Goal: Information Seeking & Learning: Learn about a topic

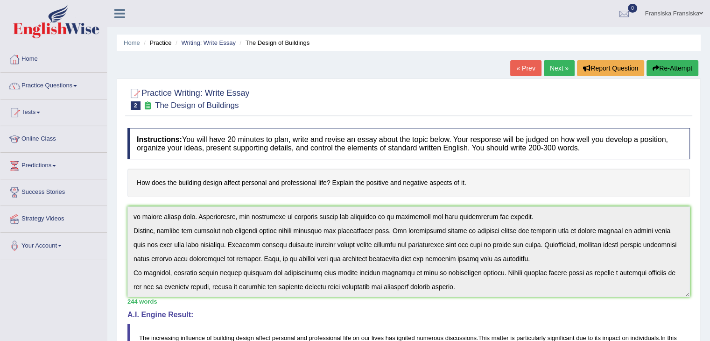
click at [547, 73] on link "Next »" at bounding box center [559, 68] width 31 height 16
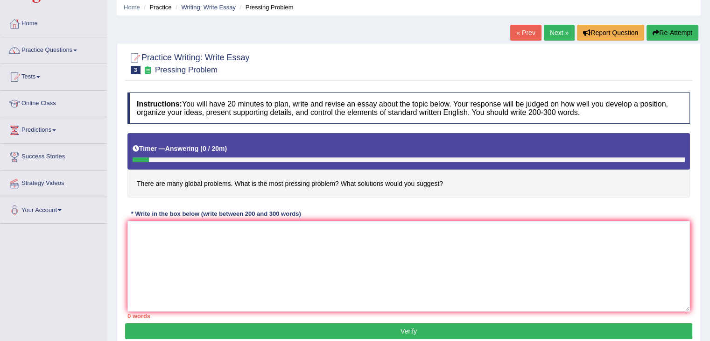
scroll to position [93, 0]
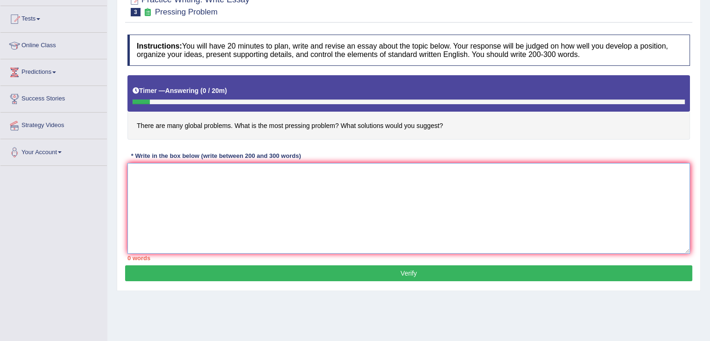
drag, startPoint x: 200, startPoint y: 213, endPoint x: 201, endPoint y: 207, distance: 5.7
click at [200, 212] on textarea at bounding box center [409, 208] width 563 height 91
paste textarea "The increasing influence of (essay topic) on our lives has ignited numerous dis…"
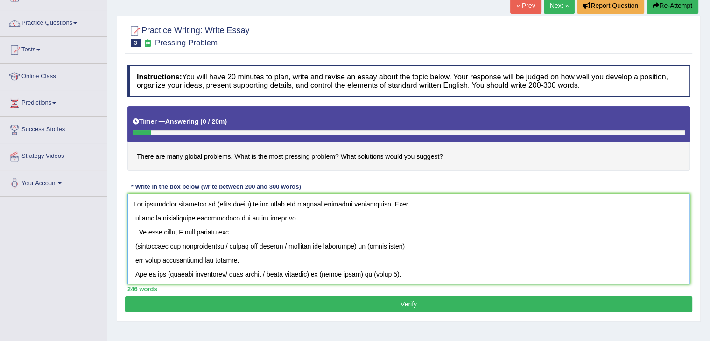
scroll to position [47, 0]
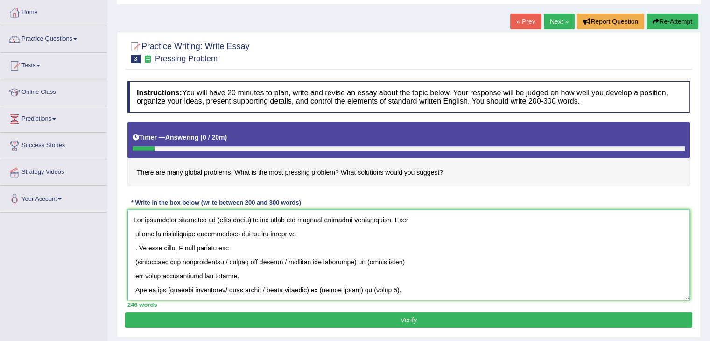
click at [250, 218] on textarea at bounding box center [409, 255] width 563 height 91
click at [138, 258] on textarea at bounding box center [409, 255] width 563 height 91
drag, startPoint x: 227, startPoint y: 261, endPoint x: 361, endPoint y: 265, distance: 134.1
click at [361, 265] on textarea at bounding box center [409, 255] width 563 height 91
drag, startPoint x: 234, startPoint y: 260, endPoint x: 271, endPoint y: 262, distance: 37.9
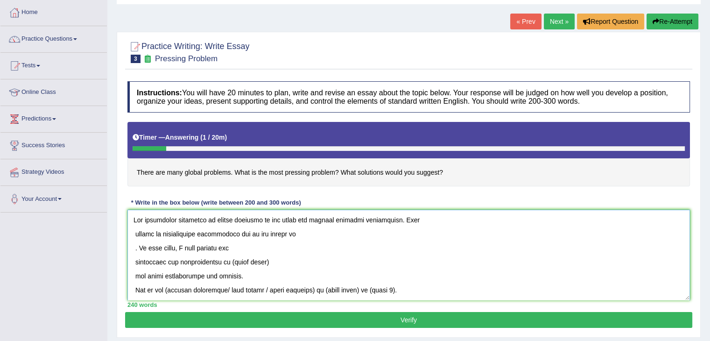
click at [271, 262] on textarea at bounding box center [409, 255] width 563 height 91
click at [223, 218] on textarea at bounding box center [409, 255] width 563 height 91
click at [237, 218] on textarea at bounding box center [409, 255] width 563 height 91
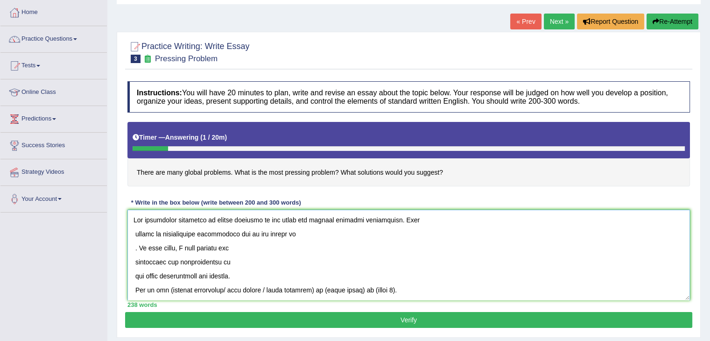
click at [237, 218] on textarea at bounding box center [409, 255] width 563 height 91
click at [271, 228] on textarea at bounding box center [409, 255] width 563 height 91
drag, startPoint x: 258, startPoint y: 219, endPoint x: 213, endPoint y: 220, distance: 44.4
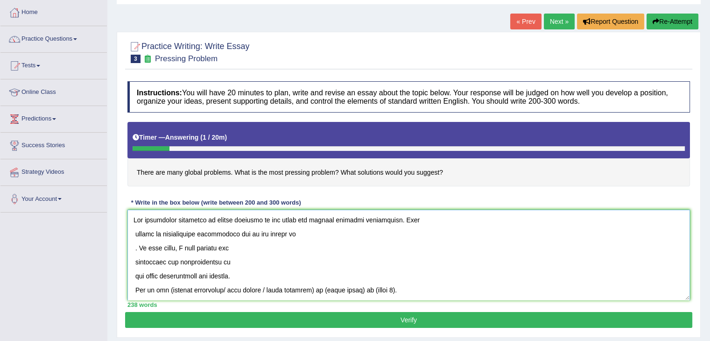
click at [213, 220] on textarea at bounding box center [409, 255] width 563 height 91
click at [291, 231] on textarea at bounding box center [409, 255] width 563 height 91
drag, startPoint x: 291, startPoint y: 231, endPoint x: 297, endPoint y: 236, distance: 8.0
click at [297, 236] on textarea at bounding box center [409, 255] width 563 height 91
paste textarea "global problems"
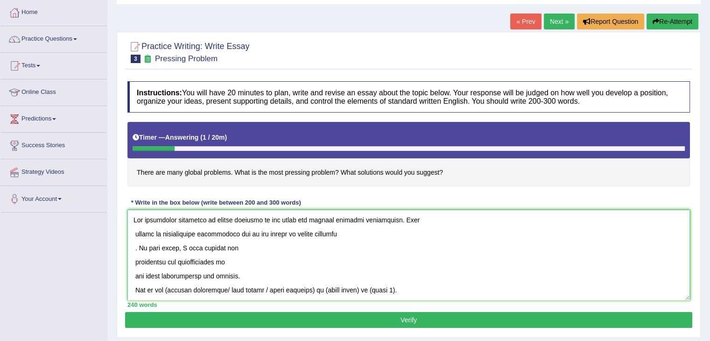
click at [136, 246] on textarea at bounding box center [409, 255] width 563 height 91
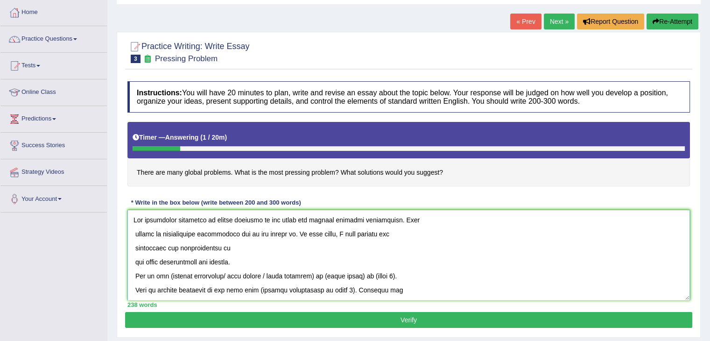
click at [251, 248] on textarea at bounding box center [409, 255] width 563 height 91
paste textarea "global problems"
click at [136, 260] on textarea at bounding box center [409, 255] width 563 height 91
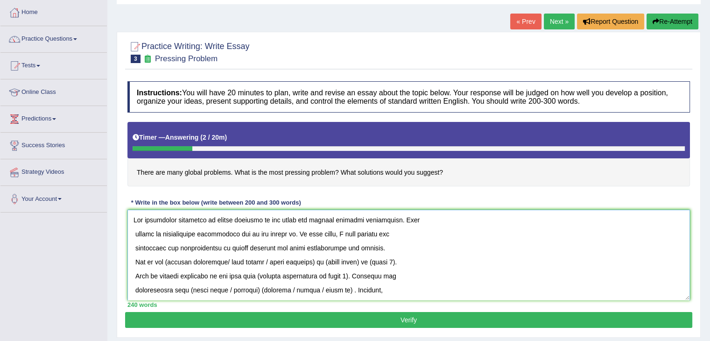
click at [169, 260] on textarea at bounding box center [409, 255] width 563 height 91
drag, startPoint x: 227, startPoint y: 260, endPoint x: 167, endPoint y: 263, distance: 59.9
click at [167, 263] on textarea at bounding box center [409, 255] width 563 height 91
drag, startPoint x: 205, startPoint y: 259, endPoint x: 258, endPoint y: 262, distance: 53.8
click at [258, 262] on textarea at bounding box center [409, 255] width 563 height 91
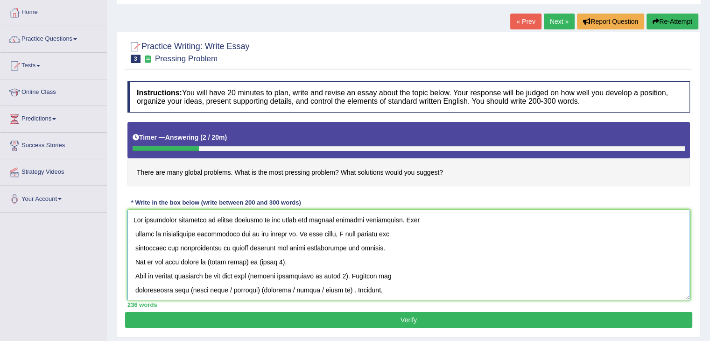
drag, startPoint x: 213, startPoint y: 260, endPoint x: 250, endPoint y: 260, distance: 36.9
click at [250, 260] on textarea at bounding box center [409, 255] width 563 height 91
paste textarea "global problems"
drag, startPoint x: 267, startPoint y: 259, endPoint x: 292, endPoint y: 257, distance: 25.8
click at [292, 257] on textarea at bounding box center [409, 255] width 563 height 91
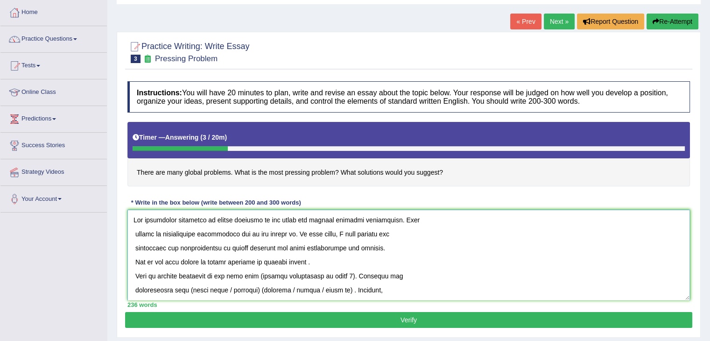
paste textarea "leading to food insecurity and lack of access to healthcare and education"
click at [311, 260] on textarea at bounding box center [409, 255] width 563 height 91
drag, startPoint x: 313, startPoint y: 259, endPoint x: 528, endPoint y: 257, distance: 215.4
click at [528, 257] on textarea at bounding box center [409, 255] width 563 height 91
drag, startPoint x: 250, startPoint y: 275, endPoint x: 338, endPoint y: 277, distance: 87.8
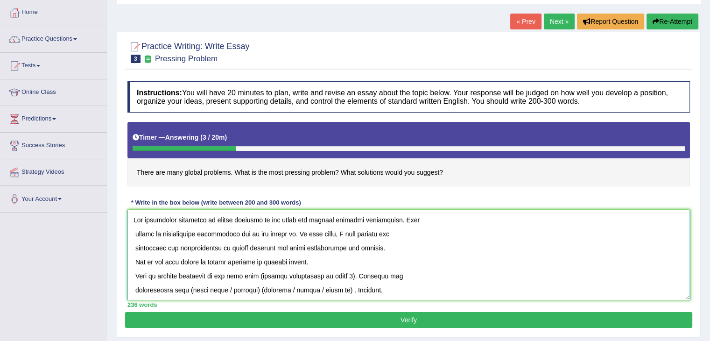
click at [338, 277] on textarea at bounding box center [409, 255] width 563 height 91
paste textarea "leading to food insecurity and lack of access to healthcare and education"
click at [249, 274] on textarea at bounding box center [409, 255] width 563 height 91
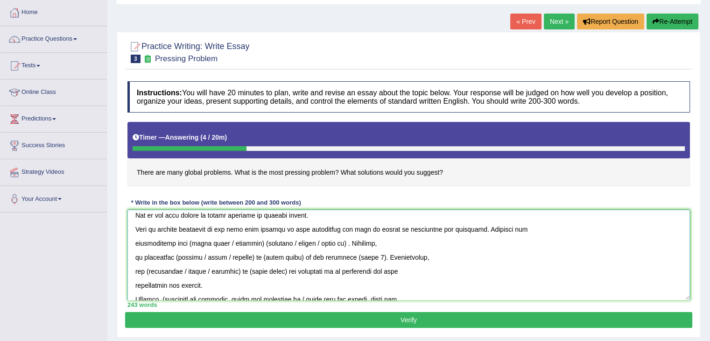
drag, startPoint x: 190, startPoint y: 241, endPoint x: 346, endPoint y: 242, distance: 156.0
click at [346, 242] on textarea at bounding box center [409, 255] width 563 height 91
paste textarea "challenges are global health issues"
click at [188, 243] on textarea at bounding box center [409, 255] width 563 height 91
click at [294, 241] on textarea at bounding box center [409, 255] width 563 height 91
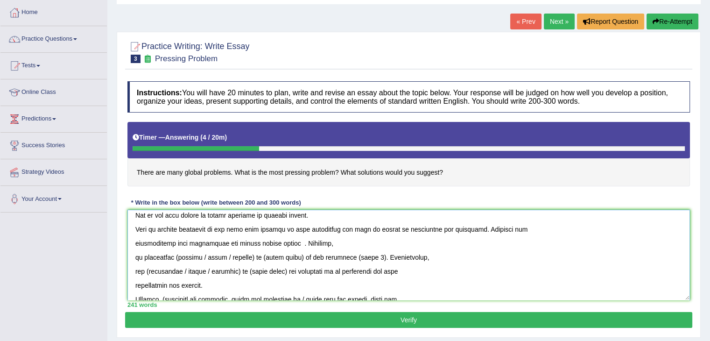
click at [293, 241] on textarea at bounding box center [409, 255] width 563 height 91
click at [294, 241] on textarea at bounding box center [409, 255] width 563 height 91
click at [136, 257] on textarea at bounding box center [409, 255] width 563 height 91
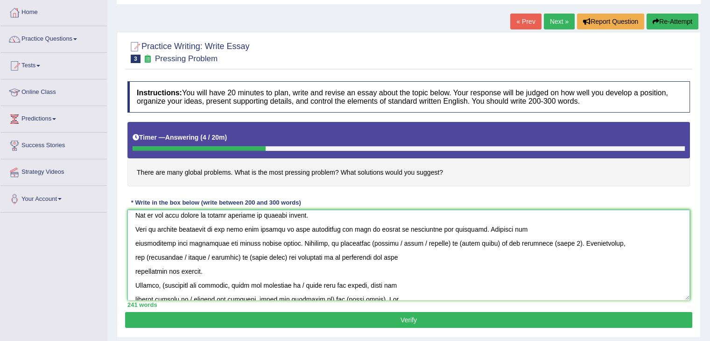
click at [366, 241] on textarea at bounding box center [409, 255] width 563 height 91
click at [367, 241] on textarea at bounding box center [409, 255] width 563 height 91
drag, startPoint x: 385, startPoint y: 241, endPoint x: 439, endPoint y: 241, distance: 54.2
click at [439, 241] on textarea at bounding box center [409, 255] width 563 height 91
drag, startPoint x: 394, startPoint y: 241, endPoint x: 430, endPoint y: 242, distance: 35.5
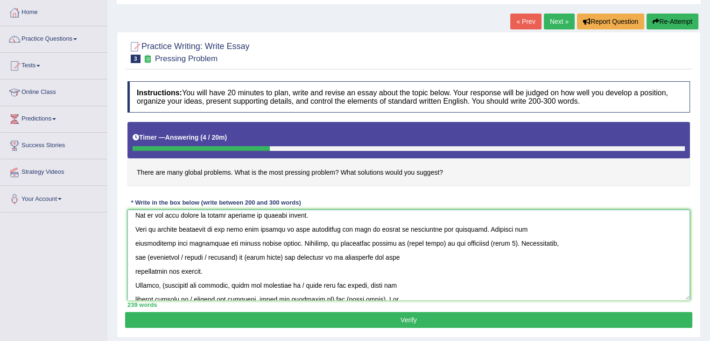
click at [430, 242] on textarea at bounding box center [409, 255] width 563 height 91
click at [473, 240] on textarea at bounding box center [409, 255] width 563 height 91
drag, startPoint x: 481, startPoint y: 241, endPoint x: 505, endPoint y: 241, distance: 24.3
click at [505, 241] on textarea at bounding box center [409, 255] width 563 height 91
paste textarea "access to natural resources"
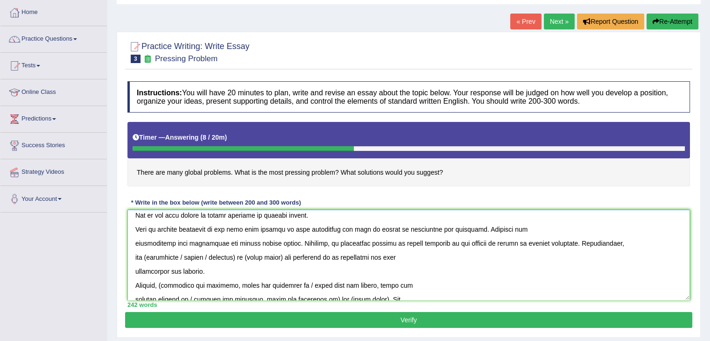
click at [149, 255] on textarea at bounding box center [409, 255] width 563 height 91
drag, startPoint x: 180, startPoint y: 255, endPoint x: 209, endPoint y: 256, distance: 28.5
click at [209, 256] on textarea at bounding box center [409, 255] width 563 height 91
drag, startPoint x: 241, startPoint y: 255, endPoint x: 182, endPoint y: 254, distance: 59.8
click at [182, 254] on textarea at bounding box center [409, 255] width 563 height 91
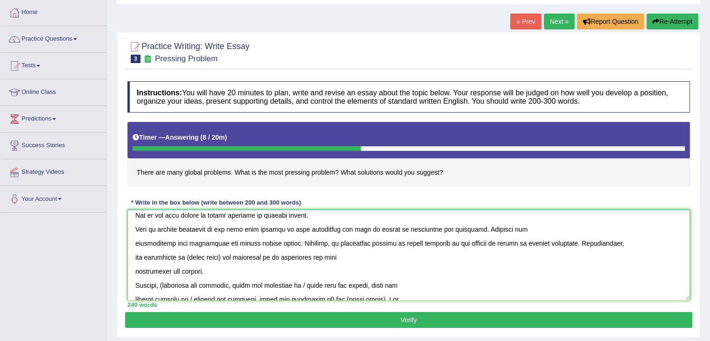
drag, startPoint x: 189, startPoint y: 255, endPoint x: 227, endPoint y: 259, distance: 38.0
click at [227, 259] on textarea at bounding box center [409, 255] width 563 height 91
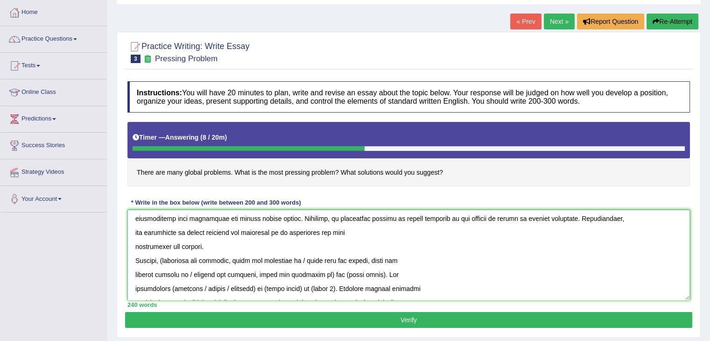
scroll to position [93, 0]
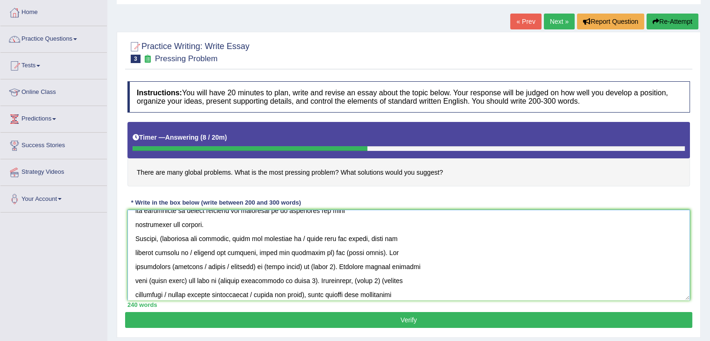
click at [166, 238] on textarea at bounding box center [409, 255] width 563 height 91
drag, startPoint x: 298, startPoint y: 237, endPoint x: 365, endPoint y: 239, distance: 67.8
click at [365, 239] on textarea at bounding box center [409, 255] width 563 height 91
drag, startPoint x: 319, startPoint y: 251, endPoint x: 300, endPoint y: 240, distance: 21.4
click at [300, 240] on textarea at bounding box center [409, 255] width 563 height 91
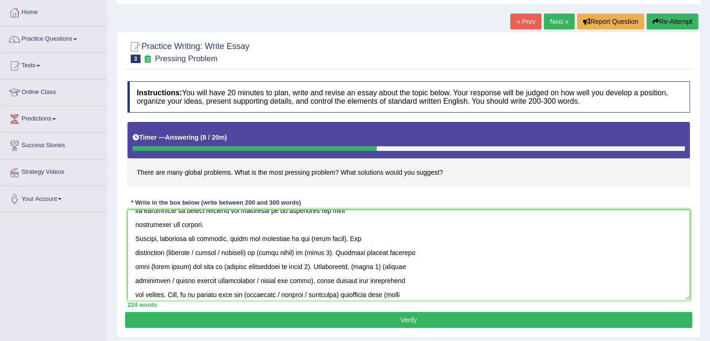
drag, startPoint x: 310, startPoint y: 238, endPoint x: 348, endPoint y: 239, distance: 37.4
click at [348, 239] on textarea at bounding box center [409, 255] width 563 height 91
click at [168, 249] on textarea at bounding box center [409, 255] width 563 height 91
drag, startPoint x: 165, startPoint y: 251, endPoint x: 200, endPoint y: 252, distance: 34.6
click at [200, 252] on textarea at bounding box center [409, 255] width 563 height 91
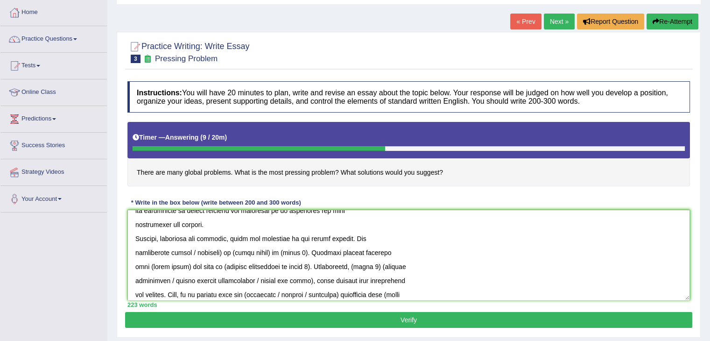
drag, startPoint x: 182, startPoint y: 250, endPoint x: 211, endPoint y: 253, distance: 29.1
click at [211, 253] on textarea at bounding box center [409, 255] width 563 height 91
drag, startPoint x: 190, startPoint y: 250, endPoint x: 227, endPoint y: 254, distance: 37.0
click at [227, 254] on textarea at bounding box center [409, 255] width 563 height 91
drag, startPoint x: 241, startPoint y: 251, endPoint x: 265, endPoint y: 252, distance: 24.3
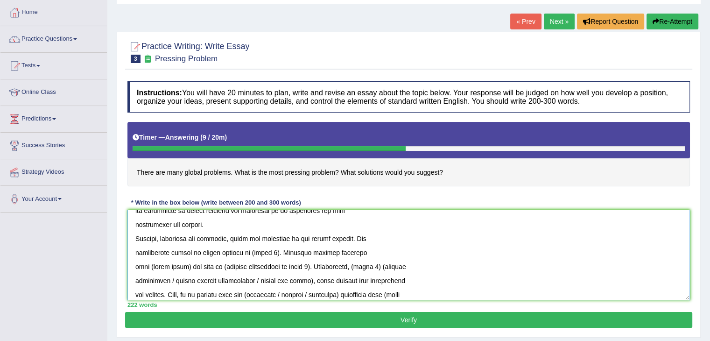
click at [265, 252] on textarea at bounding box center [409, 255] width 563 height 91
paste textarea "efforts can help ensure that essential resources like food, water"
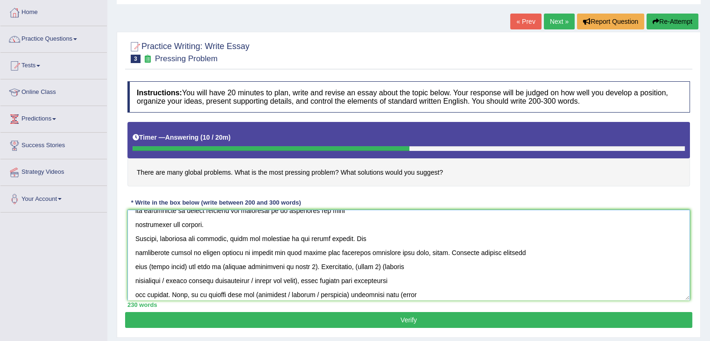
drag, startPoint x: 146, startPoint y: 266, endPoint x: 185, endPoint y: 265, distance: 39.7
click at [185, 265] on textarea at bounding box center [409, 255] width 563 height 91
drag, startPoint x: 231, startPoint y: 267, endPoint x: 320, endPoint y: 267, distance: 88.3
click at [320, 267] on textarea at bounding box center [409, 255] width 563 height 91
paste textarea "Collaborative action on shared problems, like human rights violations"
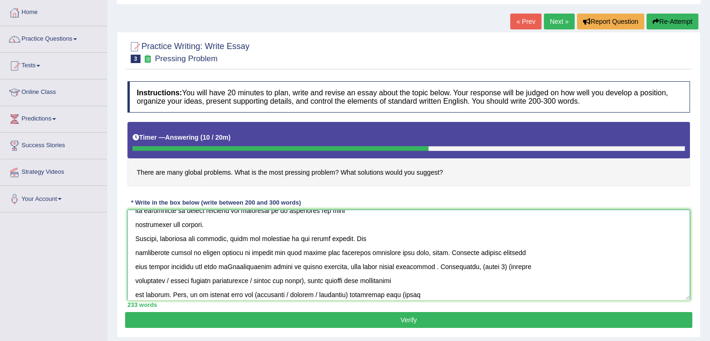
click at [234, 264] on textarea at bounding box center [409, 255] width 563 height 91
drag, startPoint x: 430, startPoint y: 264, endPoint x: 437, endPoint y: 268, distance: 7.7
click at [431, 264] on textarea at bounding box center [409, 255] width 563 height 91
drag, startPoint x: 473, startPoint y: 265, endPoint x: 496, endPoint y: 264, distance: 22.9
click at [496, 264] on textarea at bounding box center [409, 255] width 563 height 91
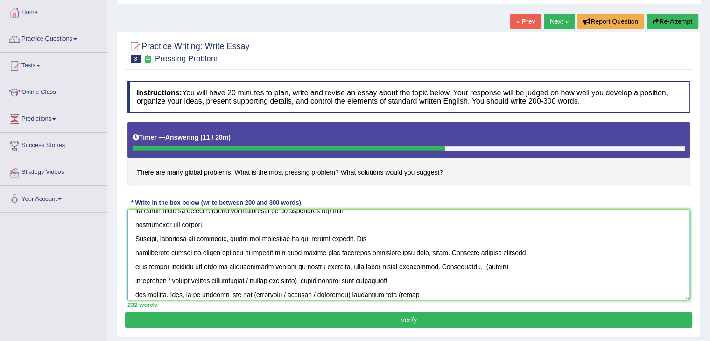
paste textarea "rojects and initiatives focused on global issues"
click at [473, 264] on textarea at bounding box center [409, 255] width 563 height 91
drag, startPoint x: 260, startPoint y: 278, endPoint x: 127, endPoint y: 277, distance: 133.1
click at [128, 277] on textarea at bounding box center [409, 255] width 563 height 91
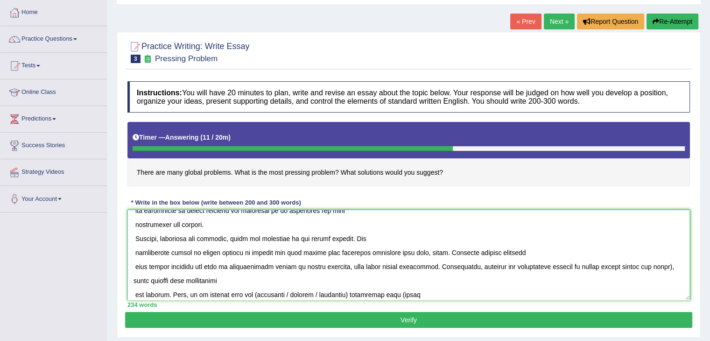
click at [661, 264] on textarea at bounding box center [409, 255] width 563 height 91
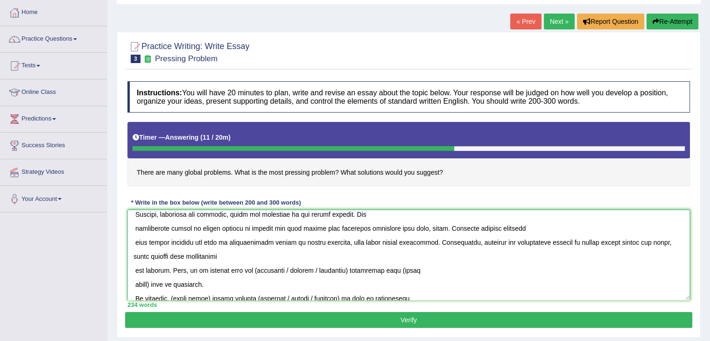
scroll to position [140, 0]
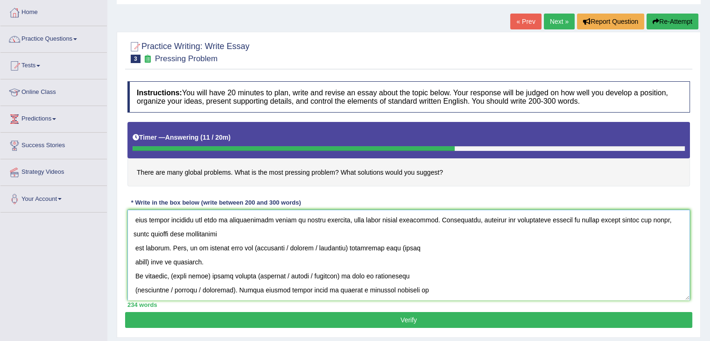
click at [133, 249] on textarea at bounding box center [409, 255] width 563 height 91
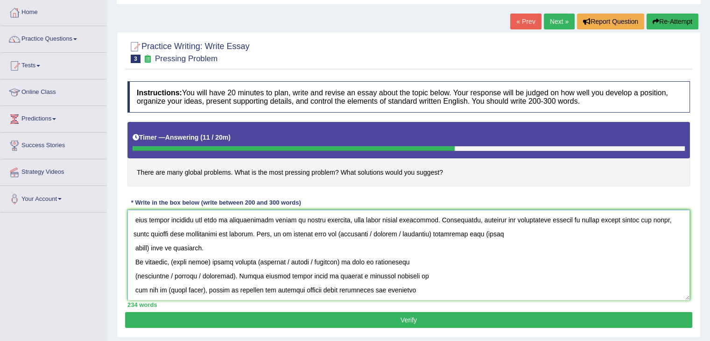
scroll to position [126, 0]
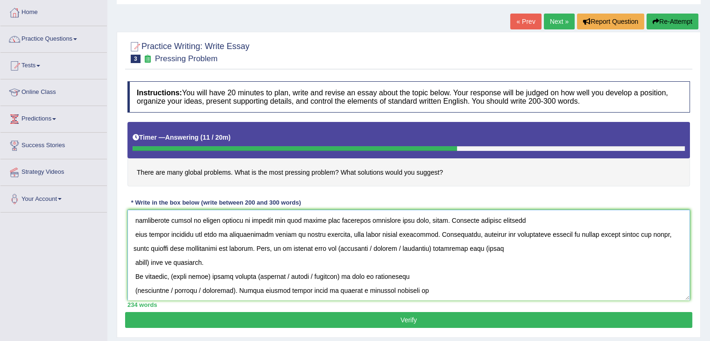
click at [338, 246] on textarea at bounding box center [409, 255] width 563 height 91
drag, startPoint x: 371, startPoint y: 246, endPoint x: 335, endPoint y: 247, distance: 35.5
click at [335, 247] on textarea at bounding box center [409, 255] width 563 height 91
drag, startPoint x: 357, startPoint y: 246, endPoint x: 337, endPoint y: 246, distance: 19.6
click at [337, 246] on textarea at bounding box center [409, 255] width 563 height 91
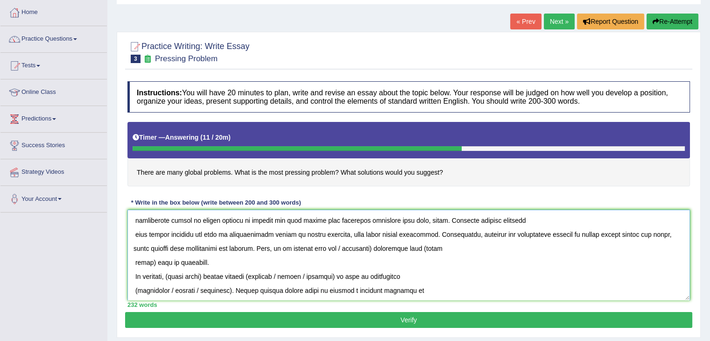
click at [338, 245] on textarea at bounding box center [409, 255] width 563 height 91
drag, startPoint x: 411, startPoint y: 246, endPoint x: 150, endPoint y: 258, distance: 261.0
click at [150, 258] on textarea at bounding box center [409, 255] width 563 height 91
drag, startPoint x: 411, startPoint y: 246, endPoint x: 458, endPoint y: 248, distance: 47.2
click at [458, 249] on textarea at bounding box center [409, 255] width 563 height 91
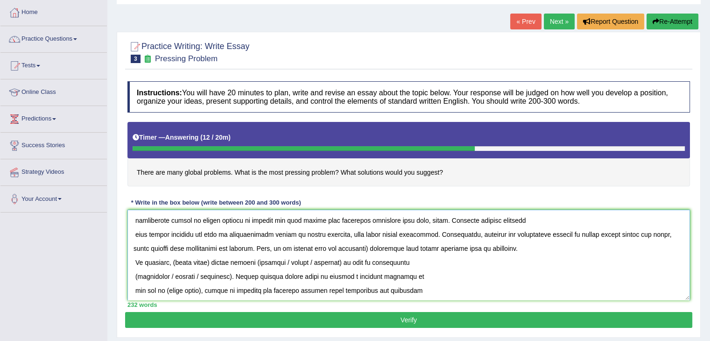
drag, startPoint x: 210, startPoint y: 261, endPoint x: 172, endPoint y: 264, distance: 38.5
click at [172, 264] on textarea at bounding box center [409, 255] width 563 height 91
paste textarea "global problems"
click at [266, 260] on textarea at bounding box center [409, 255] width 563 height 91
drag, startPoint x: 288, startPoint y: 262, endPoint x: 350, endPoint y: 261, distance: 62.1
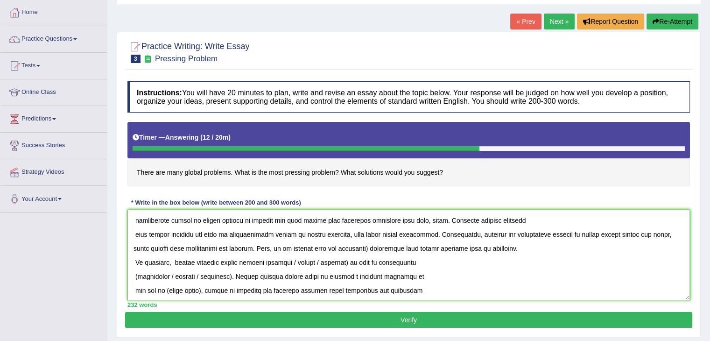
click at [350, 261] on textarea at bounding box center [409, 255] width 563 height 91
drag, startPoint x: 194, startPoint y: 274, endPoint x: 227, endPoint y: 273, distance: 32.3
click at [227, 273] on textarea at bounding box center [409, 255] width 563 height 91
drag, startPoint x: 173, startPoint y: 274, endPoint x: 135, endPoint y: 275, distance: 37.4
click at [135, 275] on textarea at bounding box center [409, 255] width 563 height 91
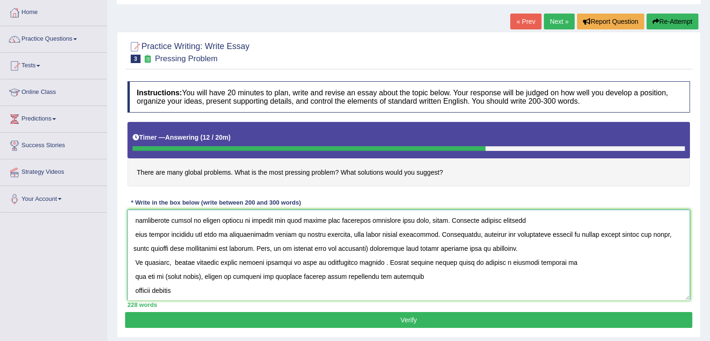
click at [371, 260] on textarea at bounding box center [409, 255] width 563 height 91
drag, startPoint x: 165, startPoint y: 275, endPoint x: 202, endPoint y: 275, distance: 36.4
click at [202, 275] on textarea at bounding box center [409, 255] width 563 height 91
paste textarea "global problems"
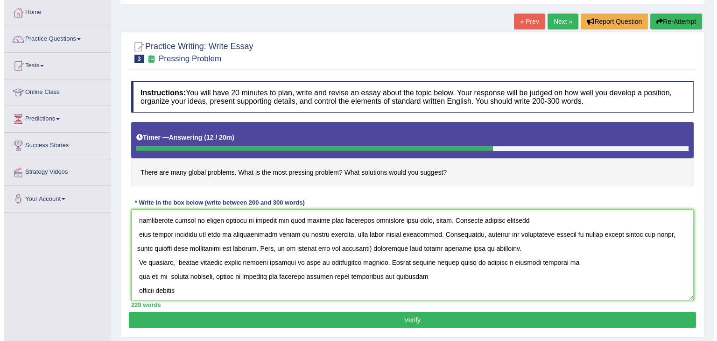
scroll to position [126, 0]
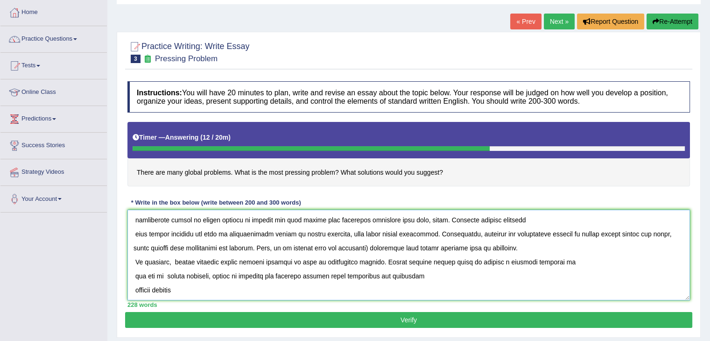
click at [202, 285] on textarea at bounding box center [409, 255] width 563 height 91
type textarea "The increasing influence of global problems on our lives has ignited numerous d…"
click at [275, 313] on button "Verify" at bounding box center [409, 320] width 568 height 16
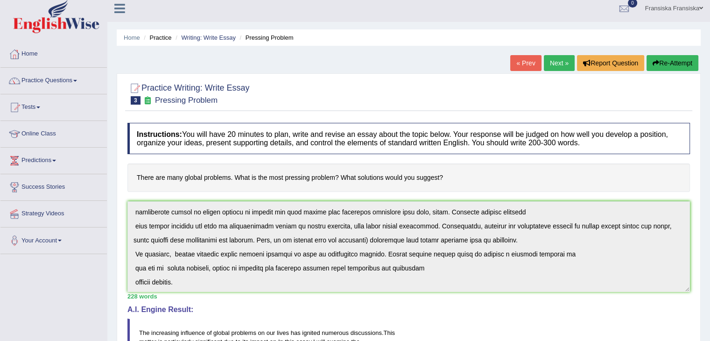
scroll to position [0, 0]
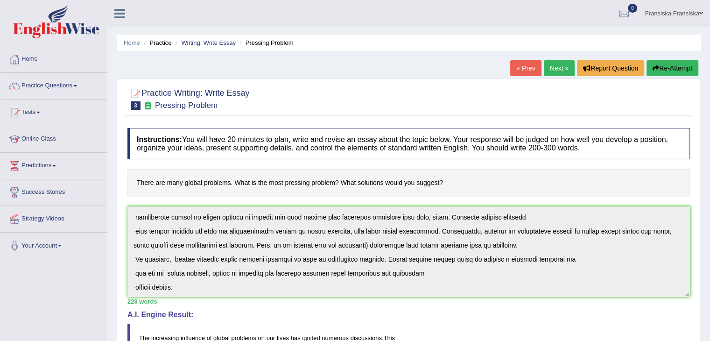
click at [71, 89] on link "Practice Questions" at bounding box center [53, 84] width 107 height 23
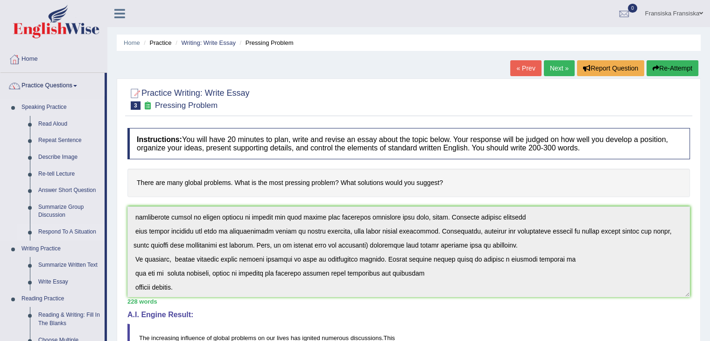
scroll to position [47, 0]
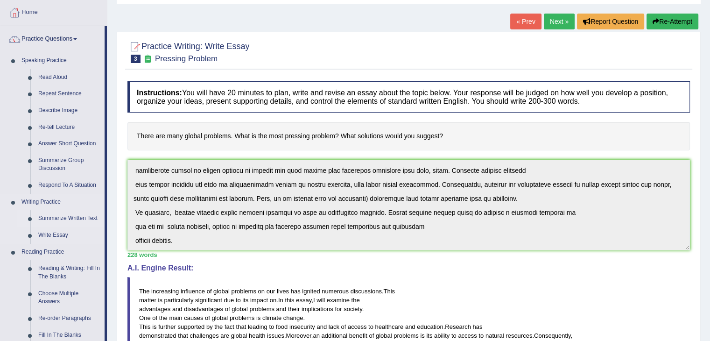
click at [65, 219] on link "Summarize Written Text" at bounding box center [69, 218] width 71 height 17
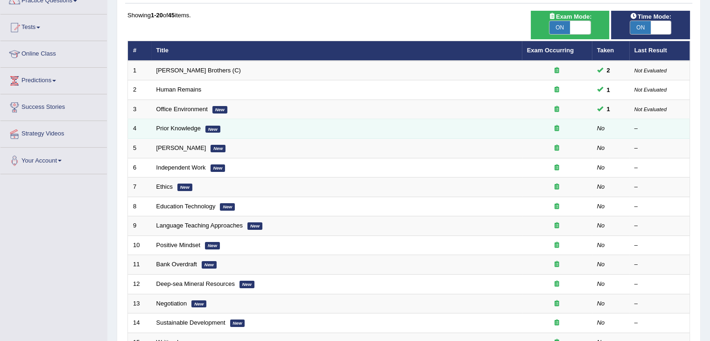
scroll to position [140, 0]
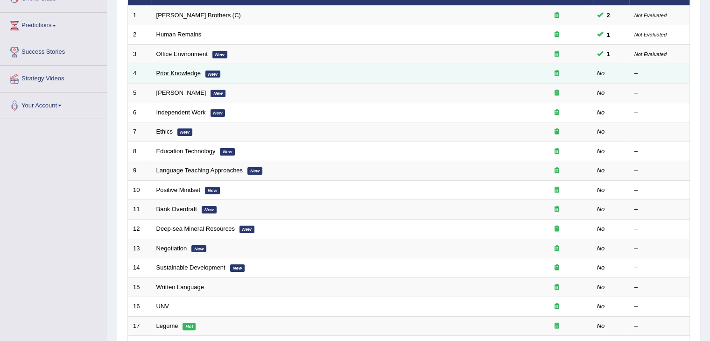
click at [185, 70] on link "Prior Knowledge" at bounding box center [178, 73] width 44 height 7
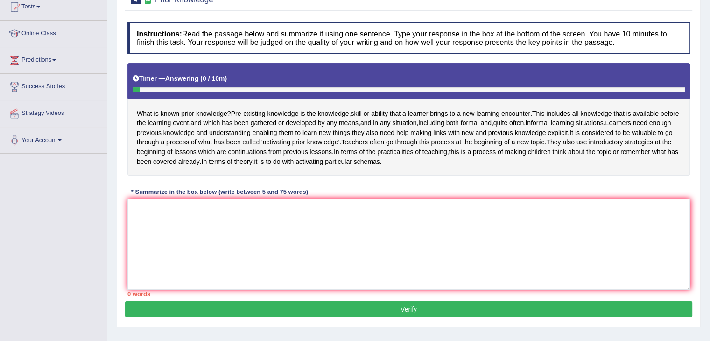
scroll to position [59, 0]
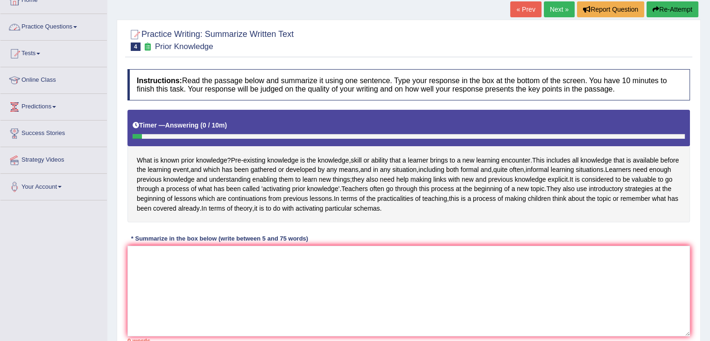
click at [65, 23] on link "Practice Questions" at bounding box center [53, 25] width 107 height 23
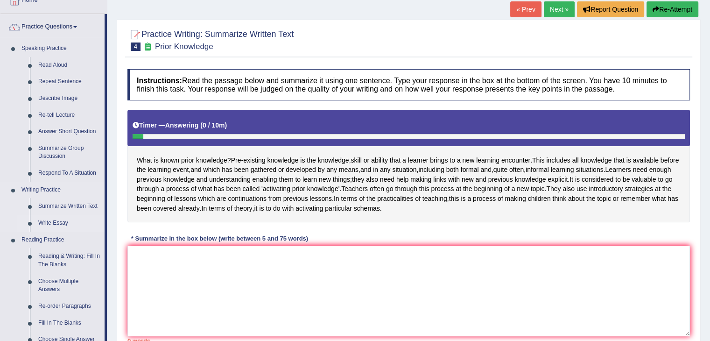
click at [44, 223] on link "Write Essay" at bounding box center [69, 223] width 71 height 17
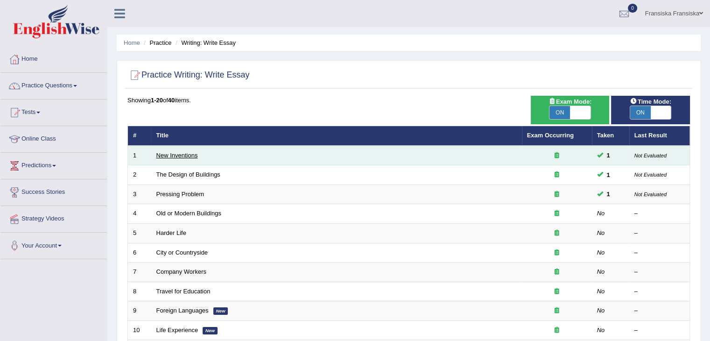
click at [175, 152] on link "New Inventions" at bounding box center [177, 155] width 42 height 7
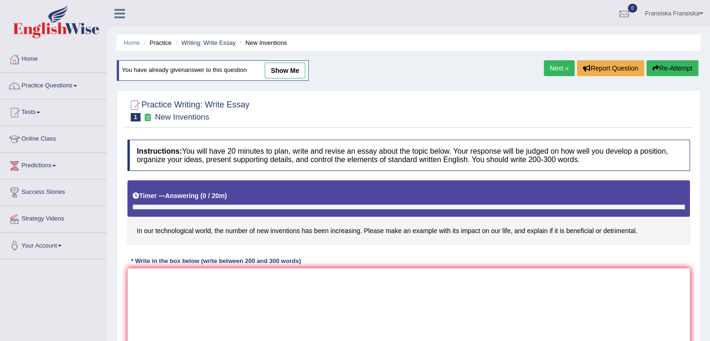
click at [282, 64] on link "show me" at bounding box center [285, 71] width 41 height 16
type textarea "The increasing influence of new technology on our lives has ignited numerous di…"
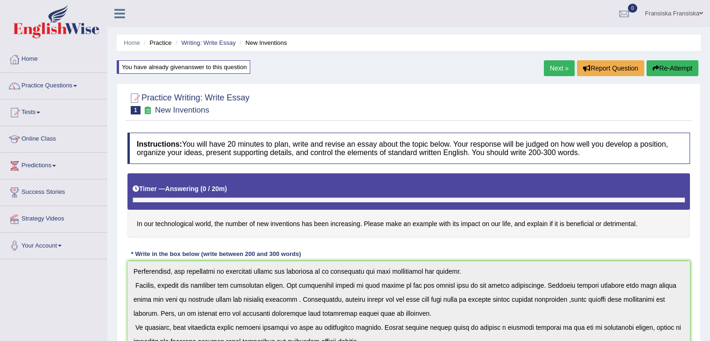
click at [559, 69] on link "Next »" at bounding box center [559, 68] width 31 height 16
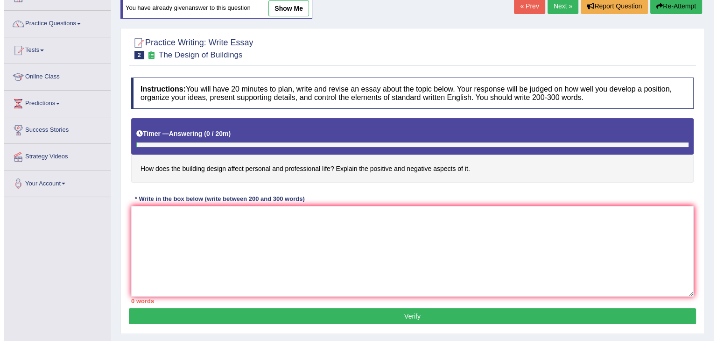
scroll to position [47, 0]
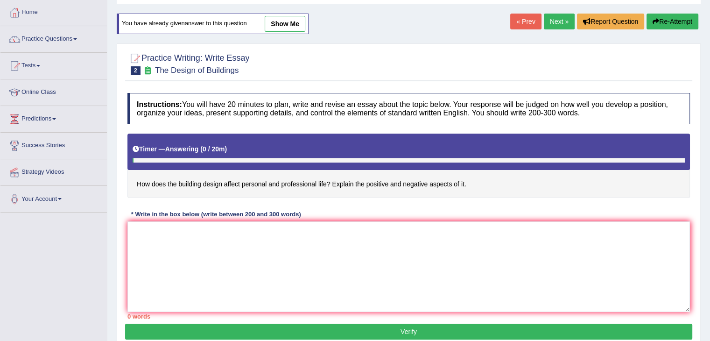
click at [293, 32] on div "You have already given answer to this question show me" at bounding box center [213, 24] width 192 height 21
click at [295, 27] on link "show me" at bounding box center [285, 24] width 41 height 16
type textarea "The increasing influence of building design affect personal and professional li…"
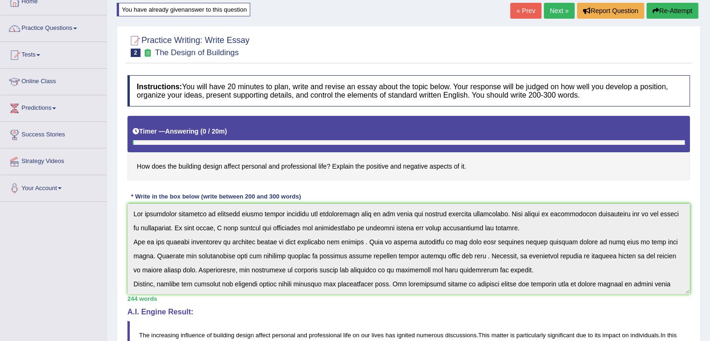
scroll to position [0, 0]
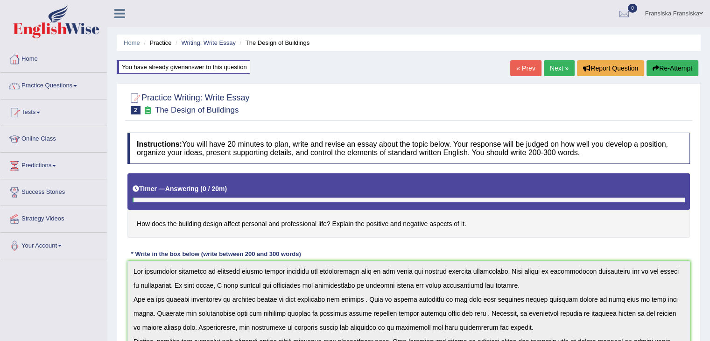
click at [557, 75] on link "Next »" at bounding box center [559, 68] width 31 height 16
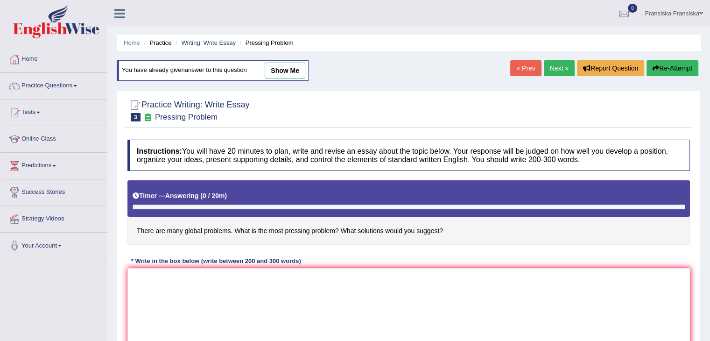
click at [554, 68] on link "Next »" at bounding box center [559, 68] width 31 height 16
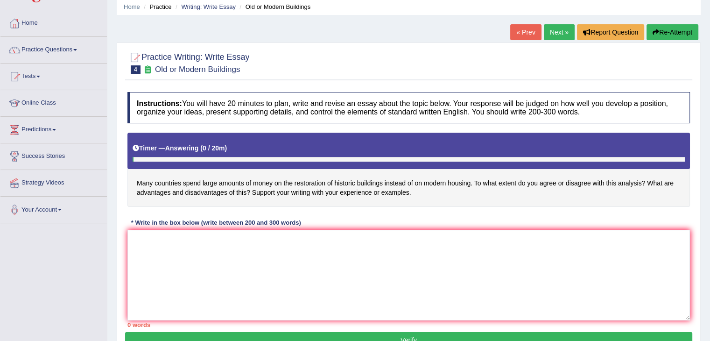
scroll to position [93, 0]
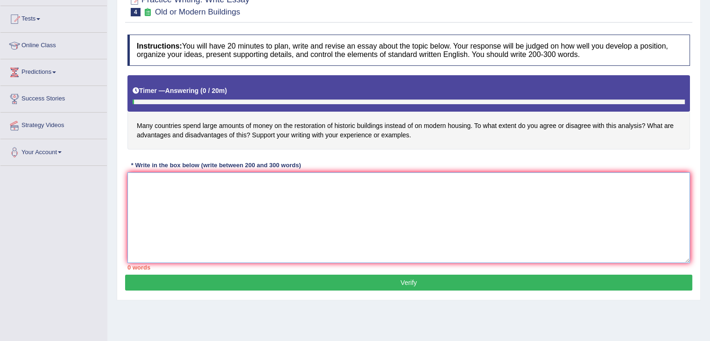
click at [205, 200] on textarea at bounding box center [409, 217] width 563 height 91
click at [256, 195] on textarea at bounding box center [409, 217] width 563 height 91
paste textarea "The increasing influence of (essay topic) on our lives has ignited numerous dis…"
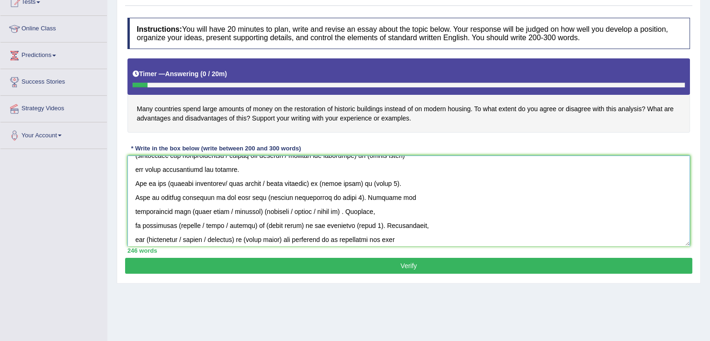
scroll to position [0, 0]
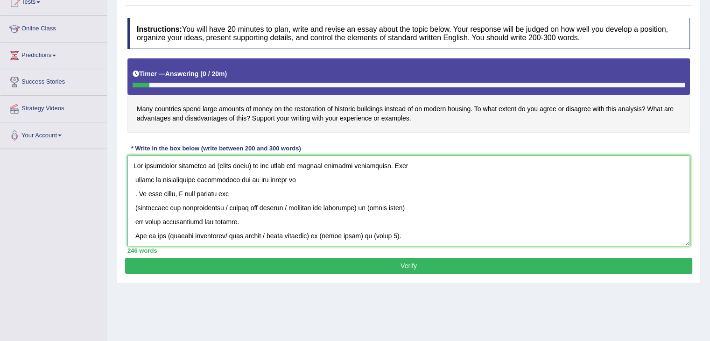
drag, startPoint x: 213, startPoint y: 165, endPoint x: 252, endPoint y: 163, distance: 39.3
click at [252, 163] on textarea at bounding box center [409, 201] width 563 height 91
click at [134, 190] on textarea at bounding box center [409, 201] width 563 height 91
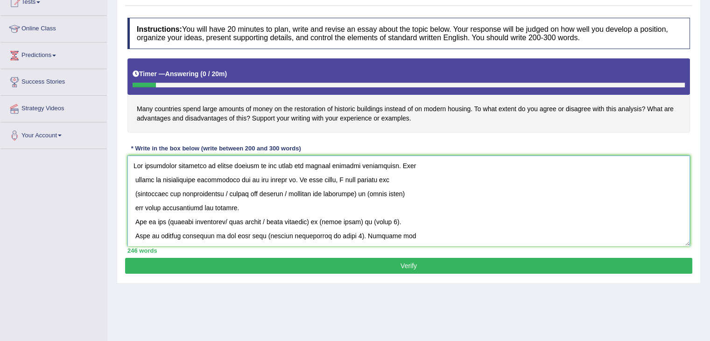
click at [138, 191] on textarea at bounding box center [409, 201] width 563 height 91
drag, startPoint x: 225, startPoint y: 192, endPoint x: 362, endPoint y: 197, distance: 136.9
click at [362, 197] on textarea at bounding box center [409, 201] width 563 height 91
drag, startPoint x: 235, startPoint y: 193, endPoint x: 273, endPoint y: 195, distance: 37.9
click at [273, 195] on textarea at bounding box center [409, 201] width 563 height 91
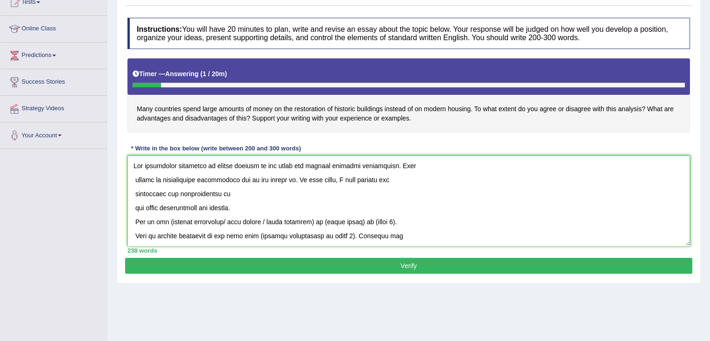
drag, startPoint x: 213, startPoint y: 166, endPoint x: 260, endPoint y: 169, distance: 46.8
click at [260, 169] on textarea at bounding box center [409, 201] width 563 height 91
click at [256, 193] on textarea at bounding box center [409, 201] width 563 height 91
paste textarea "modern housing"
click at [136, 206] on textarea at bounding box center [409, 201] width 563 height 91
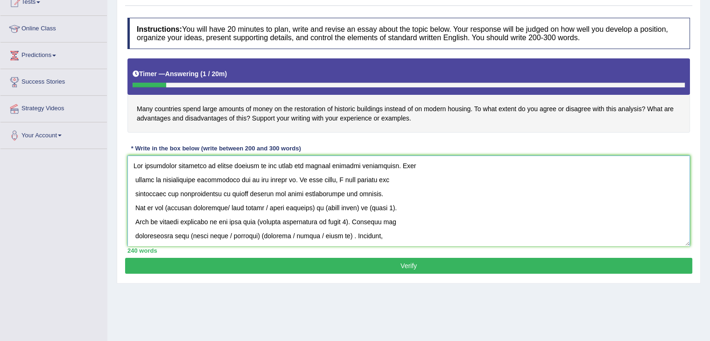
click at [170, 206] on textarea at bounding box center [409, 201] width 563 height 91
drag, startPoint x: 226, startPoint y: 206, endPoint x: 168, endPoint y: 206, distance: 58.4
click at [168, 206] on textarea at bounding box center [409, 201] width 563 height 91
drag, startPoint x: 204, startPoint y: 207, endPoint x: 258, endPoint y: 208, distance: 54.7
click at [258, 208] on textarea at bounding box center [409, 201] width 563 height 91
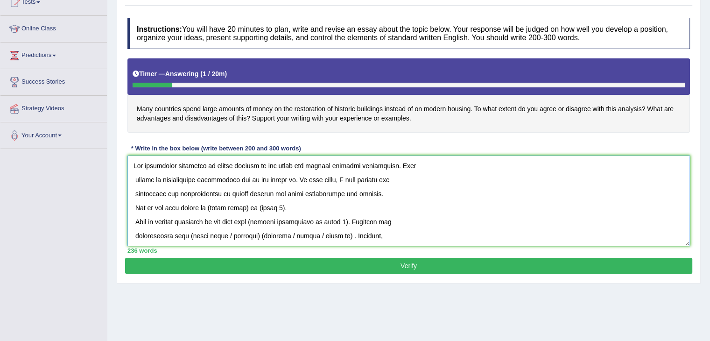
drag, startPoint x: 212, startPoint y: 206, endPoint x: 241, endPoint y: 205, distance: 28.5
click at [249, 208] on textarea at bounding box center [409, 201] width 563 height 91
paste textarea "modern housing"
click at [212, 206] on textarea at bounding box center [409, 201] width 563 height 91
click at [263, 206] on textarea at bounding box center [409, 201] width 563 height 91
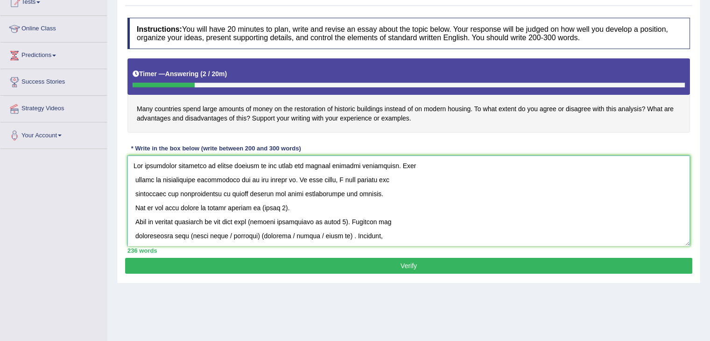
drag, startPoint x: 269, startPoint y: 158, endPoint x: 299, endPoint y: 184, distance: 39.5
click at [287, 163] on textarea at bounding box center [409, 201] width 563 height 91
click at [312, 204] on textarea at bounding box center [409, 201] width 563 height 91
drag, startPoint x: 295, startPoint y: 206, endPoint x: 269, endPoint y: 206, distance: 26.6
click at [269, 206] on textarea at bounding box center [409, 201] width 563 height 91
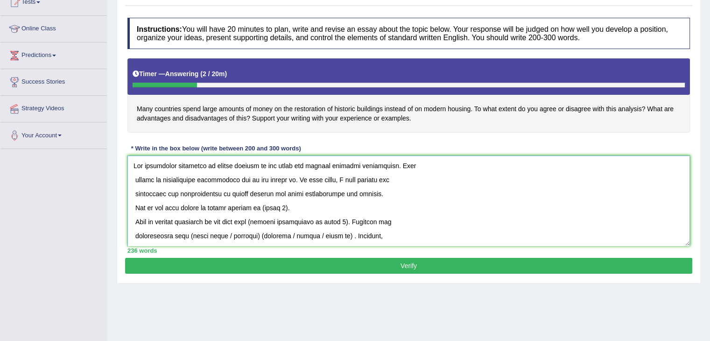
paste textarea "energy efficiency and sustainability"
drag, startPoint x: 252, startPoint y: 221, endPoint x: 339, endPoint y: 221, distance: 86.4
click at [339, 221] on textarea at bounding box center [409, 201] width 563 height 91
paste textarea "Modern homes feature simple, clean lines and a contemporary look, often incorpo…"
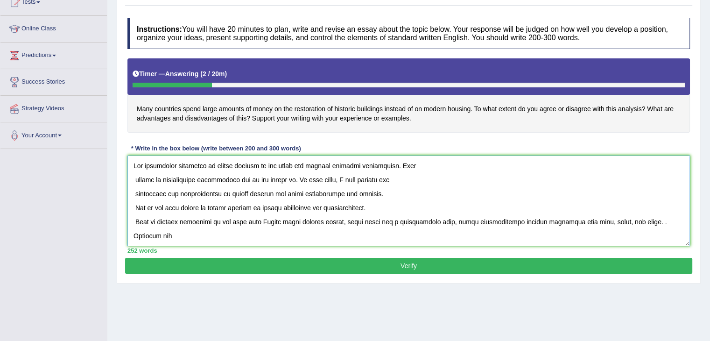
click at [258, 218] on textarea at bounding box center [409, 201] width 563 height 91
click at [638, 218] on textarea at bounding box center [409, 201] width 563 height 91
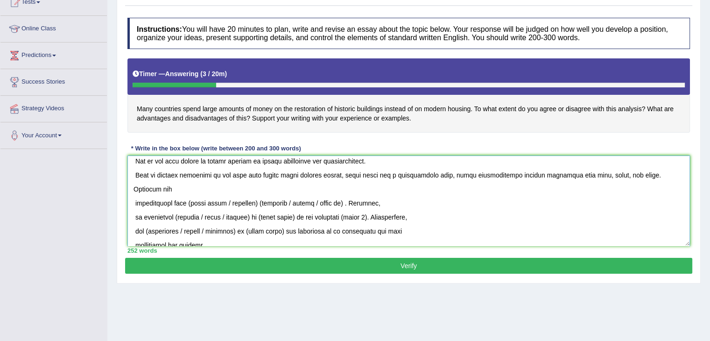
click at [135, 201] on textarea at bounding box center [409, 201] width 563 height 91
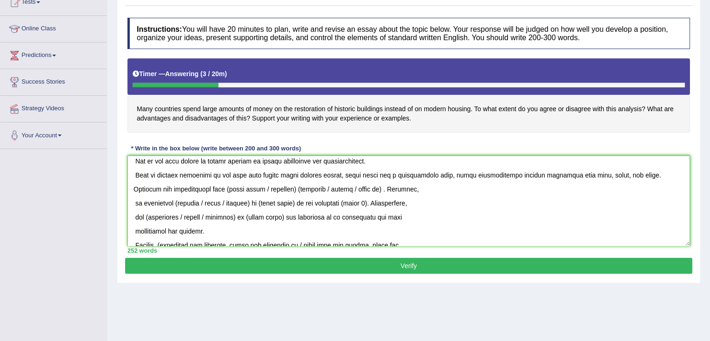
drag, startPoint x: 199, startPoint y: 188, endPoint x: 270, endPoint y: 188, distance: 70.5
click at [270, 188] on textarea at bounding box center [409, 201] width 563 height 91
drag, startPoint x: 200, startPoint y: 186, endPoint x: 288, endPoint y: 185, distance: 87.8
click at [288, 185] on textarea at bounding box center [409, 201] width 563 height 91
click at [199, 187] on textarea at bounding box center [409, 201] width 563 height 91
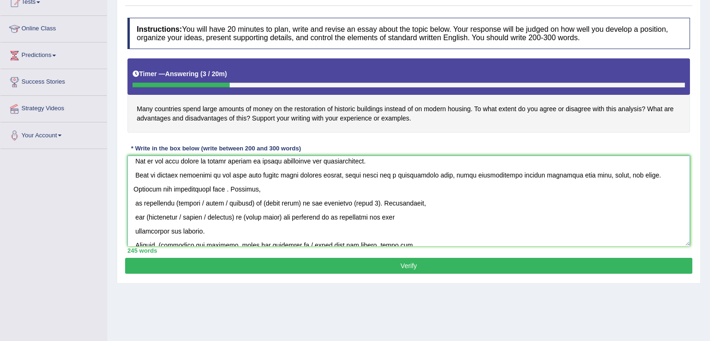
click at [199, 187] on textarea at bounding box center [409, 201] width 563 height 91
click at [200, 187] on textarea at bounding box center [409, 201] width 563 height 91
paste textarea "They are built with eco-friendly, recycled, and natural materials, contributing…"
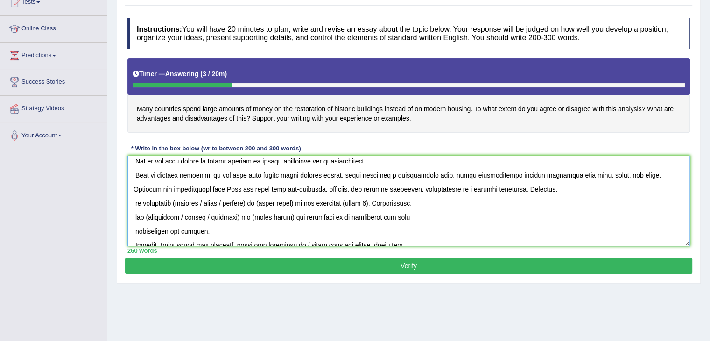
click at [206, 185] on textarea at bounding box center [409, 201] width 563 height 91
click at [137, 202] on textarea at bounding box center [409, 201] width 563 height 91
click at [138, 202] on textarea at bounding box center [409, 201] width 563 height 91
click at [133, 202] on textarea at bounding box center [409, 201] width 563 height 91
click at [554, 187] on textarea at bounding box center [409, 201] width 563 height 91
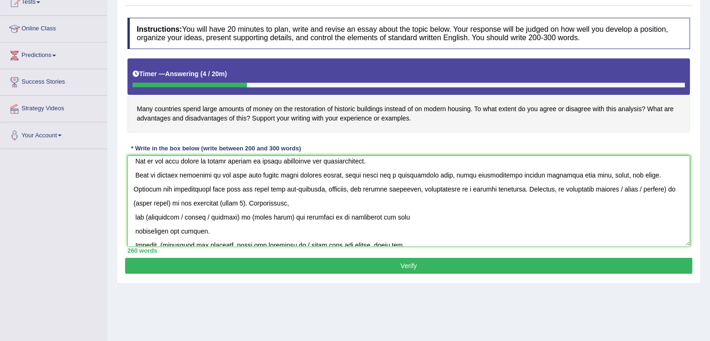
drag, startPoint x: 571, startPoint y: 186, endPoint x: 624, endPoint y: 187, distance: 52.8
click at [624, 187] on textarea at bounding box center [409, 201] width 563 height 91
click at [573, 188] on textarea at bounding box center [409, 201] width 563 height 91
drag, startPoint x: 581, startPoint y: 189, endPoint x: 619, endPoint y: 188, distance: 38.3
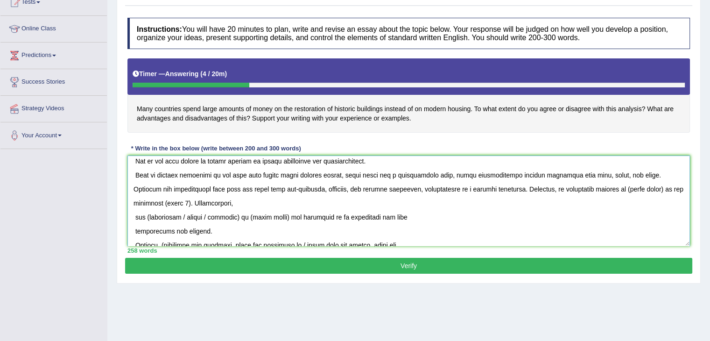
click at [619, 188] on textarea at bounding box center [409, 201] width 563 height 91
click at [661, 187] on textarea at bounding box center [409, 201] width 563 height 91
drag, startPoint x: 156, startPoint y: 201, endPoint x: 140, endPoint y: 199, distance: 16.1
click at [140, 199] on textarea at bounding box center [409, 201] width 563 height 91
click at [145, 200] on textarea at bounding box center [409, 201] width 563 height 91
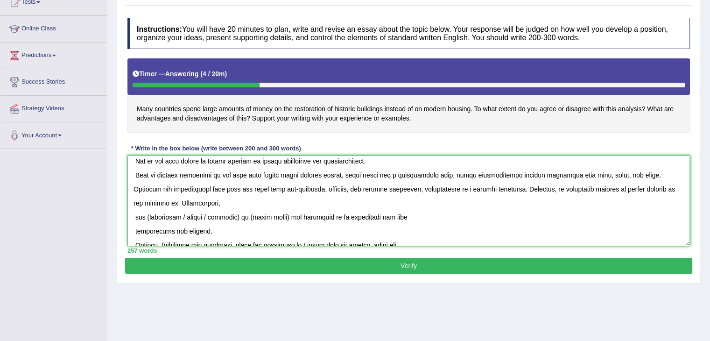
paste textarea "improving airflow"
click at [134, 217] on textarea at bounding box center [409, 201] width 563 height 91
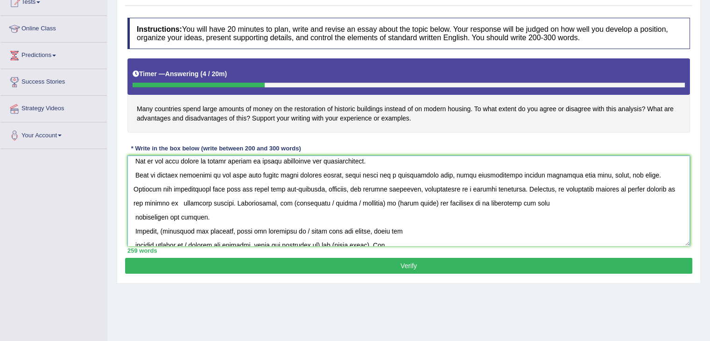
click at [243, 201] on textarea at bounding box center [409, 201] width 563 height 91
drag, startPoint x: 273, startPoint y: 201, endPoint x: 334, endPoint y: 201, distance: 61.2
click at [334, 201] on textarea at bounding box center [409, 201] width 563 height 91
drag, startPoint x: 283, startPoint y: 201, endPoint x: 319, endPoint y: 203, distance: 36.0
click at [319, 203] on textarea at bounding box center [409, 201] width 563 height 91
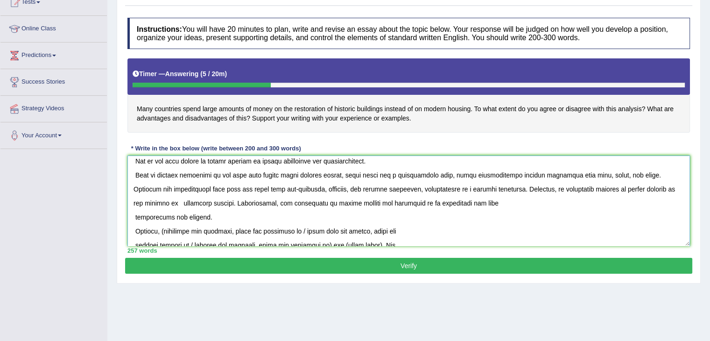
click at [135, 214] on textarea at bounding box center [409, 201] width 563 height 91
click at [135, 176] on textarea at bounding box center [409, 201] width 563 height 91
click at [134, 158] on textarea at bounding box center [409, 201] width 563 height 91
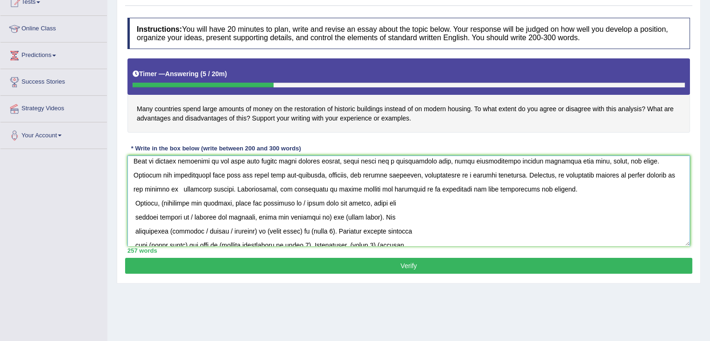
scroll to position [33, 0]
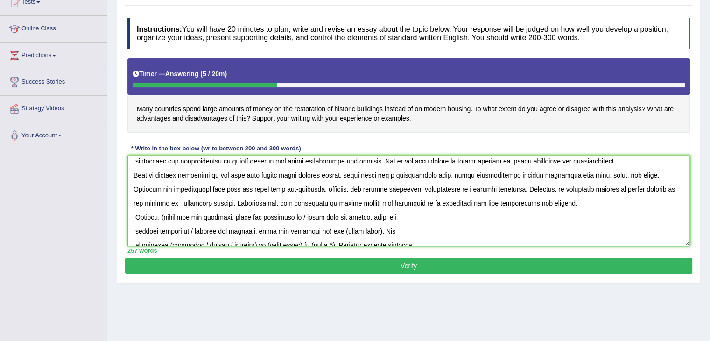
click at [135, 215] on textarea at bounding box center [409, 201] width 563 height 91
click at [164, 217] on textarea at bounding box center [409, 201] width 563 height 91
drag, startPoint x: 297, startPoint y: 215, endPoint x: 364, endPoint y: 217, distance: 67.3
click at [364, 217] on textarea at bounding box center [409, 201] width 563 height 91
click at [136, 230] on textarea at bounding box center [409, 201] width 563 height 91
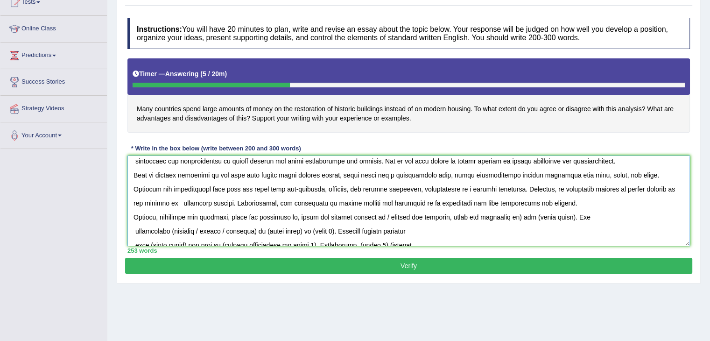
drag, startPoint x: 379, startPoint y: 216, endPoint x: 383, endPoint y: 220, distance: 5.0
click at [383, 220] on textarea at bounding box center [409, 201] width 563 height 91
click at [506, 215] on textarea at bounding box center [409, 201] width 563 height 91
drag, startPoint x: 517, startPoint y: 215, endPoint x: 554, endPoint y: 219, distance: 37.1
click at [554, 219] on textarea at bounding box center [409, 201] width 563 height 91
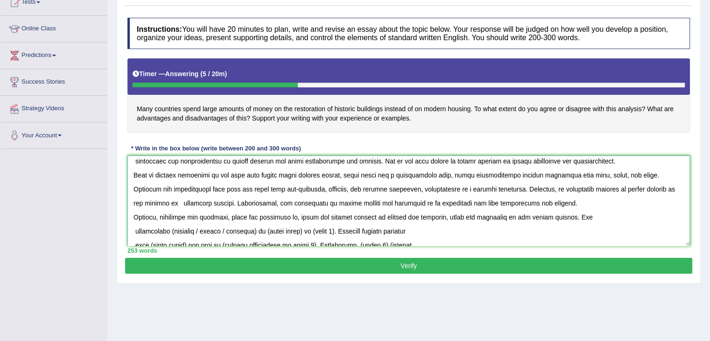
click at [137, 228] on textarea at bounding box center [409, 201] width 563 height 91
click at [135, 228] on textarea at bounding box center [409, 201] width 563 height 91
drag, startPoint x: 138, startPoint y: 228, endPoint x: 456, endPoint y: 215, distance: 318.4
click at [456, 215] on textarea at bounding box center [409, 201] width 563 height 91
click at [583, 215] on textarea at bounding box center [409, 201] width 563 height 91
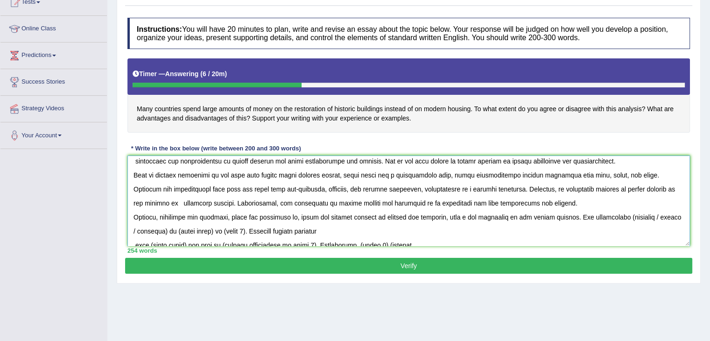
click at [617, 217] on textarea at bounding box center [409, 201] width 563 height 91
drag, startPoint x: 643, startPoint y: 215, endPoint x: 667, endPoint y: 216, distance: 24.3
click at [667, 216] on textarea at bounding box center [409, 201] width 563 height 91
drag, startPoint x: 644, startPoint y: 215, endPoint x: 672, endPoint y: 215, distance: 27.6
click at [672, 215] on textarea at bounding box center [409, 201] width 563 height 91
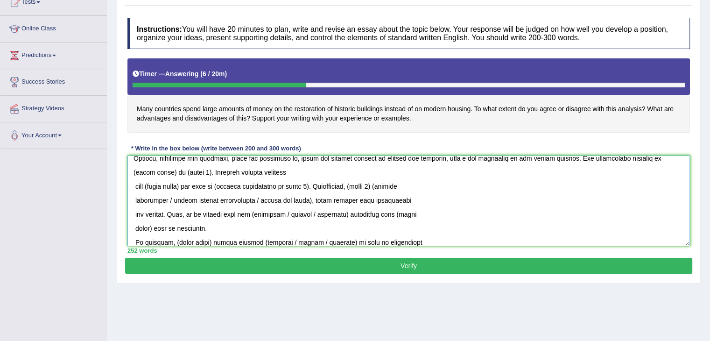
scroll to position [98, 0]
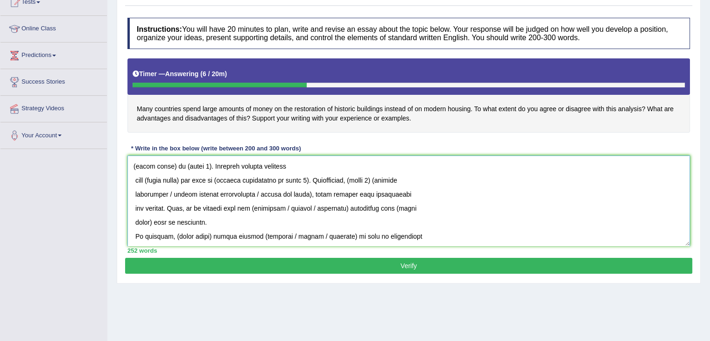
drag, startPoint x: 652, startPoint y: 215, endPoint x: 151, endPoint y: 168, distance: 502.5
click at [150, 168] on textarea at bounding box center [409, 201] width 563 height 91
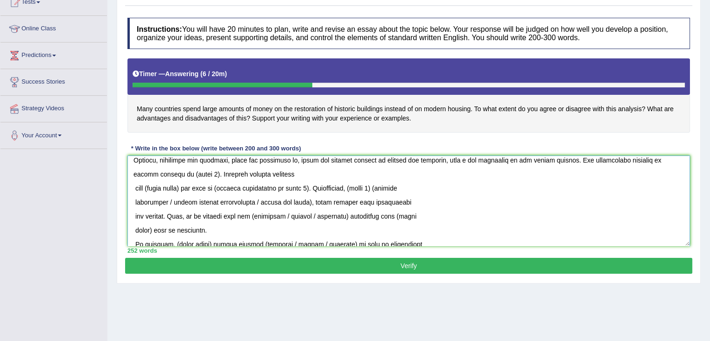
drag, startPoint x: 165, startPoint y: 171, endPoint x: 188, endPoint y: 173, distance: 22.5
click at [188, 173] on textarea at bounding box center [409, 201] width 563 height 91
paste textarea "making the home feel larger and more functional."
drag, startPoint x: 147, startPoint y: 186, endPoint x: 184, endPoint y: 190, distance: 37.1
click at [184, 190] on textarea at bounding box center [409, 201] width 563 height 91
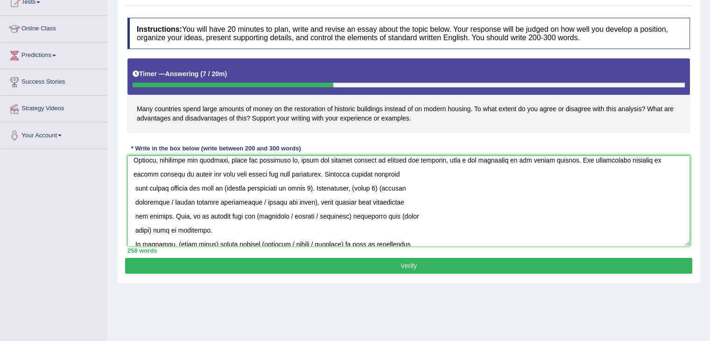
drag, startPoint x: 232, startPoint y: 186, endPoint x: 319, endPoint y: 187, distance: 87.4
click at [319, 187] on textarea at bounding box center [409, 201] width 563 height 91
paste textarea "Every aspect of the design is functional, from utilizing ceiling space to minim…"
click at [235, 182] on textarea at bounding box center [409, 201] width 563 height 91
click at [561, 189] on textarea at bounding box center [409, 201] width 563 height 91
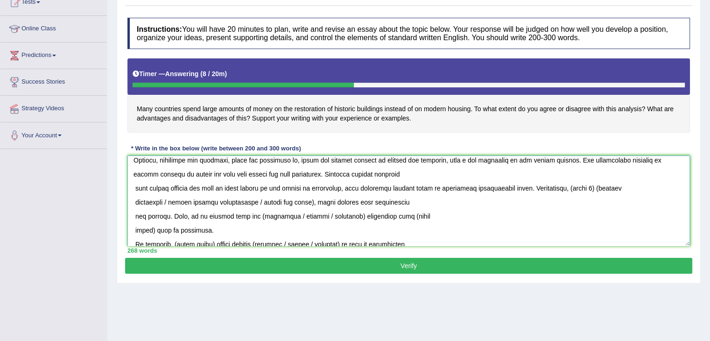
drag, startPoint x: 559, startPoint y: 189, endPoint x: 583, endPoint y: 188, distance: 24.3
click at [583, 188] on textarea at bounding box center [409, 201] width 563 height 91
paste textarea "These homes are equipped with the latest technology, including smart lightin"
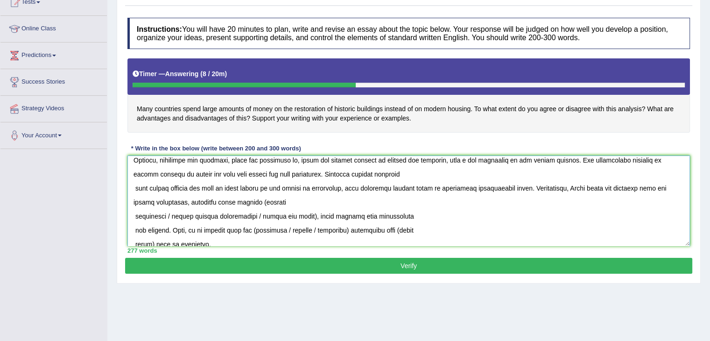
click at [563, 186] on textarea at bounding box center [409, 201] width 563 height 91
drag, startPoint x: 248, startPoint y: 200, endPoint x: 260, endPoint y: 200, distance: 11.7
click at [248, 200] on textarea at bounding box center [409, 201] width 563 height 91
drag, startPoint x: 256, startPoint y: 199, endPoint x: 260, endPoint y: 202, distance: 4.8
click at [256, 199] on textarea at bounding box center [409, 201] width 563 height 91
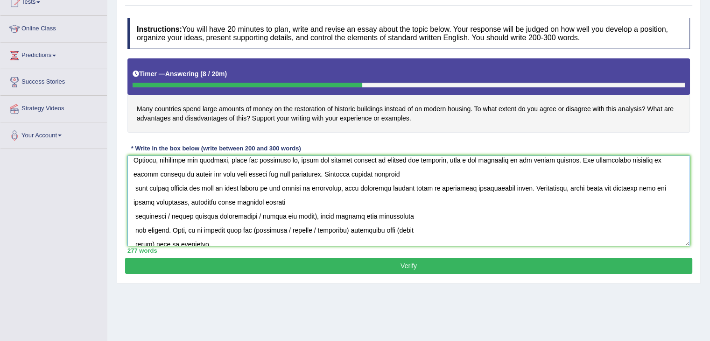
click at [171, 215] on textarea at bounding box center [409, 201] width 563 height 91
drag, startPoint x: 167, startPoint y: 215, endPoint x: 308, endPoint y: 220, distance: 141.2
click at [308, 220] on textarea at bounding box center [409, 201] width 563 height 91
click at [136, 228] on textarea at bounding box center [409, 201] width 563 height 91
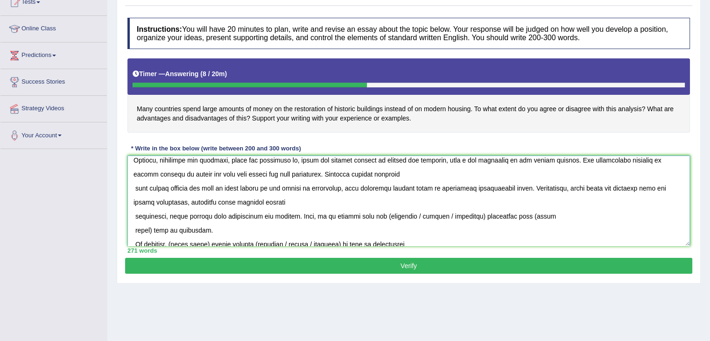
click at [374, 215] on textarea at bounding box center [409, 201] width 563 height 91
drag, startPoint x: 404, startPoint y: 213, endPoint x: 462, endPoint y: 219, distance: 58.6
click at [462, 219] on textarea at bounding box center [409, 201] width 563 height 91
drag, startPoint x: 451, startPoint y: 213, endPoint x: 154, endPoint y: 229, distance: 298.0
click at [154, 229] on textarea at bounding box center [409, 201] width 563 height 91
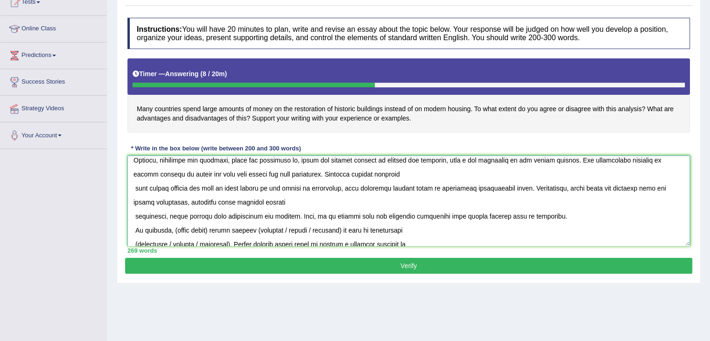
drag, startPoint x: 174, startPoint y: 229, endPoint x: 212, endPoint y: 234, distance: 38.1
click at [212, 234] on textarea at bounding box center [409, 201] width 563 height 91
click at [266, 229] on textarea at bounding box center [409, 201] width 563 height 91
drag, startPoint x: 288, startPoint y: 231, endPoint x: 349, endPoint y: 232, distance: 61.2
click at [349, 232] on textarea at bounding box center [409, 201] width 563 height 91
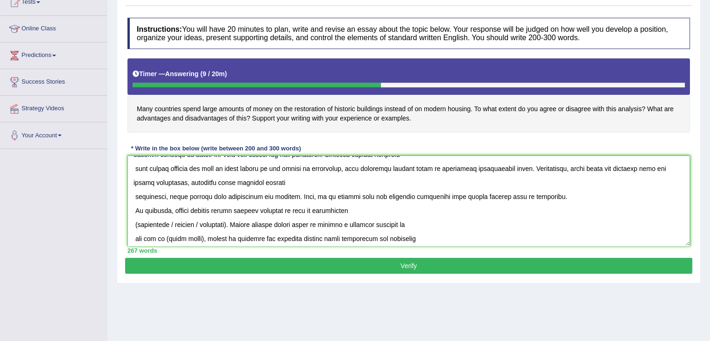
scroll to position [126, 0]
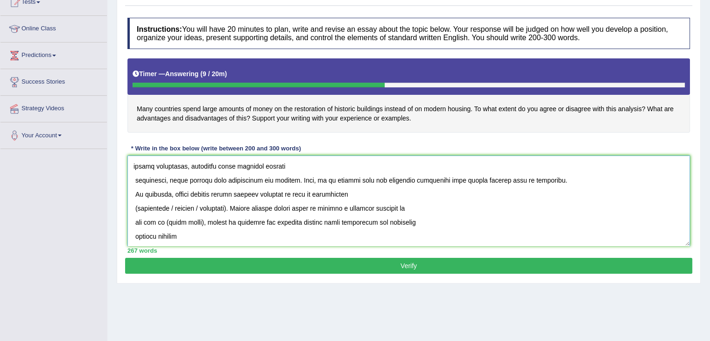
drag, startPoint x: 174, startPoint y: 206, endPoint x: 135, endPoint y: 202, distance: 38.9
click at [135, 202] on textarea at bounding box center [409, 201] width 563 height 91
drag, startPoint x: 153, startPoint y: 206, endPoint x: 185, endPoint y: 208, distance: 31.8
click at [185, 208] on textarea at bounding box center [409, 201] width 563 height 91
click at [134, 206] on textarea at bounding box center [409, 201] width 563 height 91
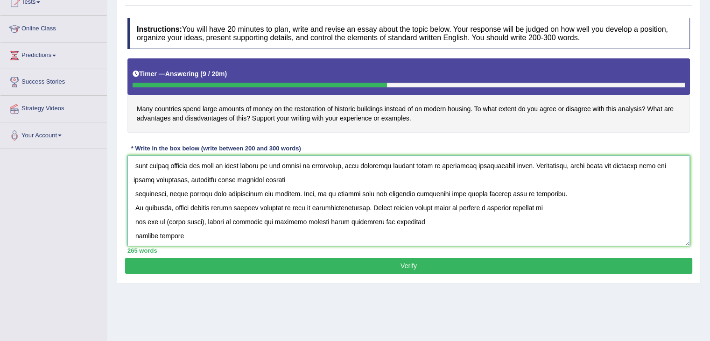
scroll to position [112, 0]
drag, startPoint x: 202, startPoint y: 220, endPoint x: 166, endPoint y: 219, distance: 36.0
click at [166, 219] on textarea at bounding box center [409, 201] width 563 height 91
click at [187, 232] on textarea at bounding box center [409, 201] width 563 height 91
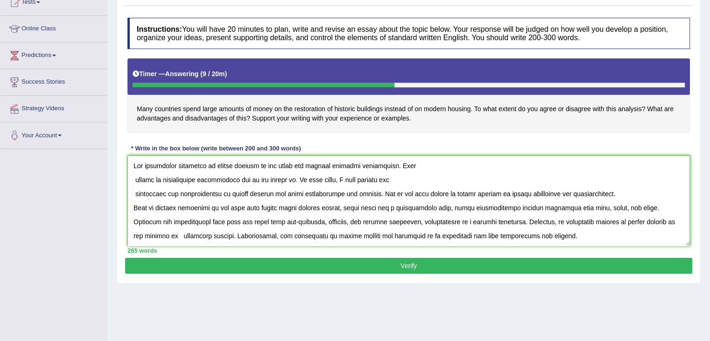
scroll to position [64, 0]
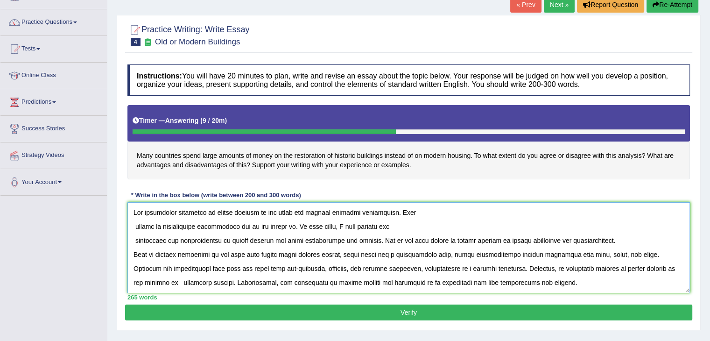
type textarea "The increasing influence of modern housing on our lives has ignited numerous di…"
click at [329, 311] on button "Verify" at bounding box center [409, 313] width 568 height 16
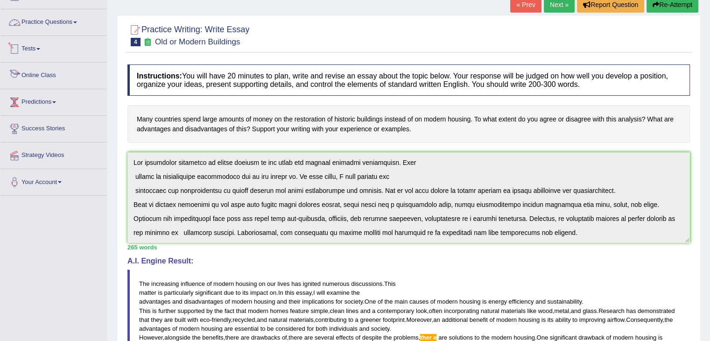
click at [73, 23] on link "Practice Questions" at bounding box center [53, 20] width 107 height 23
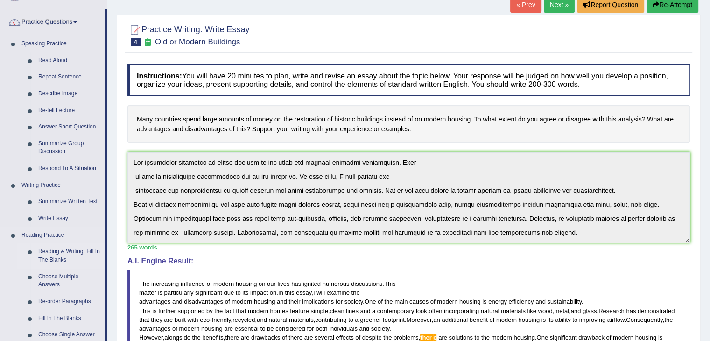
click at [65, 256] on link "Reading & Writing: Fill In The Blanks" at bounding box center [69, 255] width 71 height 25
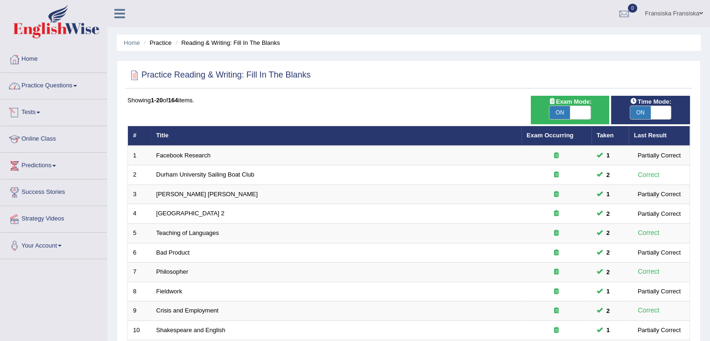
click at [69, 87] on link "Practice Questions" at bounding box center [53, 84] width 107 height 23
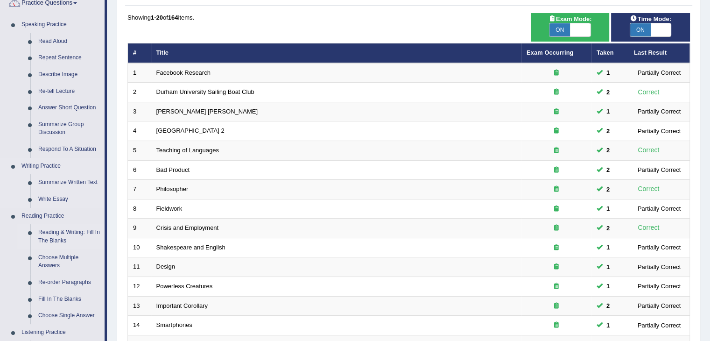
scroll to position [93, 0]
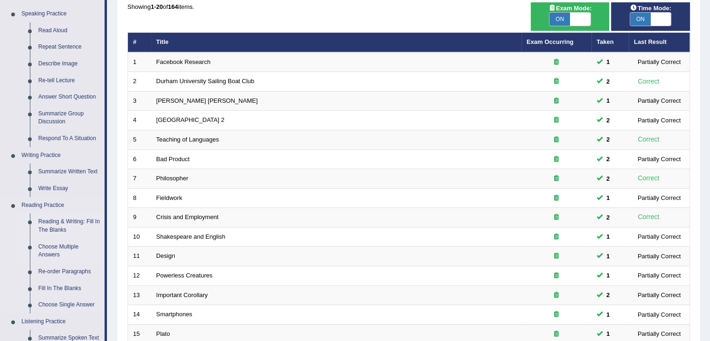
click at [59, 247] on link "Choose Multiple Answers" at bounding box center [69, 251] width 71 height 25
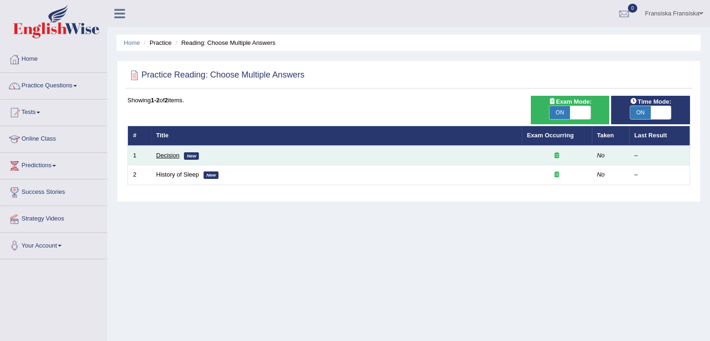
click at [173, 154] on link "Decision" at bounding box center [167, 155] width 23 height 7
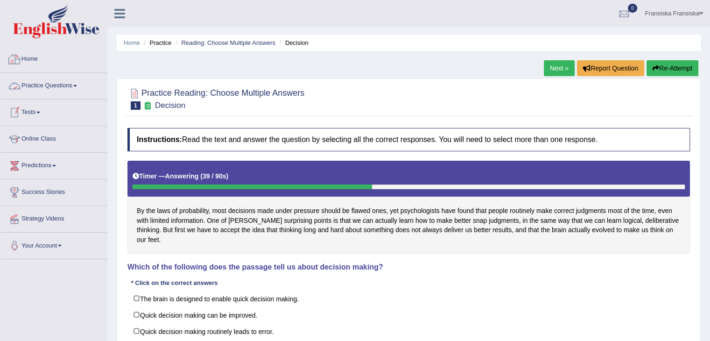
click at [61, 83] on link "Practice Questions" at bounding box center [53, 84] width 107 height 23
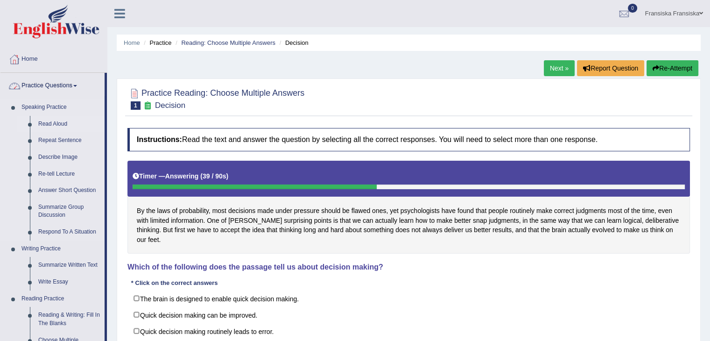
click at [60, 123] on link "Read Aloud" at bounding box center [69, 124] width 71 height 17
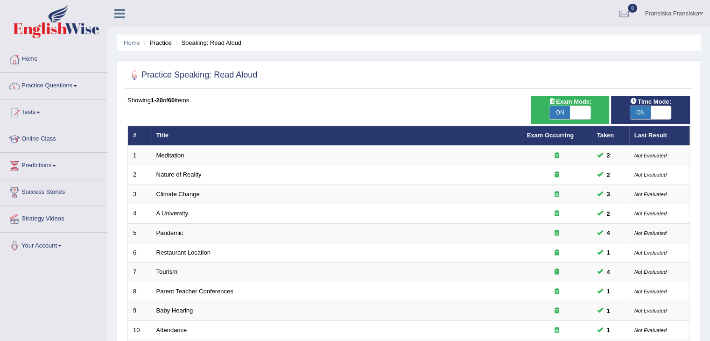
click at [168, 155] on link "Meditation" at bounding box center [170, 155] width 28 height 7
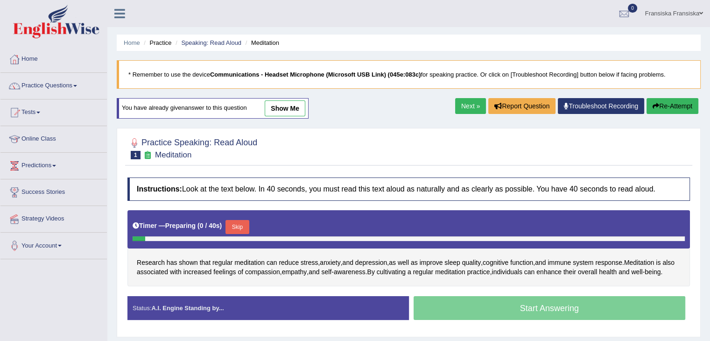
click at [239, 225] on button "Skip" at bounding box center [237, 227] width 23 height 14
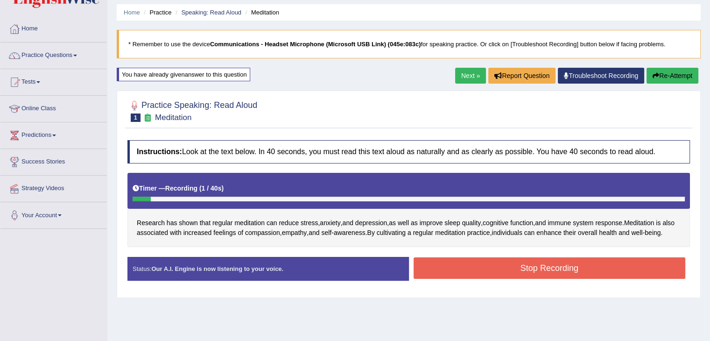
scroll to position [47, 0]
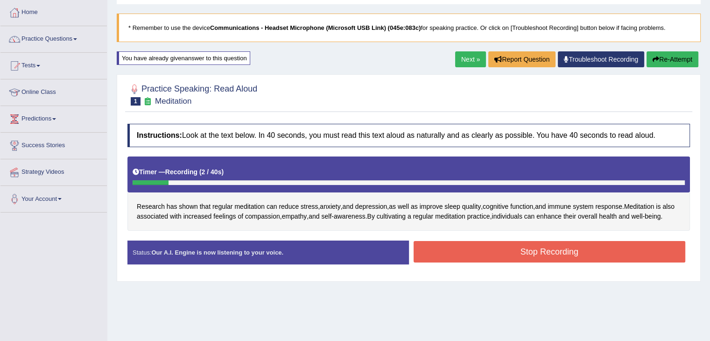
click at [451, 252] on button "Stop Recording" at bounding box center [550, 251] width 272 height 21
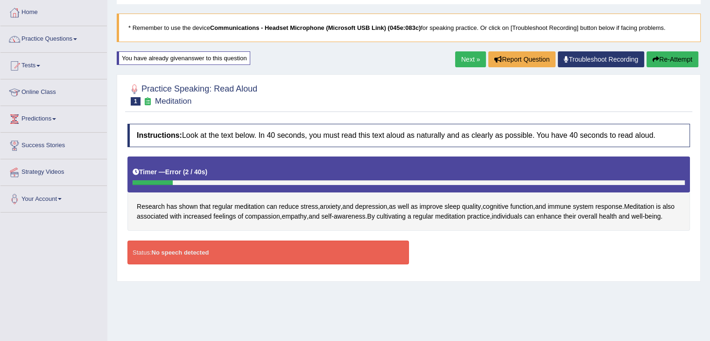
click at [670, 54] on button "Re-Attempt" at bounding box center [673, 59] width 52 height 16
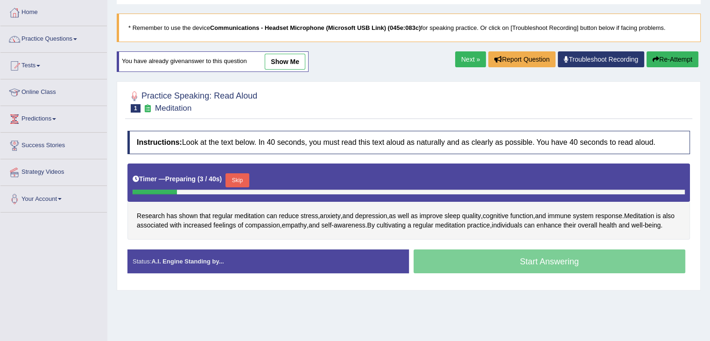
click at [286, 55] on link "show me" at bounding box center [285, 62] width 41 height 16
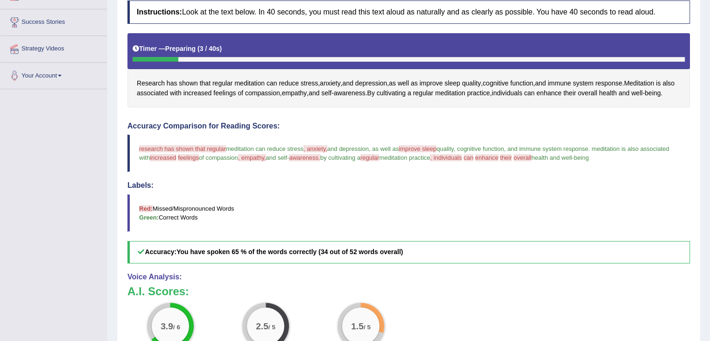
scroll to position [77, 0]
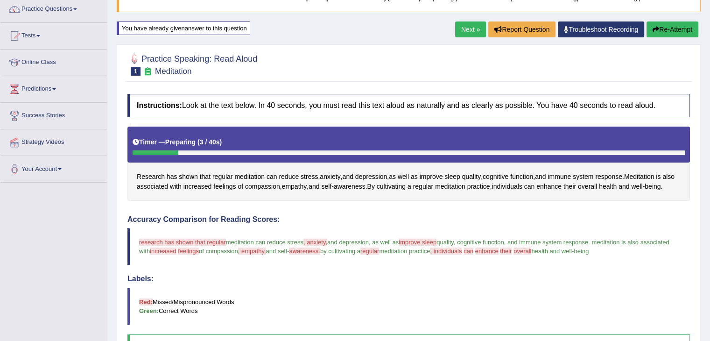
click at [665, 30] on button "Re-Attempt" at bounding box center [673, 29] width 52 height 16
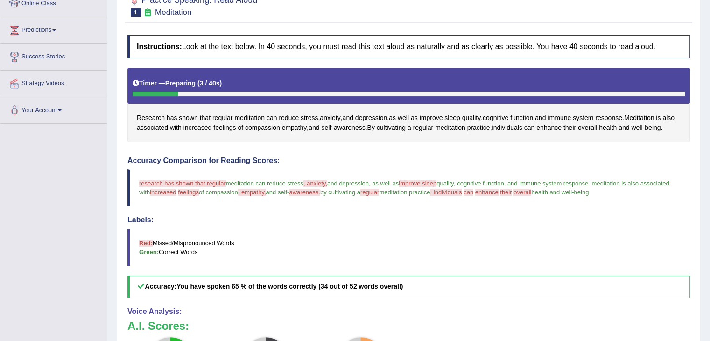
scroll to position [170, 0]
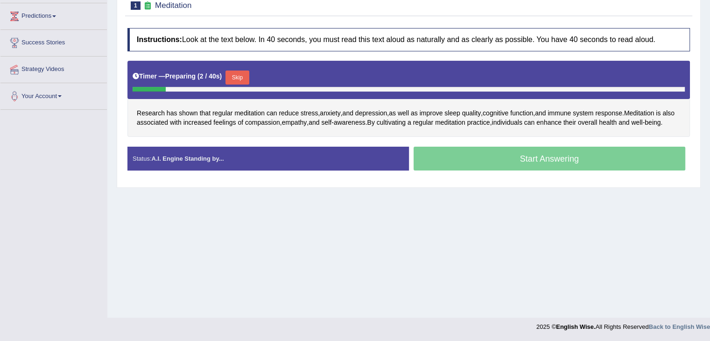
click at [247, 75] on button "Skip" at bounding box center [237, 78] width 23 height 14
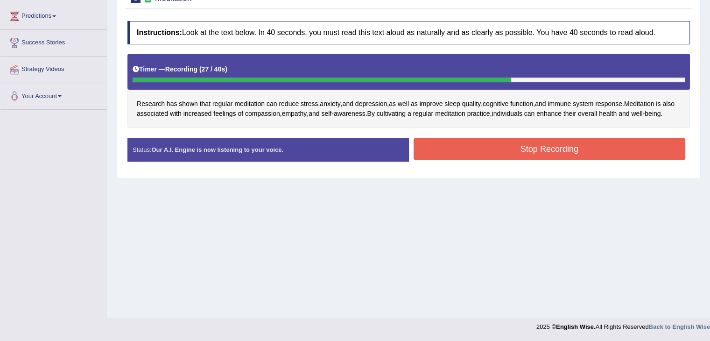
click at [435, 152] on button "Stop Recording" at bounding box center [550, 148] width 272 height 21
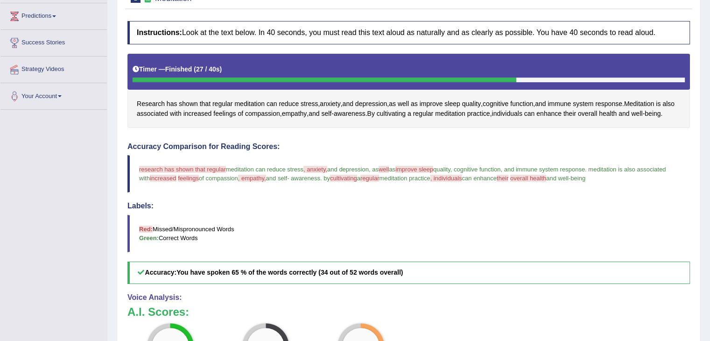
click at [475, 221] on div "Updating answer..." at bounding box center [355, 170] width 710 height 341
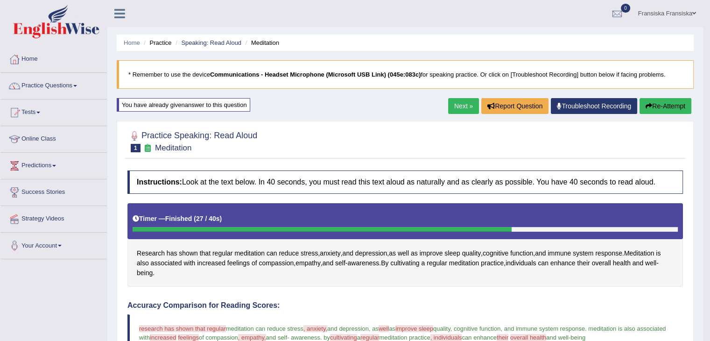
click at [652, 110] on button "Re-Attempt" at bounding box center [666, 106] width 52 height 16
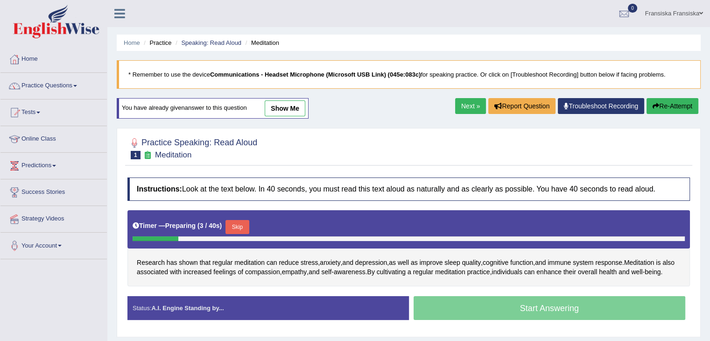
click at [256, 225] on div "Timer — Preparing ( 3 / 40s ) Skip" at bounding box center [409, 227] width 553 height 19
click at [247, 223] on button "Skip" at bounding box center [237, 227] width 23 height 14
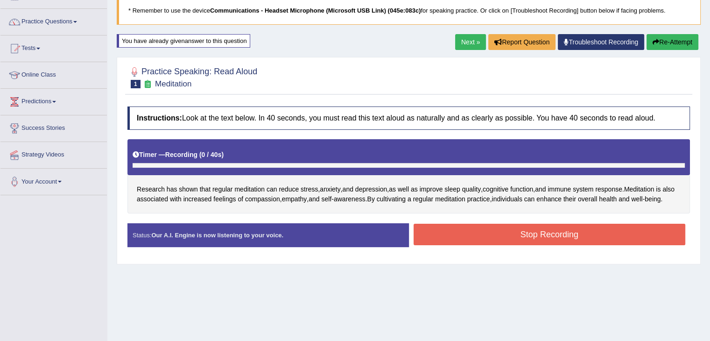
scroll to position [93, 0]
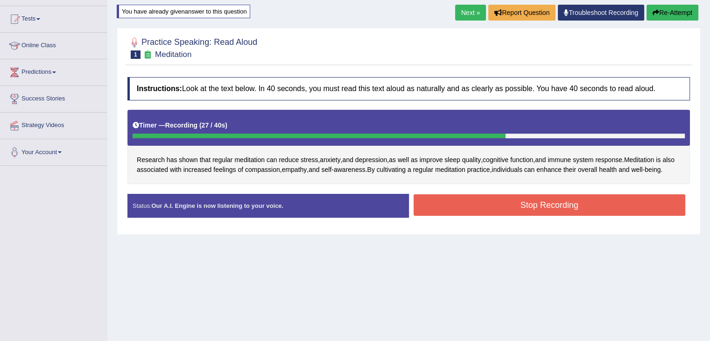
click at [518, 216] on button "Stop Recording" at bounding box center [550, 204] width 272 height 21
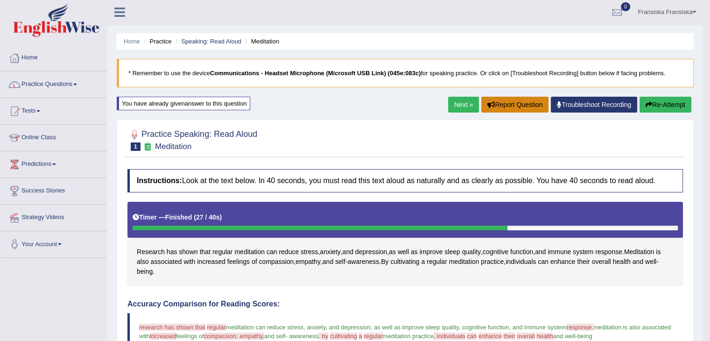
scroll to position [0, 0]
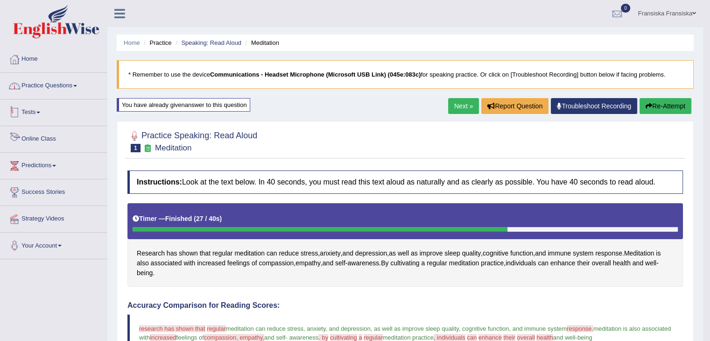
click at [75, 91] on link "Practice Questions" at bounding box center [53, 84] width 107 height 23
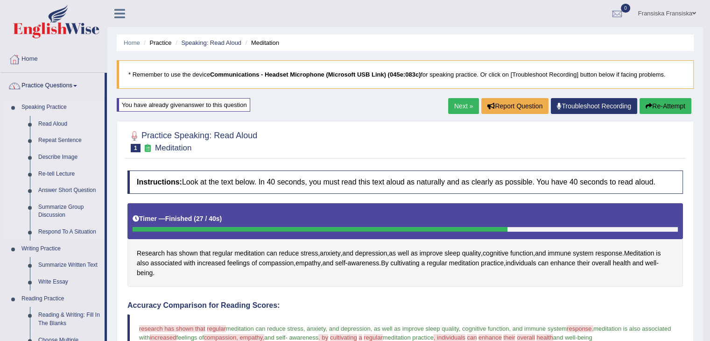
click at [67, 139] on link "Repeat Sentence" at bounding box center [69, 140] width 71 height 17
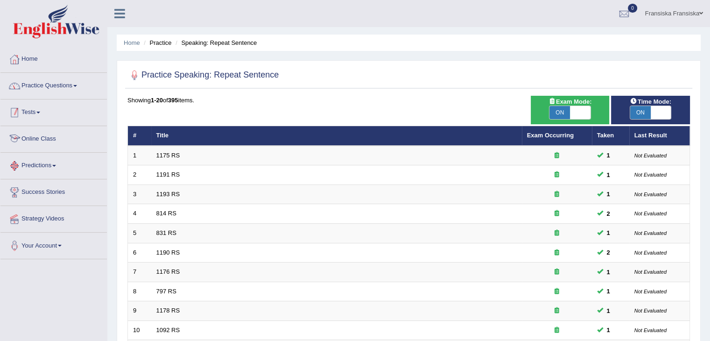
click at [73, 90] on link "Practice Questions" at bounding box center [53, 84] width 107 height 23
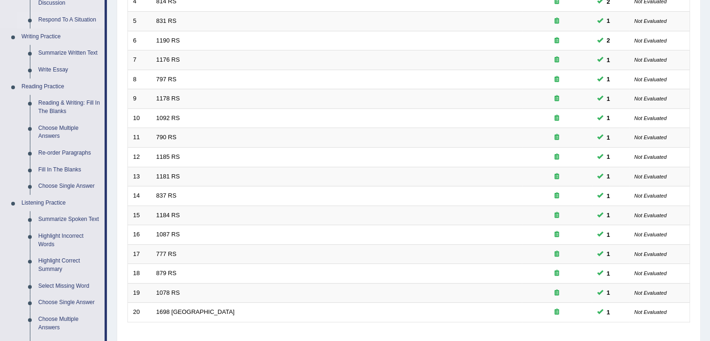
scroll to position [234, 0]
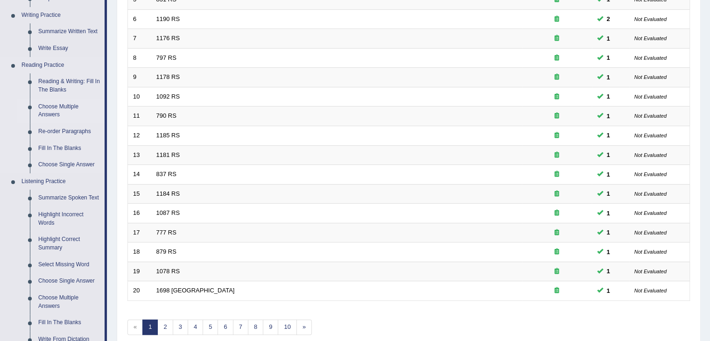
click at [64, 105] on link "Choose Multiple Answers" at bounding box center [69, 111] width 71 height 25
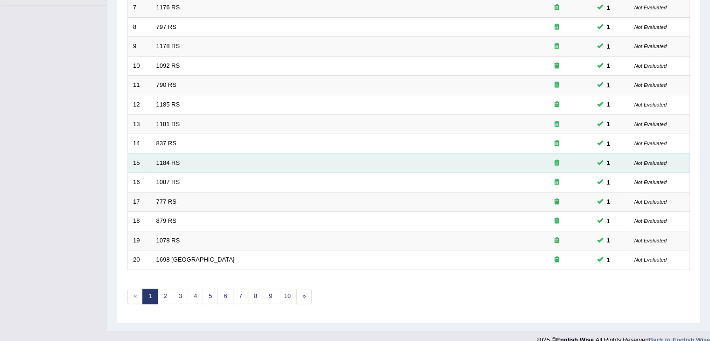
scroll to position [275, 0]
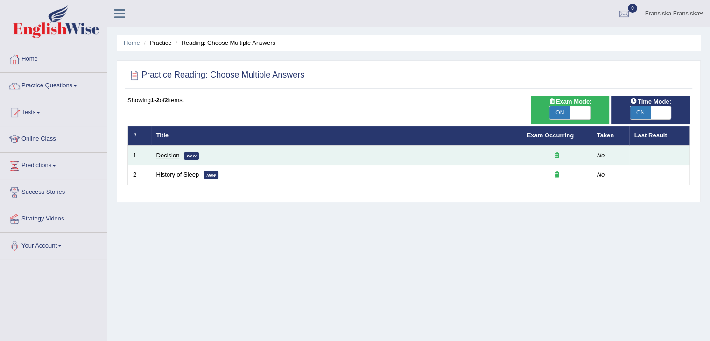
click at [159, 153] on link "Decision" at bounding box center [167, 155] width 23 height 7
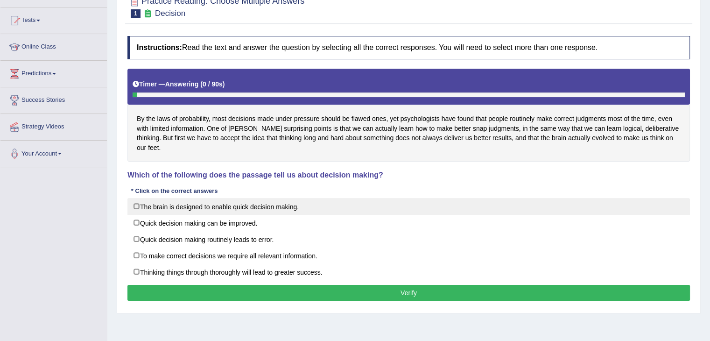
scroll to position [93, 0]
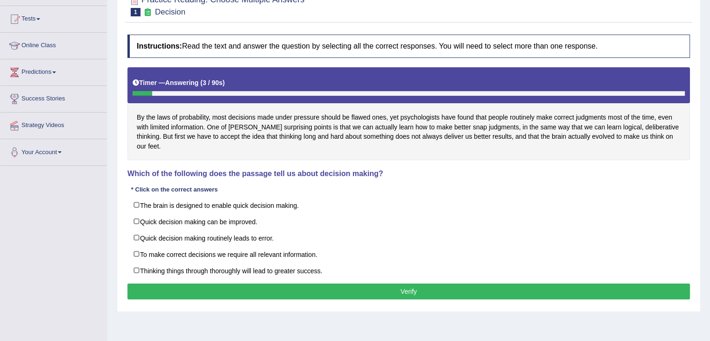
click at [206, 92] on div at bounding box center [409, 93] width 553 height 5
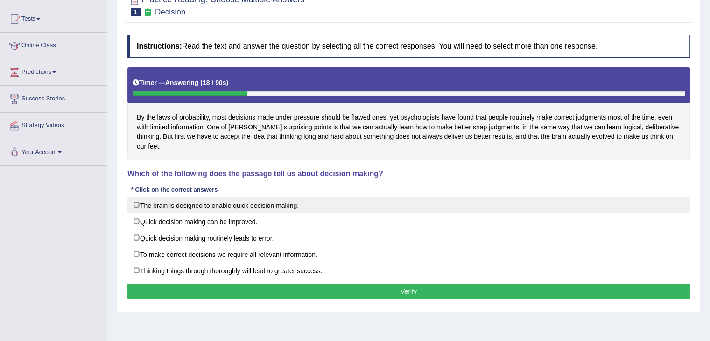
click at [284, 197] on label "The brain is designed to enable quick decision making." at bounding box center [409, 205] width 563 height 17
checkbox input "true"
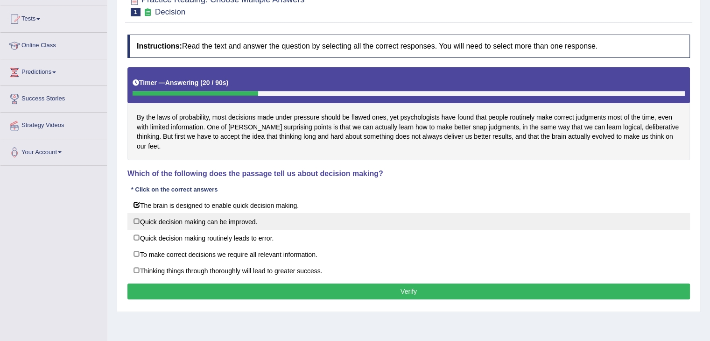
click at [255, 213] on label "Quick decision making can be improved." at bounding box center [409, 221] width 563 height 17
checkbox input "true"
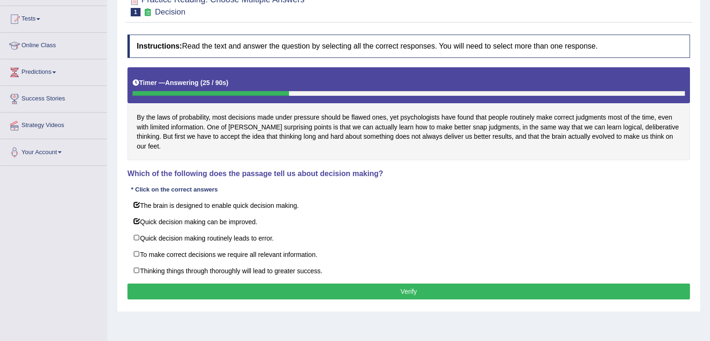
click at [265, 284] on button "Verify" at bounding box center [409, 292] width 563 height 16
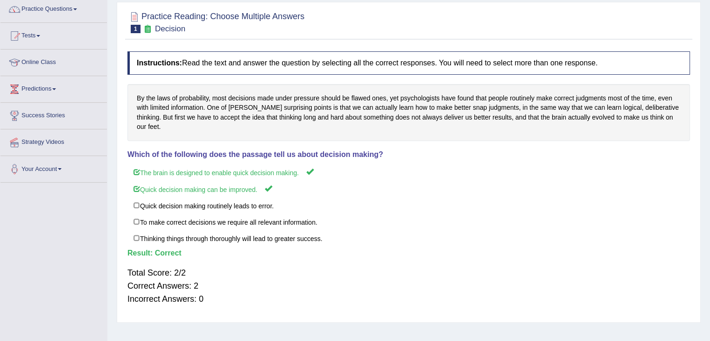
scroll to position [47, 0]
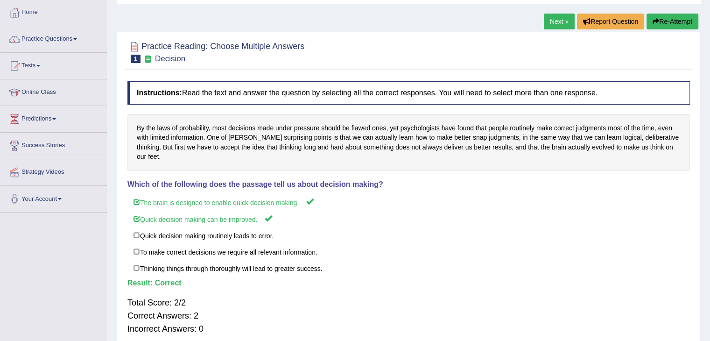
click at [552, 20] on link "Next »" at bounding box center [559, 22] width 31 height 16
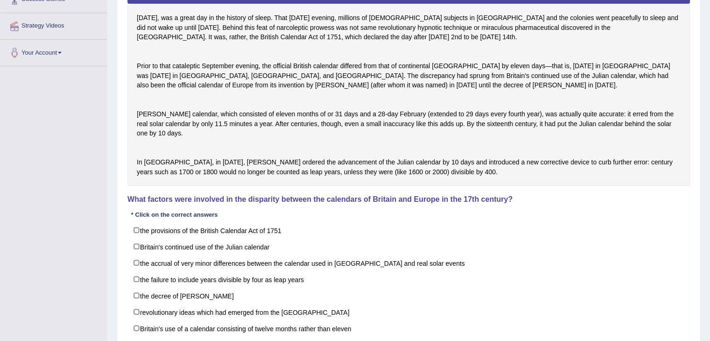
scroll to position [234, 0]
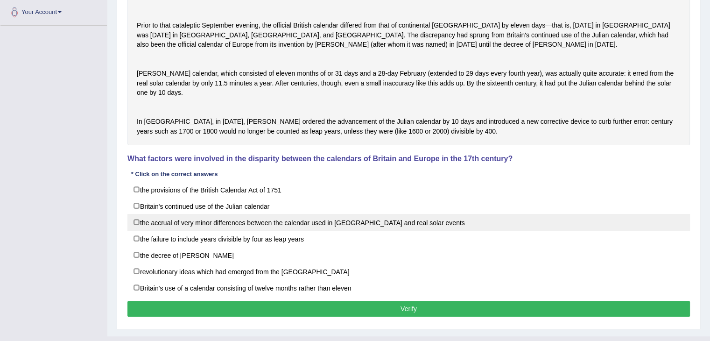
click at [303, 231] on label "the accrual of very minor differences between the calendar used in [GEOGRAPHIC_…" at bounding box center [409, 222] width 563 height 17
checkbox input "true"
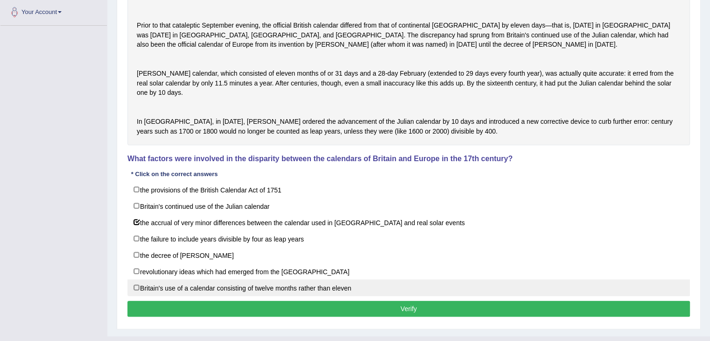
click at [291, 296] on label "Britain's use of a calendar consisting of twelve months rather than eleven" at bounding box center [409, 287] width 563 height 17
checkbox input "true"
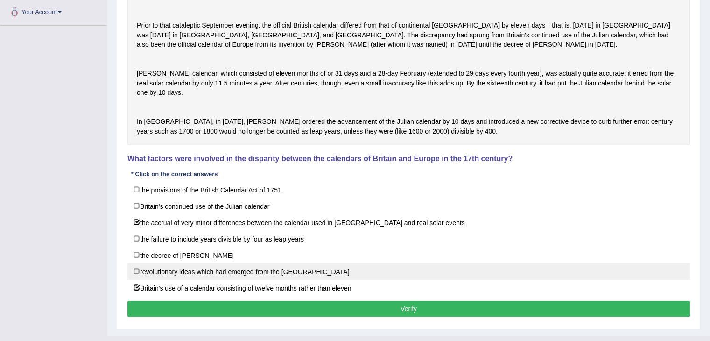
scroll to position [280, 0]
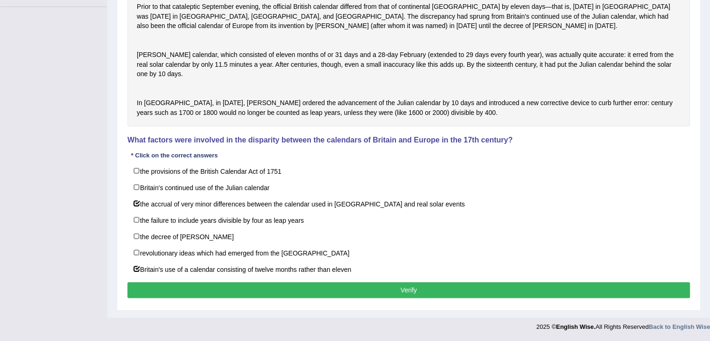
click at [316, 291] on button "Verify" at bounding box center [409, 290] width 563 height 16
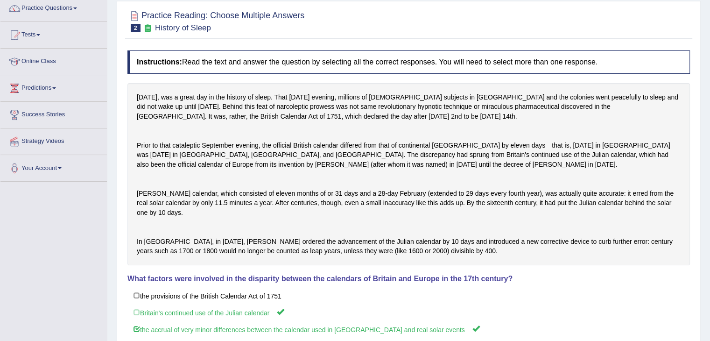
scroll to position [43, 0]
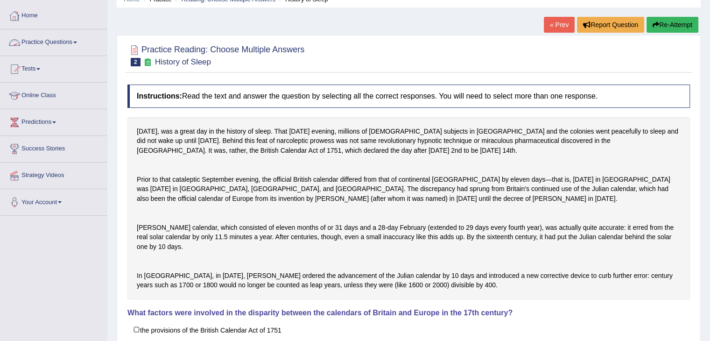
click at [43, 41] on link "Practice Questions" at bounding box center [53, 40] width 107 height 23
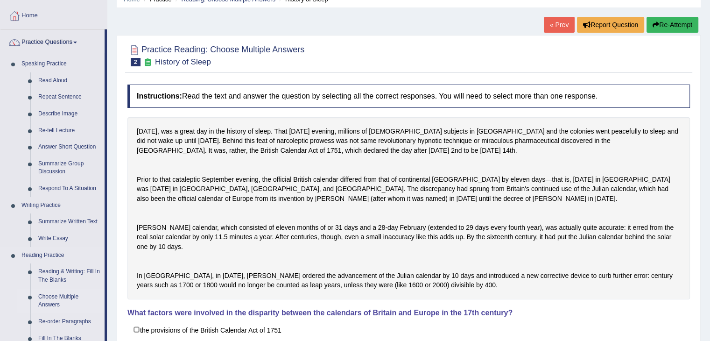
click at [68, 298] on link "Choose Multiple Answers" at bounding box center [69, 301] width 71 height 25
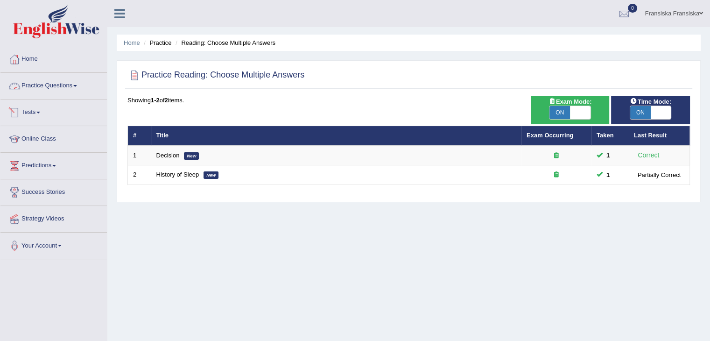
click at [53, 86] on link "Practice Questions" at bounding box center [53, 84] width 107 height 23
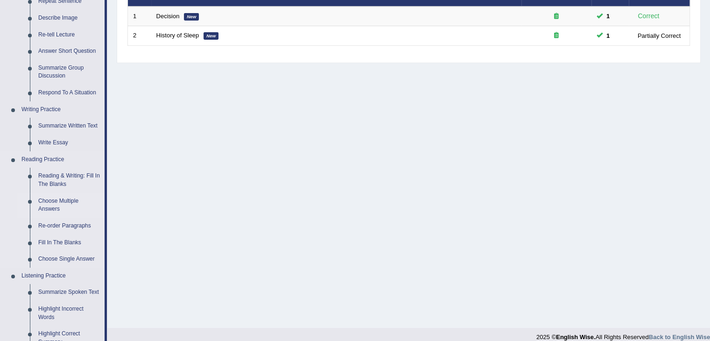
scroll to position [140, 0]
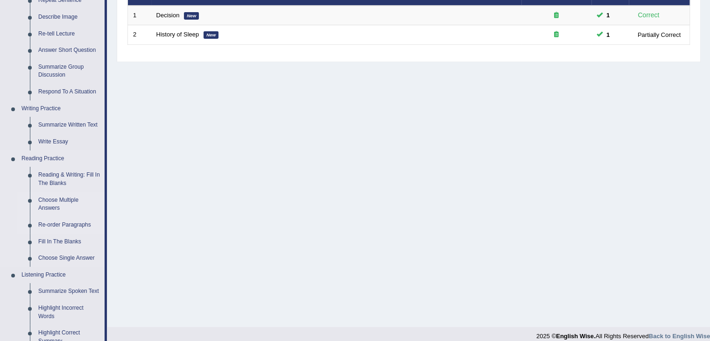
click at [53, 228] on link "Re-order Paragraphs" at bounding box center [69, 225] width 71 height 17
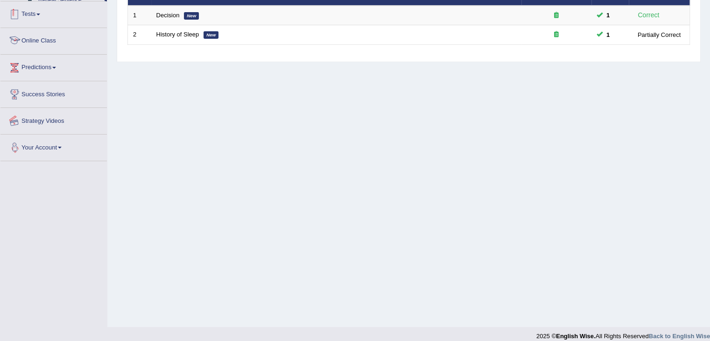
scroll to position [149, 0]
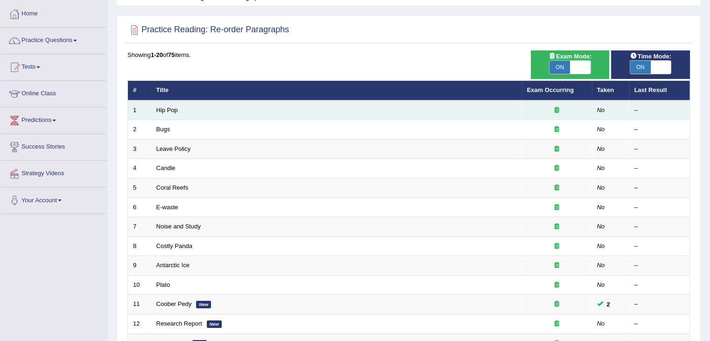
scroll to position [41, 0]
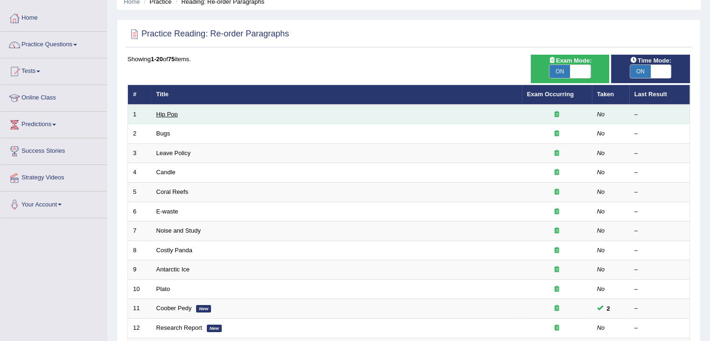
click at [166, 113] on link "Hip Pop" at bounding box center [166, 114] width 21 height 7
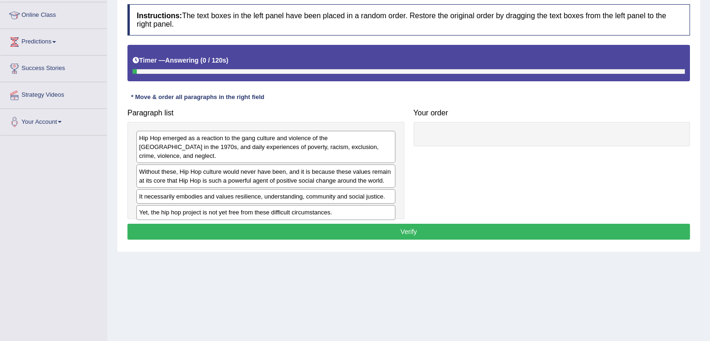
scroll to position [140, 0]
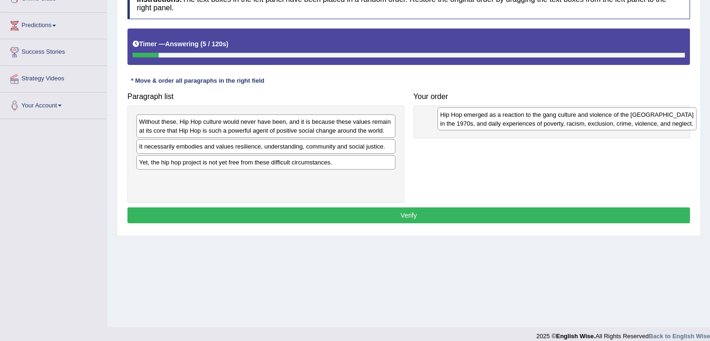
drag, startPoint x: 281, startPoint y: 128, endPoint x: 581, endPoint y: 122, distance: 300.0
click at [581, 122] on div "Hip Hop emerged as a reaction to the gang culture and violence of the [GEOGRAPH…" at bounding box center [567, 118] width 259 height 23
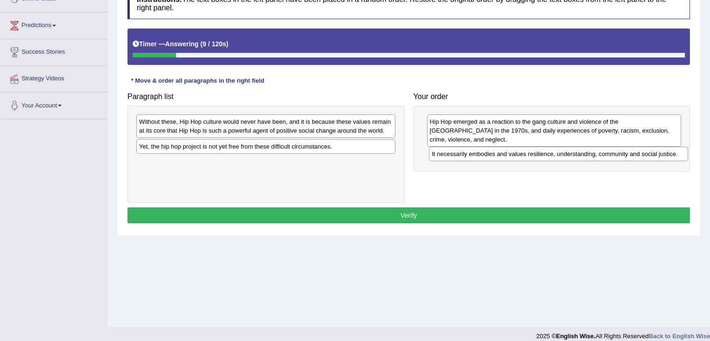
drag, startPoint x: 368, startPoint y: 149, endPoint x: 642, endPoint y: 153, distance: 274.2
click at [661, 156] on div "It necessarily embodies and values resilience, understanding, community and soc…" at bounding box center [558, 154] width 259 height 14
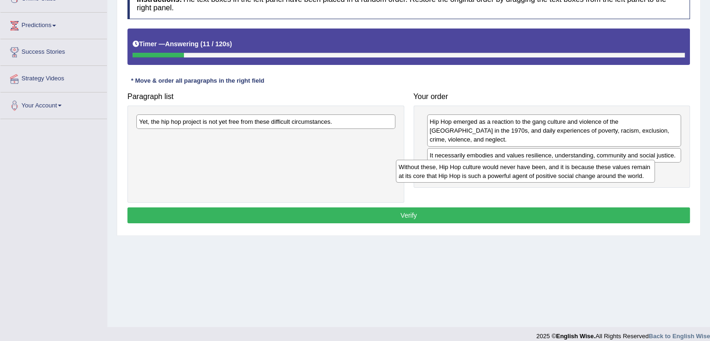
drag, startPoint x: 330, startPoint y: 129, endPoint x: 590, endPoint y: 175, distance: 263.6
click at [590, 175] on div "Without these, Hip Hop culture would never have been, and it is because these v…" at bounding box center [525, 171] width 259 height 23
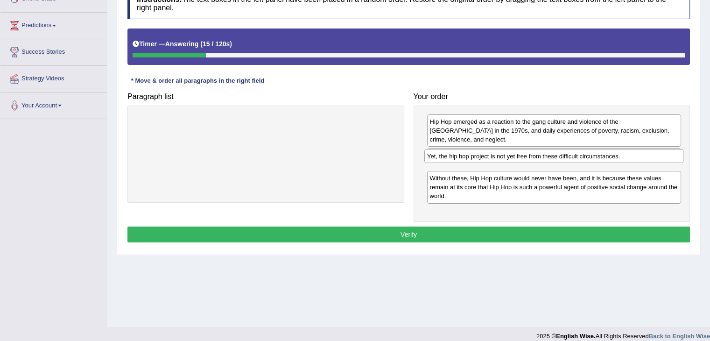
drag, startPoint x: 342, startPoint y: 124, endPoint x: 630, endPoint y: 159, distance: 289.8
click at [630, 159] on div "Yet, the hip hop project is not yet free from these difficult circumstances." at bounding box center [554, 156] width 259 height 14
drag, startPoint x: 610, startPoint y: 166, endPoint x: 614, endPoint y: 166, distance: 4.7
click at [614, 166] on div "Yet, the hip hop project is not yet free from these difficult circumstances." at bounding box center [559, 161] width 255 height 14
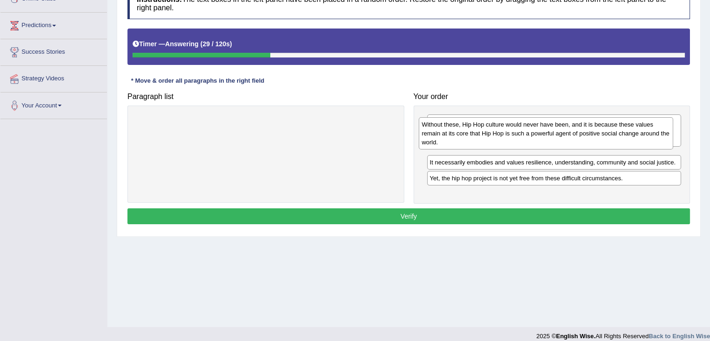
drag, startPoint x: 517, startPoint y: 189, endPoint x: 509, endPoint y: 135, distance: 54.3
click at [509, 135] on div "Without these, Hip Hop culture would never have been, and it is because these v…" at bounding box center [546, 133] width 255 height 32
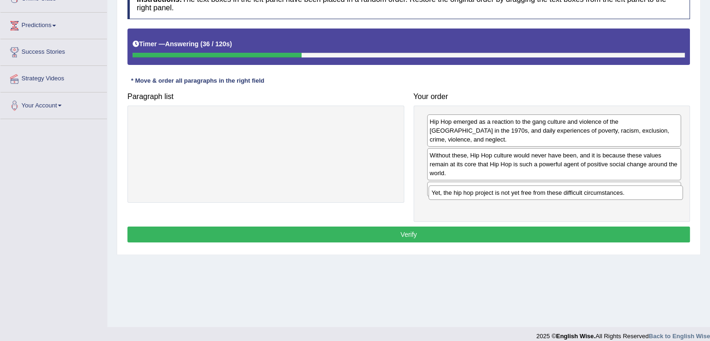
click at [554, 197] on div "Yet, the hip hop project is not yet free from these difficult circumstances." at bounding box center [556, 192] width 255 height 14
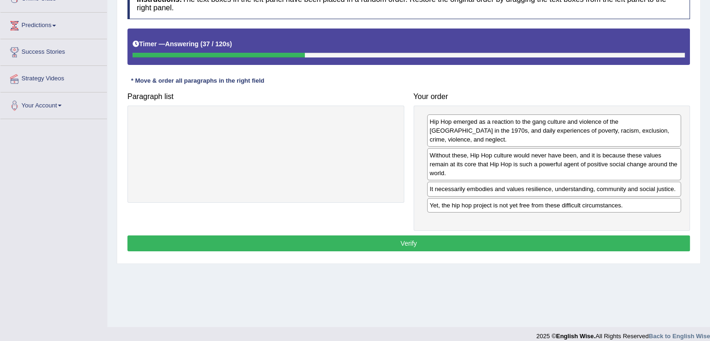
click at [504, 235] on button "Verify" at bounding box center [409, 243] width 563 height 16
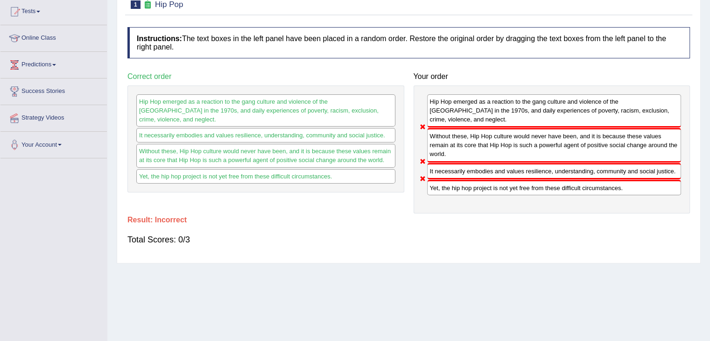
scroll to position [47, 0]
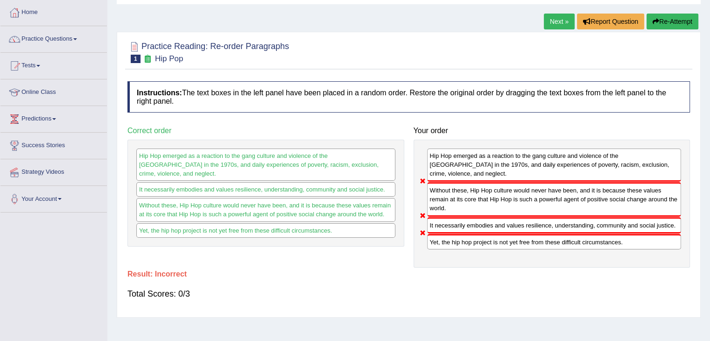
click at [558, 18] on link "Next »" at bounding box center [559, 22] width 31 height 16
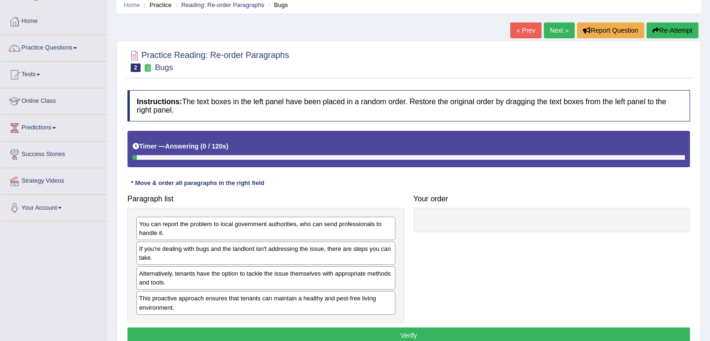
scroll to position [93, 0]
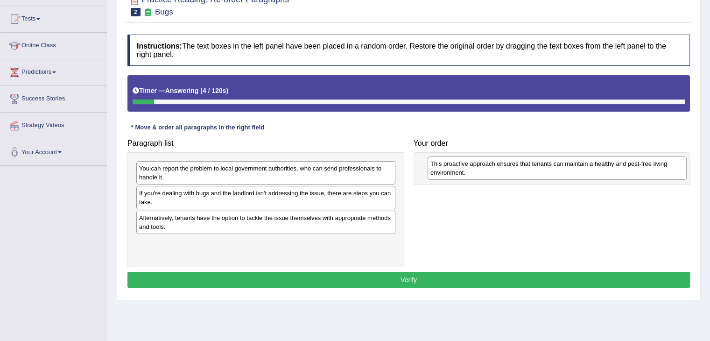
drag, startPoint x: 220, startPoint y: 247, endPoint x: 506, endPoint y: 169, distance: 296.3
click at [506, 169] on div "This proactive approach ensures that tenants can maintain a healthy and pest-fr…" at bounding box center [557, 167] width 259 height 23
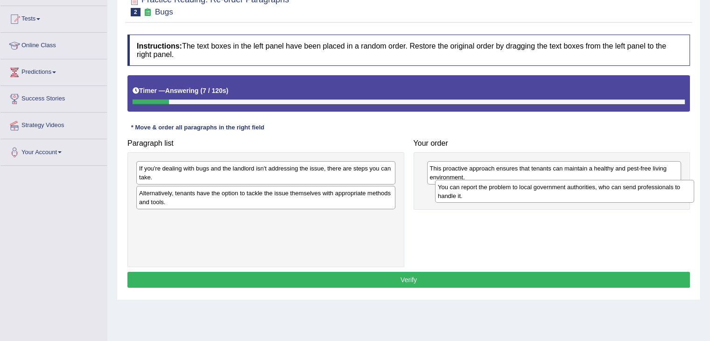
drag, startPoint x: 320, startPoint y: 178, endPoint x: 619, endPoint y: 197, distance: 299.5
click at [619, 197] on div "You can report the problem to local government authorities, who can send profes…" at bounding box center [564, 191] width 259 height 23
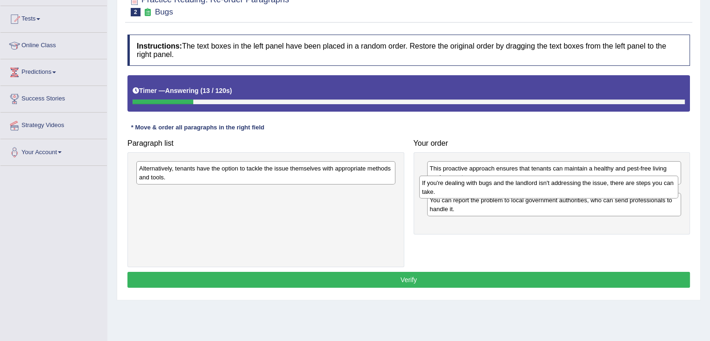
drag, startPoint x: 335, startPoint y: 176, endPoint x: 618, endPoint y: 191, distance: 283.4
click at [618, 191] on div "If you're dealing with bugs and the landlord isn't addressing the issue, there …" at bounding box center [548, 187] width 259 height 23
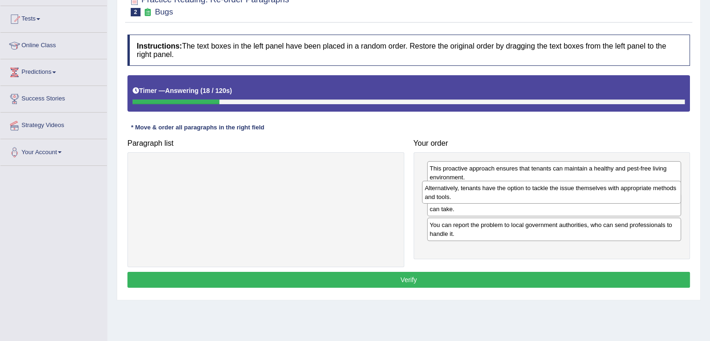
drag, startPoint x: 335, startPoint y: 177, endPoint x: 617, endPoint y: 196, distance: 281.8
click at [618, 196] on div "Alternatively, tenants have the option to tackle the issue themselves with appr…" at bounding box center [551, 192] width 259 height 23
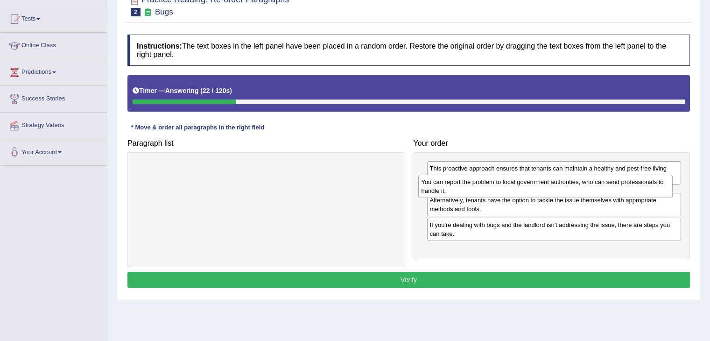
drag, startPoint x: 556, startPoint y: 252, endPoint x: 553, endPoint y: 194, distance: 58.5
click at [553, 194] on div "You can report the problem to local government authorities, who can send profes…" at bounding box center [546, 186] width 255 height 23
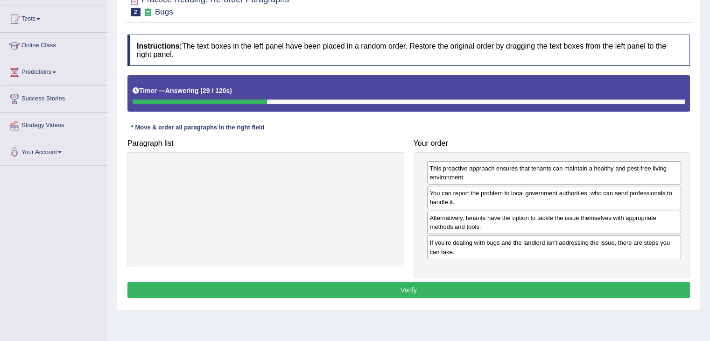
click at [496, 286] on button "Verify" at bounding box center [409, 290] width 563 height 16
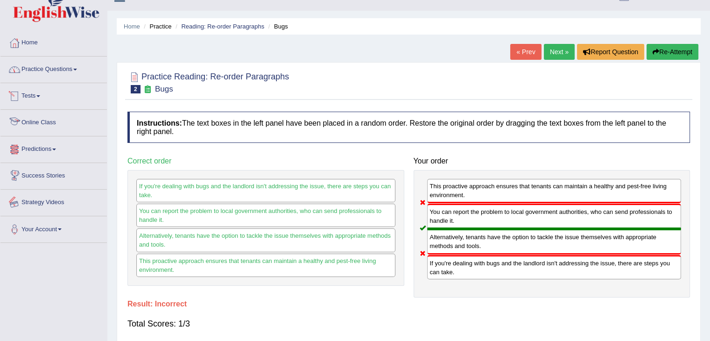
scroll to position [0, 0]
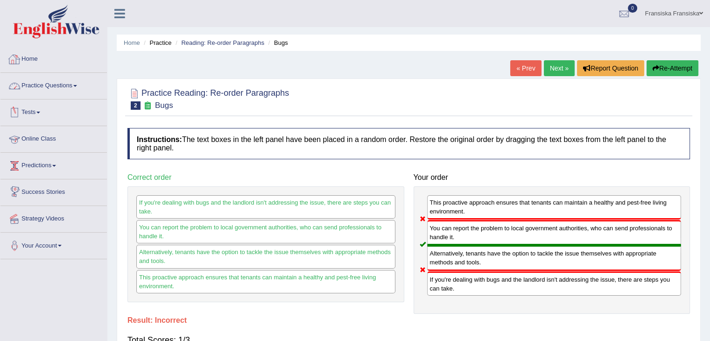
click at [43, 55] on link "Home" at bounding box center [53, 57] width 107 height 23
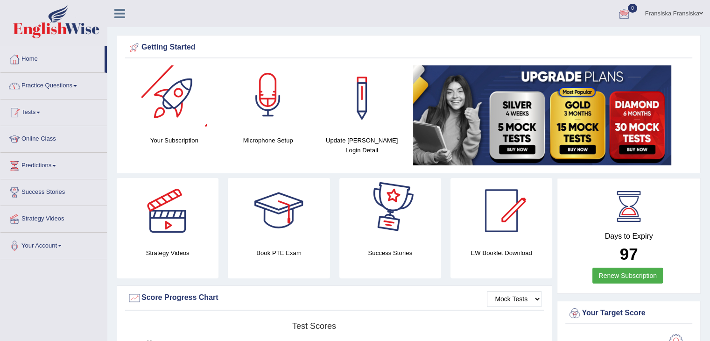
click at [44, 78] on link "Practice Questions" at bounding box center [53, 84] width 107 height 23
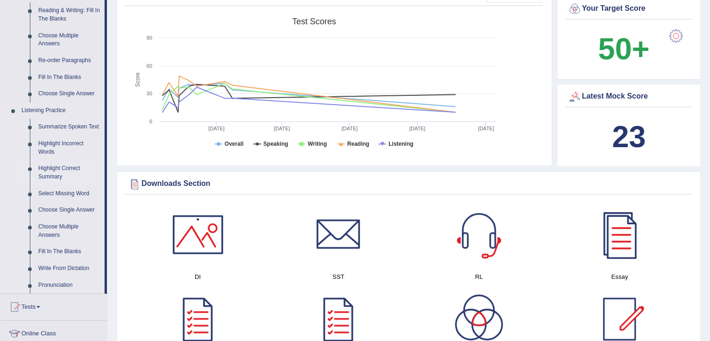
scroll to position [327, 0]
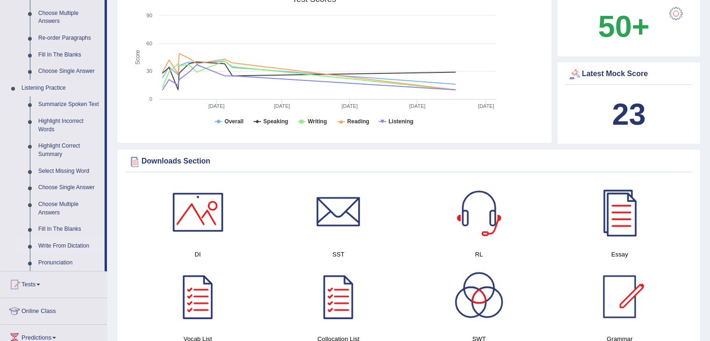
click at [77, 245] on link "Write From Dictation" at bounding box center [69, 246] width 71 height 17
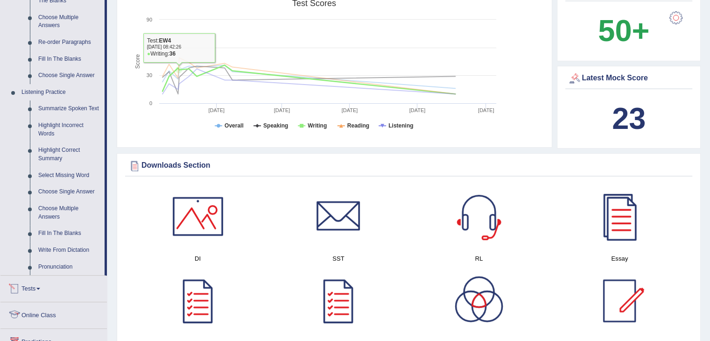
scroll to position [604, 0]
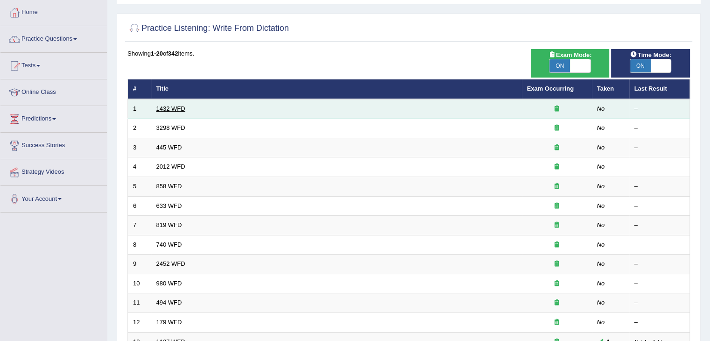
click at [177, 108] on link "1432 WFD" at bounding box center [170, 108] width 29 height 7
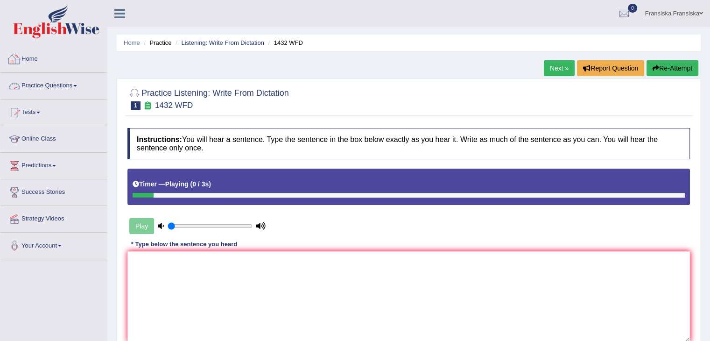
click at [76, 86] on link "Practice Questions" at bounding box center [53, 84] width 107 height 23
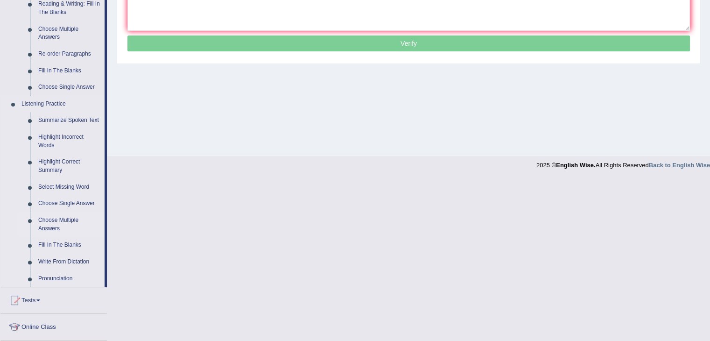
scroll to position [327, 0]
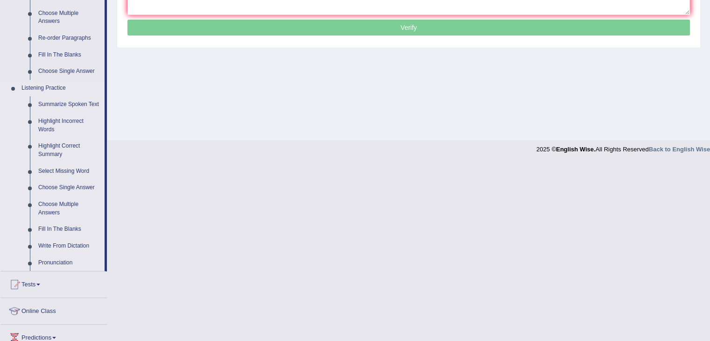
click at [62, 248] on link "Write From Dictation" at bounding box center [69, 246] width 71 height 17
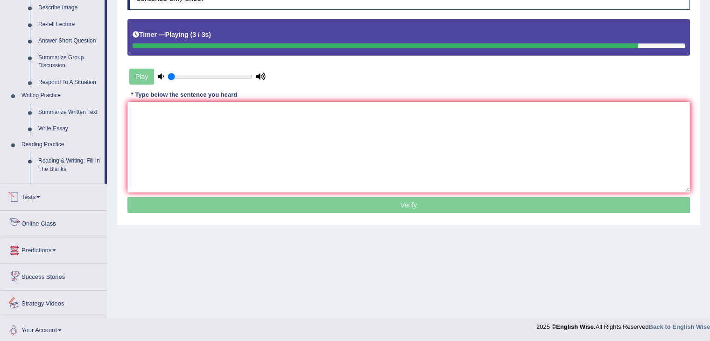
scroll to position [416, 0]
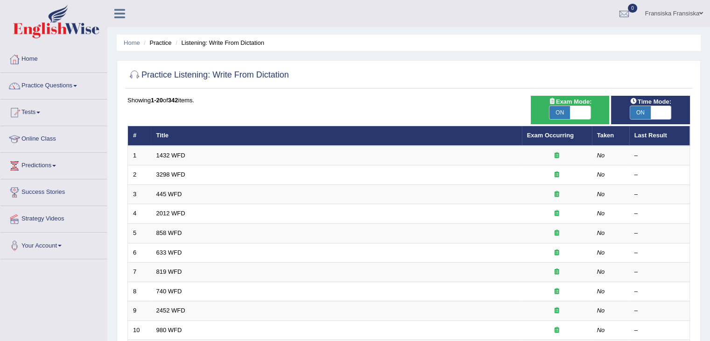
click at [568, 114] on span "ON" at bounding box center [560, 112] width 21 height 13
checkbox input "false"
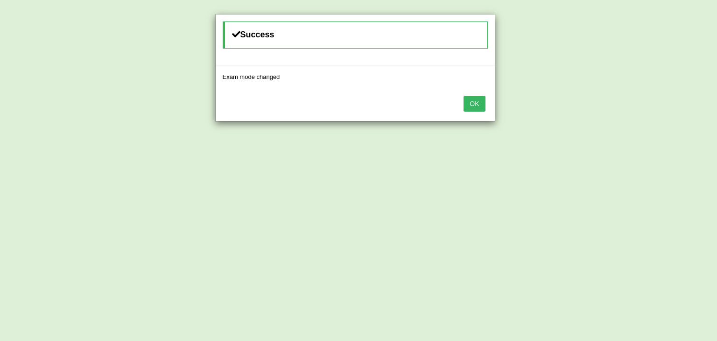
click at [478, 106] on button "OK" at bounding box center [474, 104] width 21 height 16
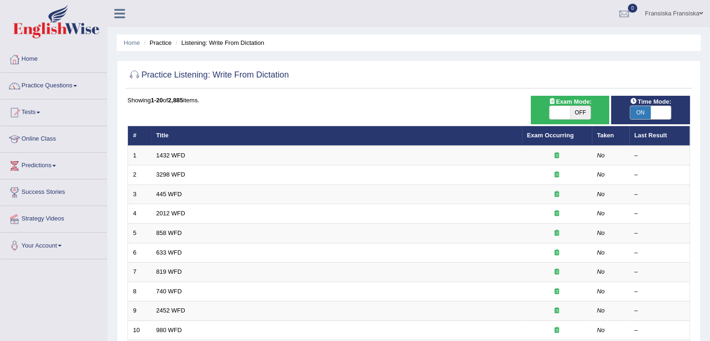
click at [642, 111] on span "ON" at bounding box center [641, 112] width 21 height 13
checkbox input "false"
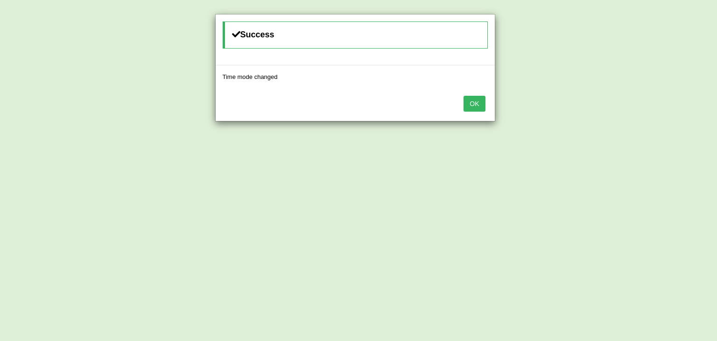
click at [469, 101] on button "OK" at bounding box center [474, 104] width 21 height 16
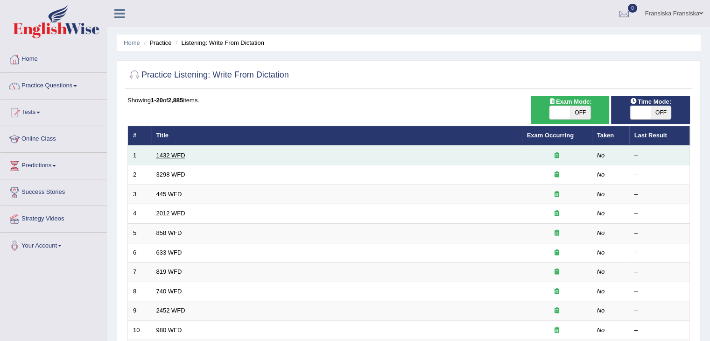
click at [172, 156] on link "1432 WFD" at bounding box center [170, 155] width 29 height 7
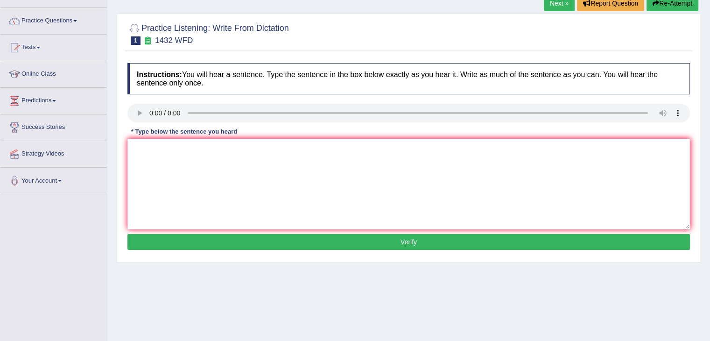
scroll to position [63, 0]
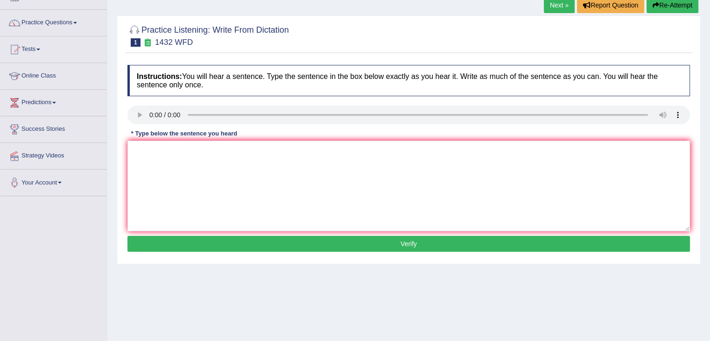
click at [560, 8] on link "Next »" at bounding box center [559, 5] width 31 height 16
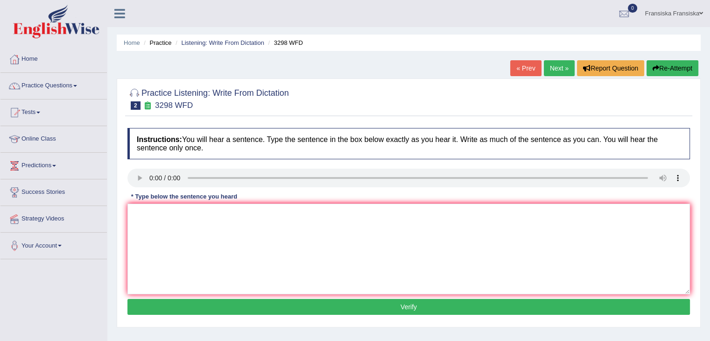
scroll to position [47, 0]
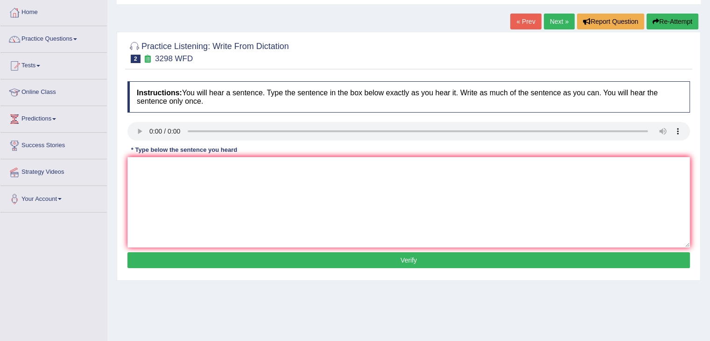
click at [517, 28] on link "« Prev" at bounding box center [526, 22] width 31 height 16
click at [216, 173] on textarea at bounding box center [409, 202] width 563 height 91
click at [206, 165] on textarea "More activity near to your house." at bounding box center [409, 202] width 563 height 91
type textarea "More activity near to your a house."
click at [245, 261] on button "Verify" at bounding box center [409, 260] width 563 height 16
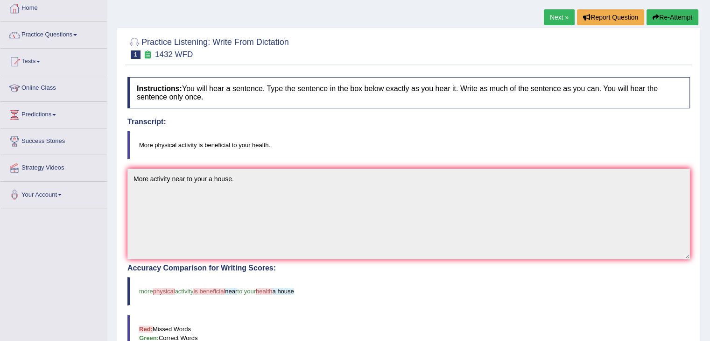
scroll to position [28, 0]
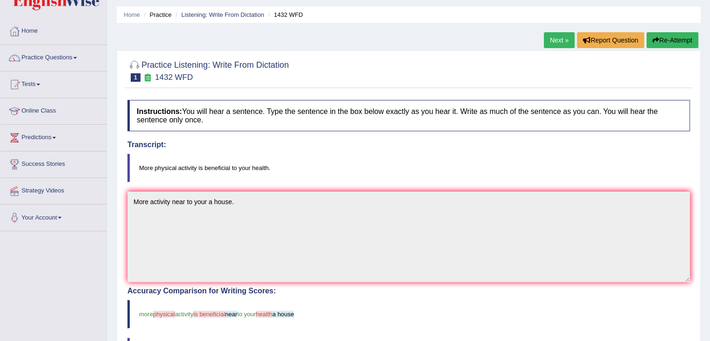
click at [558, 46] on link "Next »" at bounding box center [559, 40] width 31 height 16
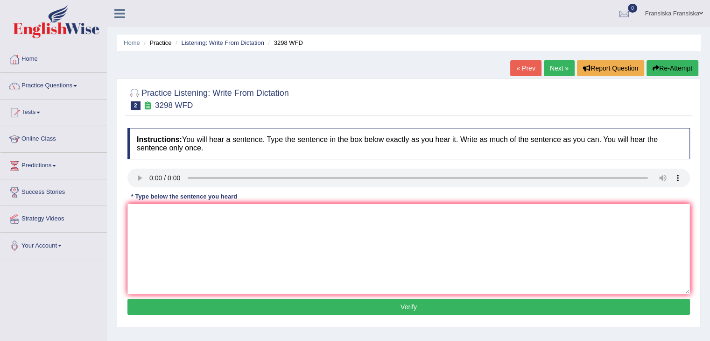
scroll to position [47, 0]
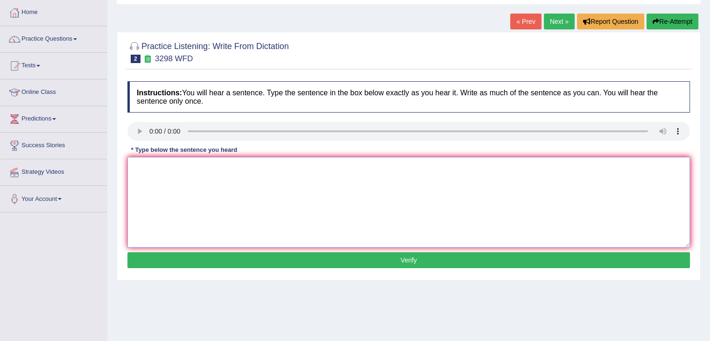
click at [193, 191] on textarea at bounding box center [409, 202] width 563 height 91
type textarea "Animal maybe will hit to human."
click at [393, 264] on button "Verify" at bounding box center [409, 260] width 563 height 16
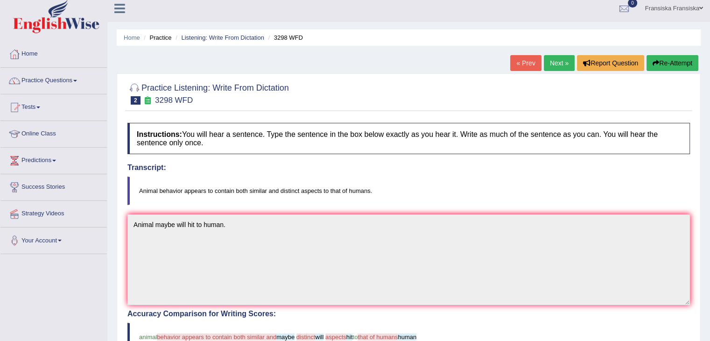
scroll to position [0, 0]
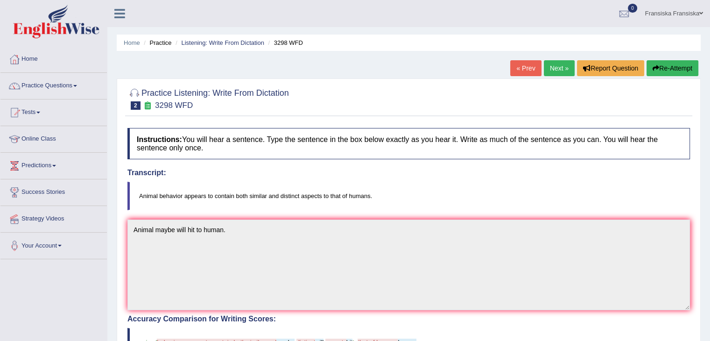
click at [561, 73] on link "Next »" at bounding box center [559, 68] width 31 height 16
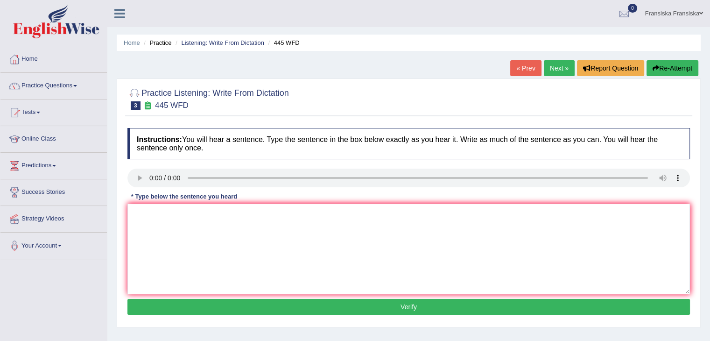
click at [506, 190] on div "Instructions: You will hear a sentence. Type the sentence in the box below exac…" at bounding box center [409, 222] width 568 height 199
click at [217, 219] on textarea at bounding box center [409, 249] width 563 height 91
type textarea "F"
click at [176, 213] on textarea "The American make a plan for a better mars." at bounding box center [409, 249] width 563 height 91
type textarea "The American just make a plan for a better mars."
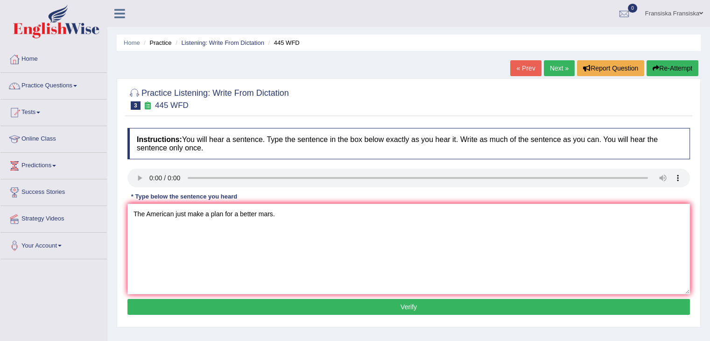
click at [305, 313] on button "Verify" at bounding box center [409, 307] width 563 height 16
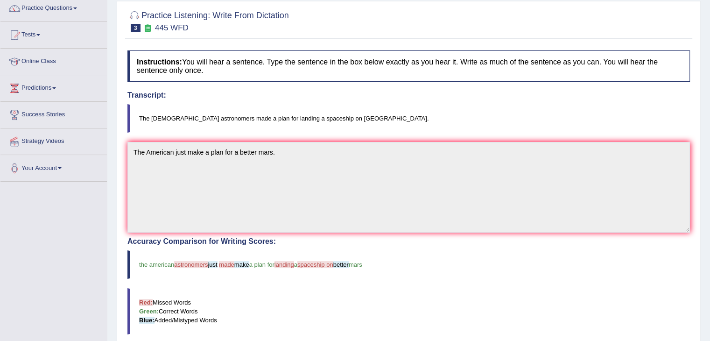
scroll to position [47, 0]
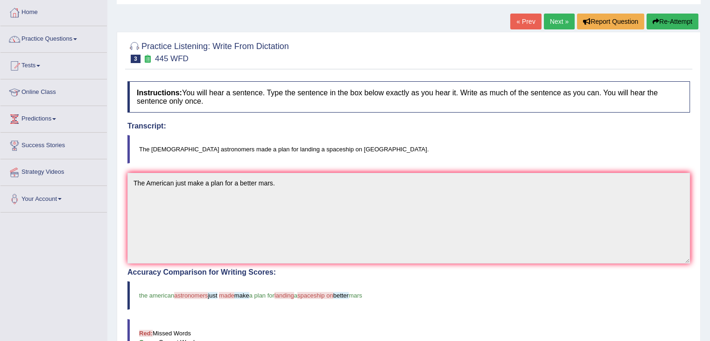
click at [553, 28] on link "Next »" at bounding box center [559, 22] width 31 height 16
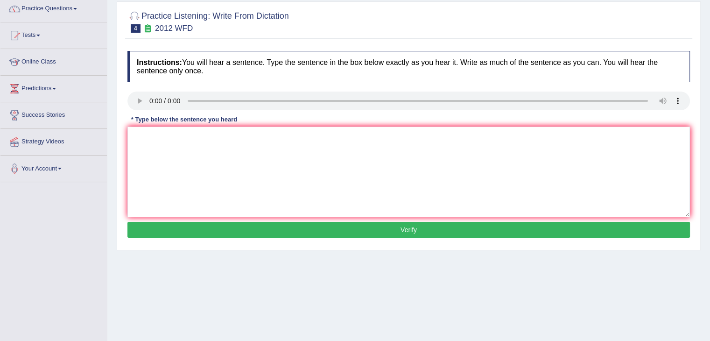
scroll to position [93, 0]
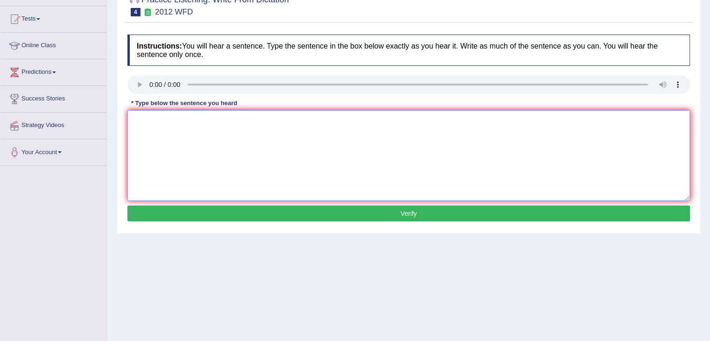
click at [183, 137] on textarea at bounding box center [409, 155] width 563 height 91
click at [157, 120] on textarea "The are good daily in the topics" at bounding box center [409, 155] width 563 height 91
click at [263, 125] on textarea "The are have a good daily in the topics" at bounding box center [409, 155] width 563 height 91
type textarea "The are have a good daily in the topics."
click at [269, 211] on button "Verify" at bounding box center [409, 214] width 563 height 16
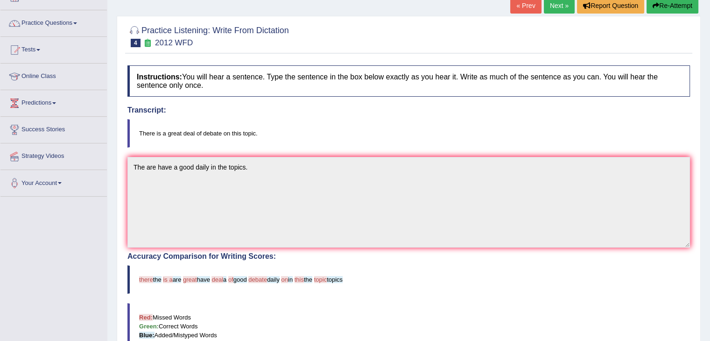
scroll to position [47, 0]
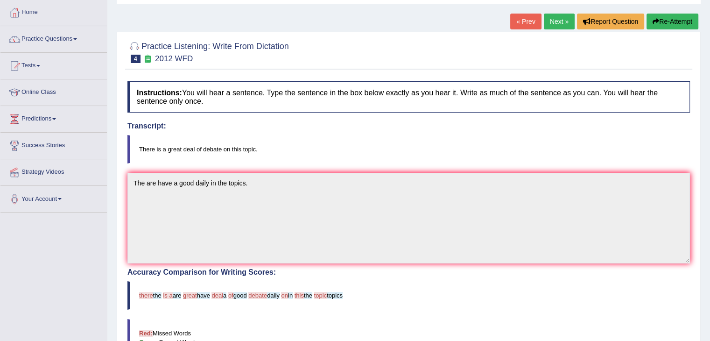
click at [526, 25] on link "« Prev" at bounding box center [526, 22] width 31 height 16
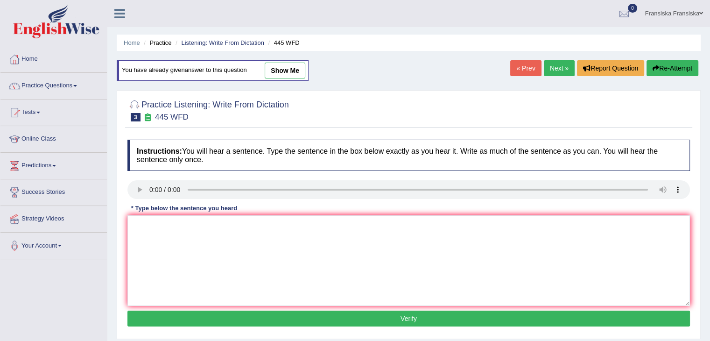
click at [303, 69] on link "show me" at bounding box center [285, 71] width 41 height 16
type textarea "The American just make a plan for a better mars."
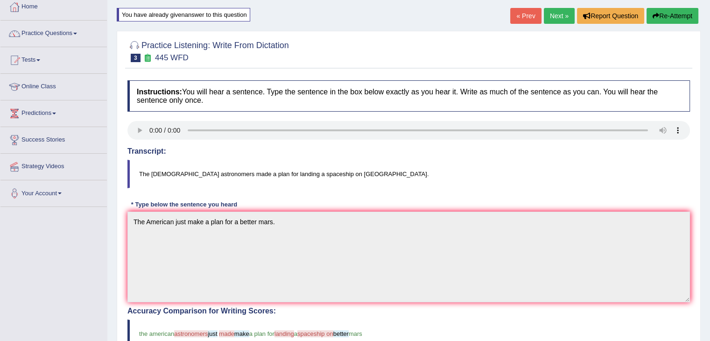
scroll to position [47, 0]
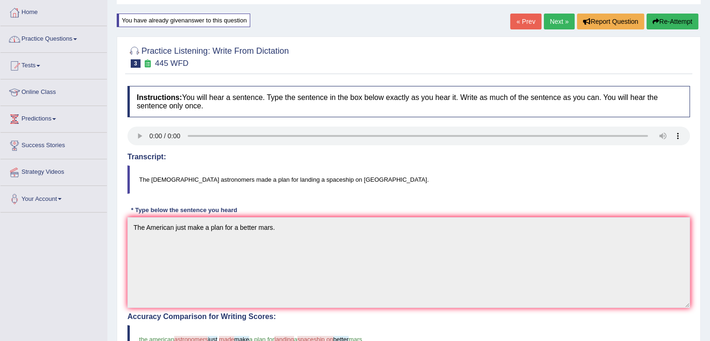
click at [67, 45] on link "Practice Questions" at bounding box center [53, 37] width 107 height 23
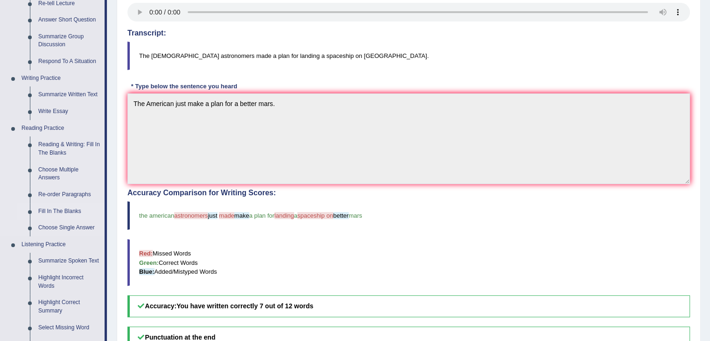
scroll to position [187, 0]
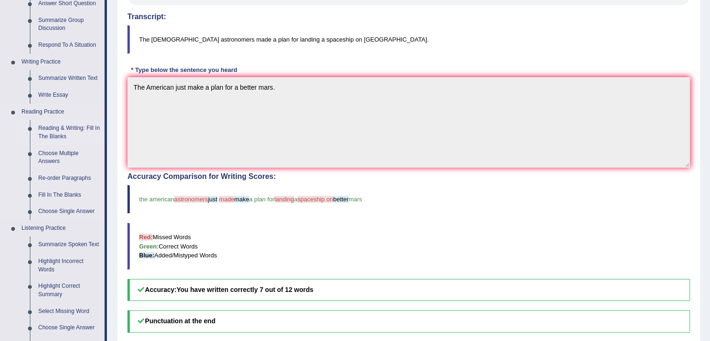
click at [86, 125] on link "Reading & Writing: Fill In The Blanks" at bounding box center [69, 132] width 71 height 25
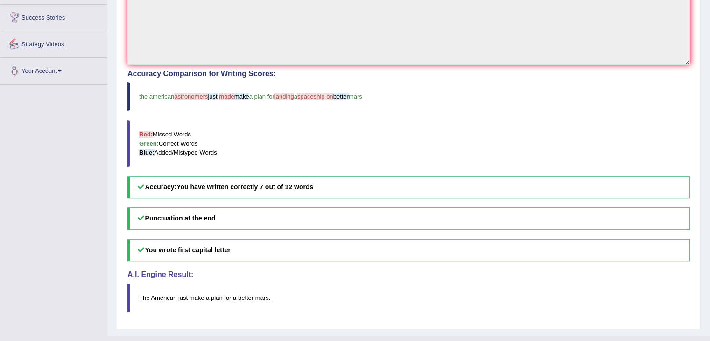
scroll to position [306, 0]
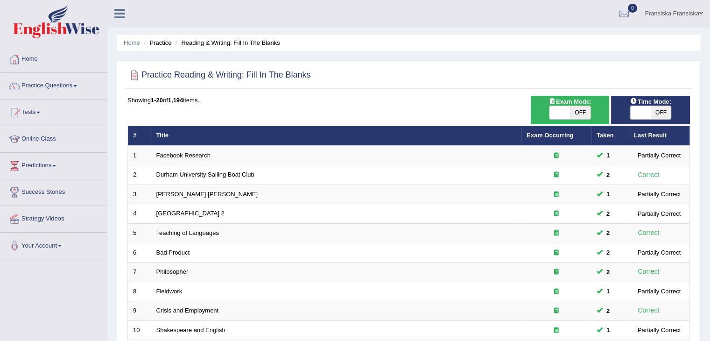
click at [78, 88] on link "Practice Questions" at bounding box center [53, 84] width 107 height 23
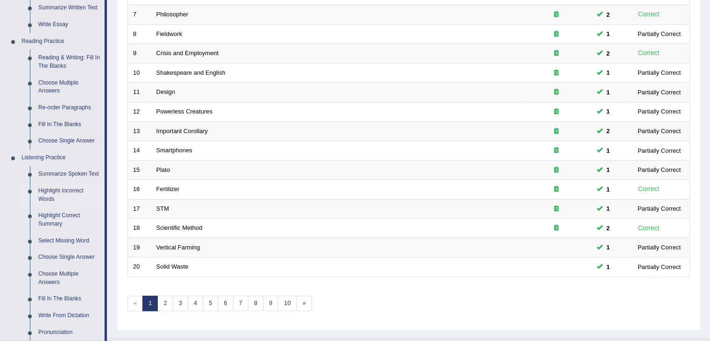
scroll to position [280, 0]
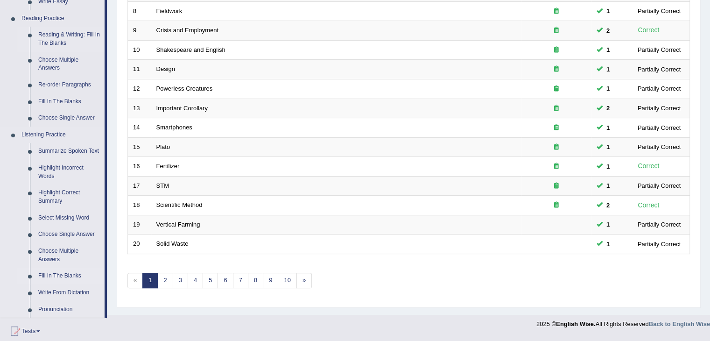
click at [68, 271] on link "Fill In The Blanks" at bounding box center [69, 276] width 71 height 17
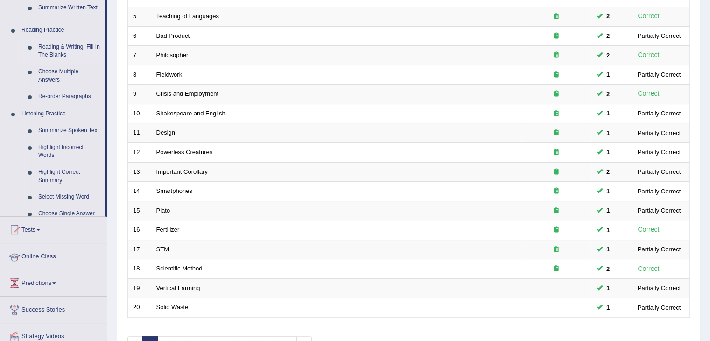
scroll to position [101, 0]
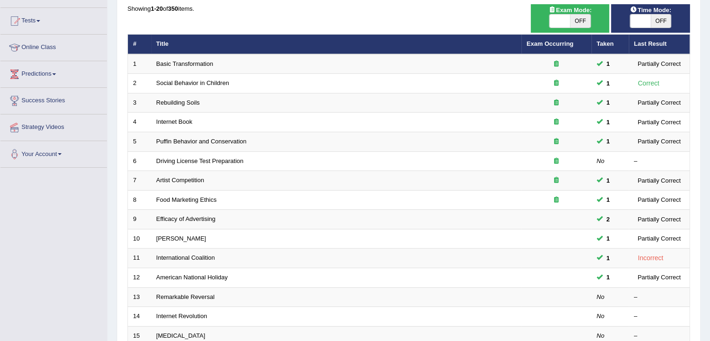
scroll to position [93, 0]
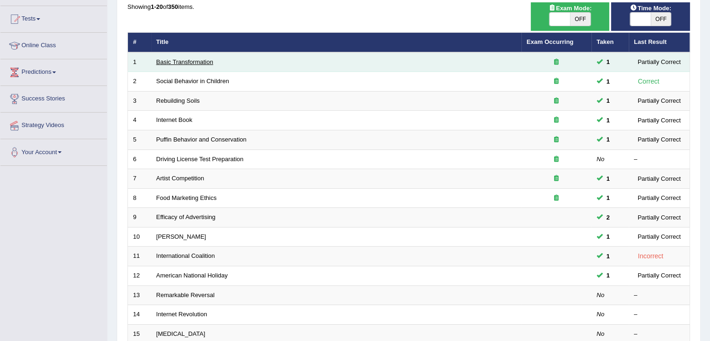
click at [196, 62] on link "Basic Transformation" at bounding box center [184, 61] width 57 height 7
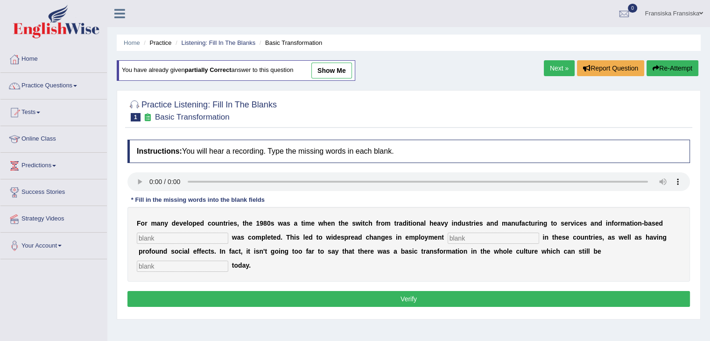
scroll to position [47, 0]
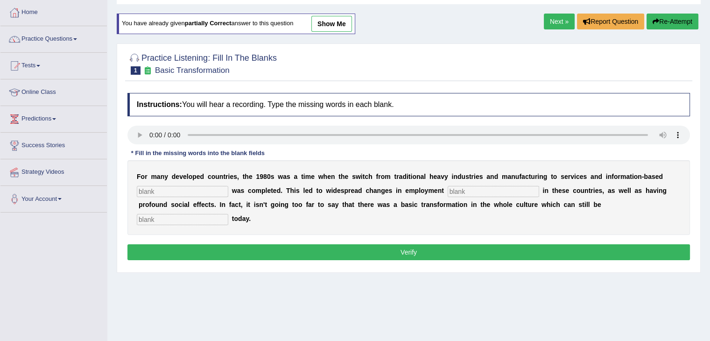
click at [333, 27] on link "show me" at bounding box center [332, 24] width 41 height 16
type input "enterprise"
type input "pattern"
type input "observed"
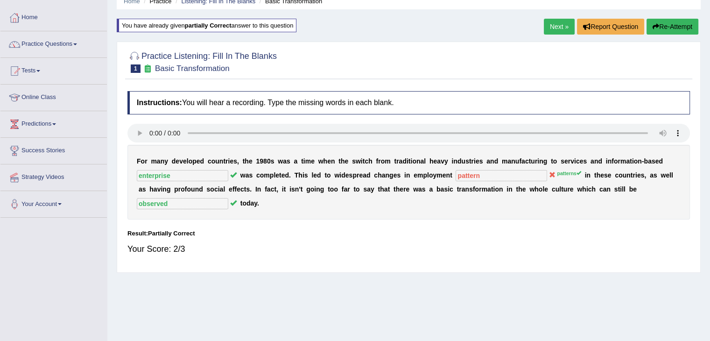
scroll to position [25, 0]
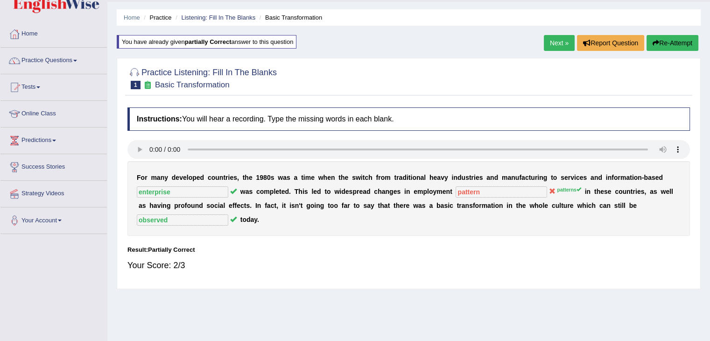
click at [554, 47] on link "Next »" at bounding box center [559, 43] width 31 height 16
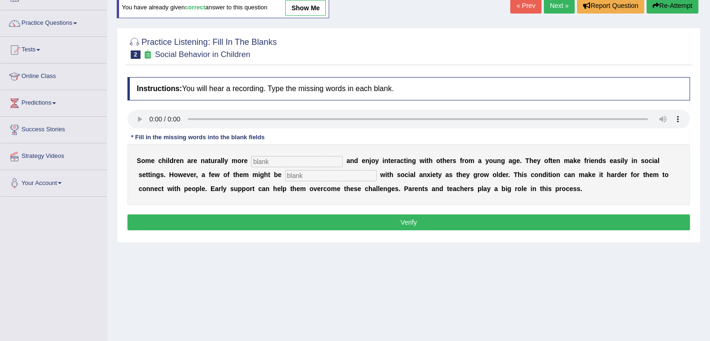
scroll to position [47, 0]
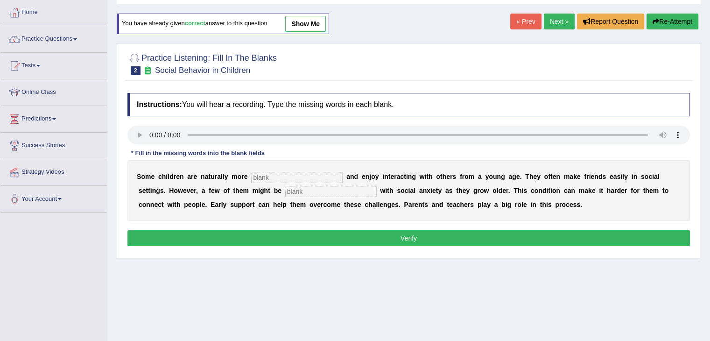
click at [306, 26] on link "show me" at bounding box center [305, 24] width 41 height 16
type input "sociable"
type input "diagnosed"
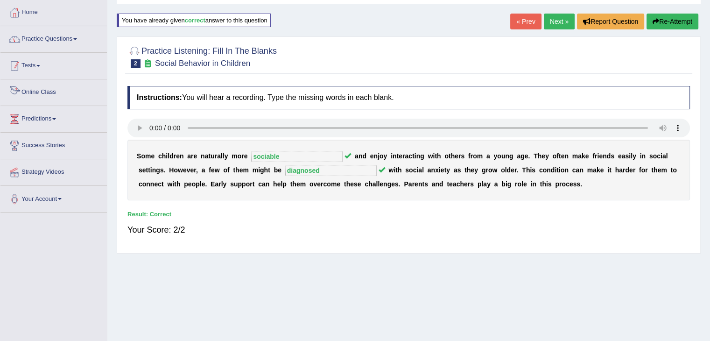
click at [58, 43] on link "Practice Questions" at bounding box center [53, 37] width 107 height 23
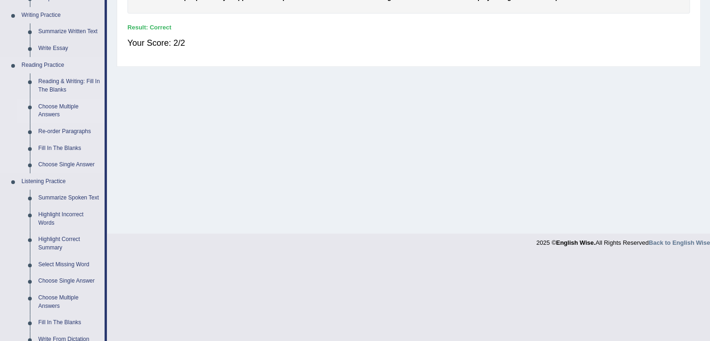
click at [74, 213] on link "Highlight Incorrect Words" at bounding box center [69, 218] width 71 height 25
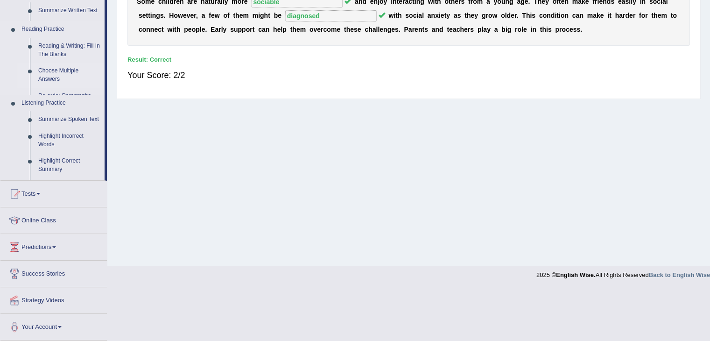
scroll to position [149, 0]
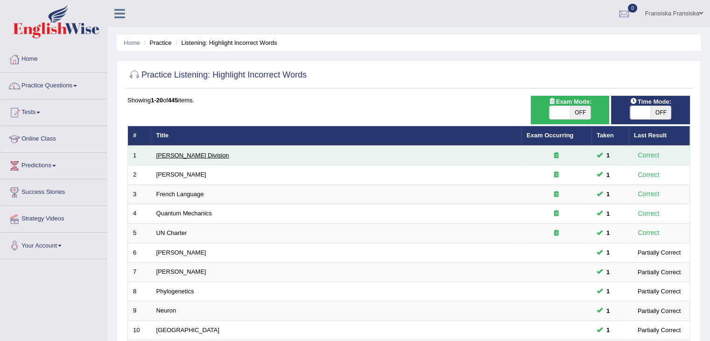
click at [187, 157] on link "[PERSON_NAME] Division" at bounding box center [192, 155] width 73 height 7
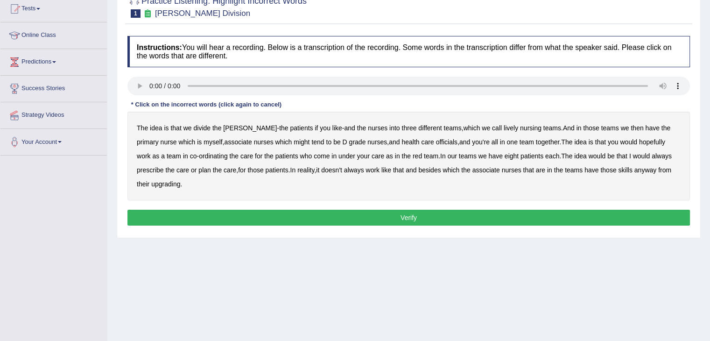
scroll to position [47, 0]
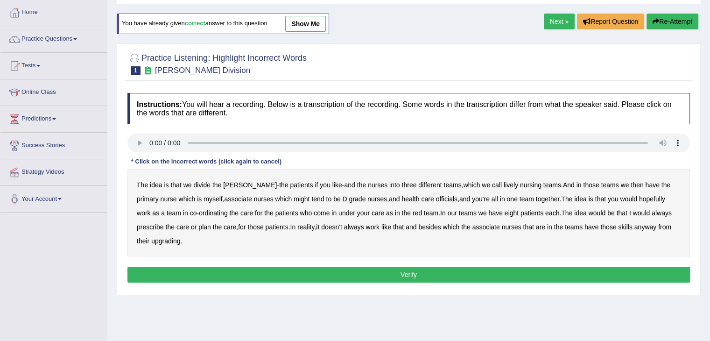
click at [314, 29] on link "show me" at bounding box center [305, 24] width 41 height 16
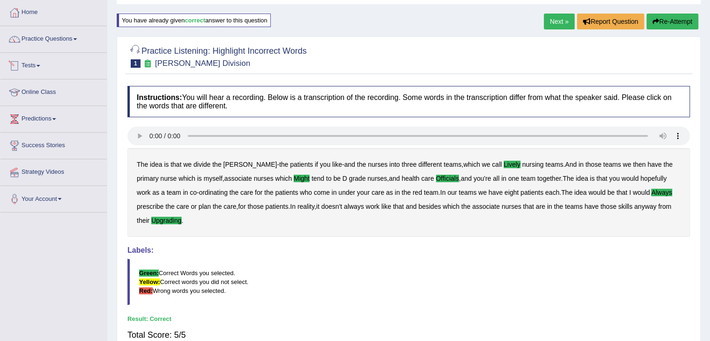
click at [560, 17] on link "Next »" at bounding box center [559, 22] width 31 height 16
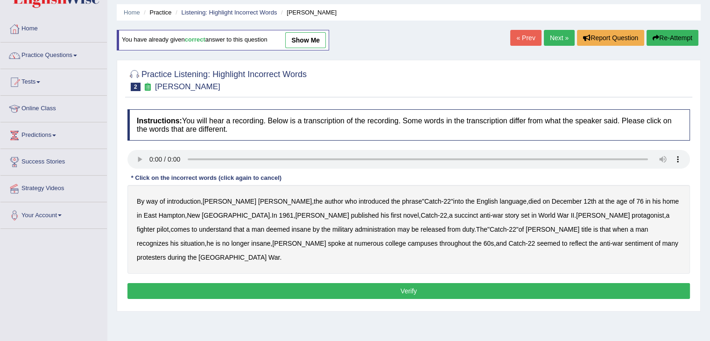
scroll to position [47, 0]
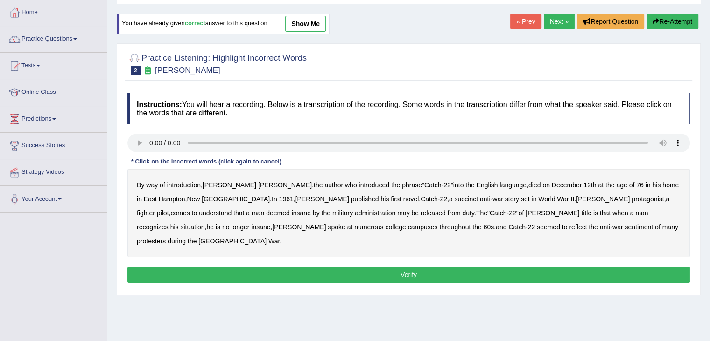
click at [317, 23] on link "show me" at bounding box center [305, 24] width 41 height 16
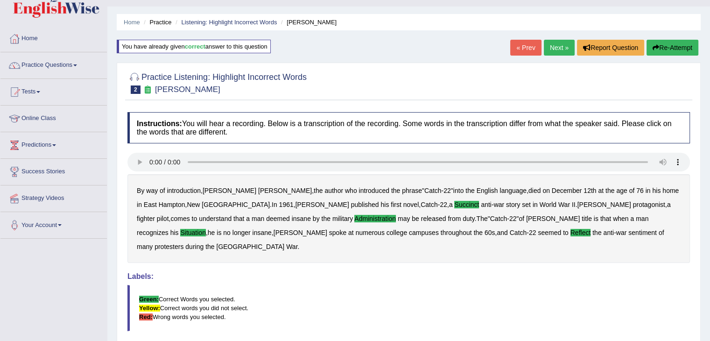
scroll to position [0, 0]
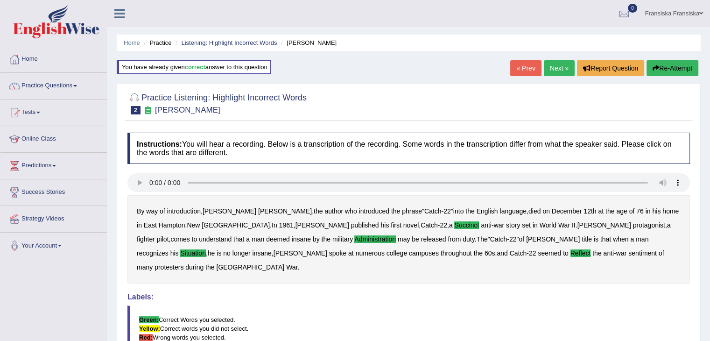
click at [556, 60] on div "Home Practice Listening: Highlight Incorrect Words Joseph Heller You have alrea…" at bounding box center [408, 233] width 603 height 467
click at [557, 66] on link "Next »" at bounding box center [559, 68] width 31 height 16
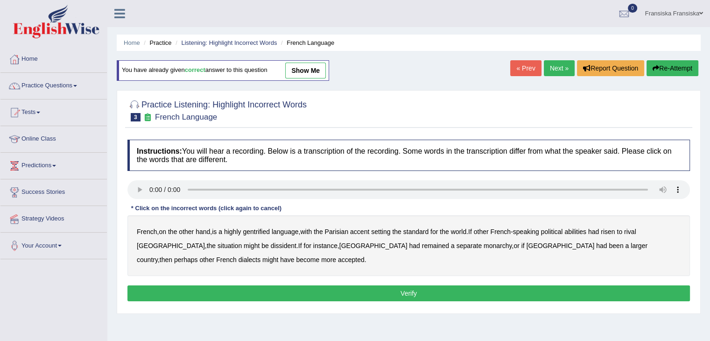
click at [561, 69] on link "Next »" at bounding box center [559, 68] width 31 height 16
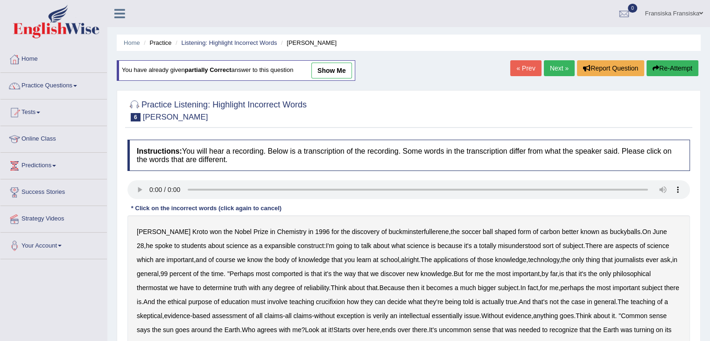
click at [561, 69] on link "Next »" at bounding box center [559, 68] width 31 height 16
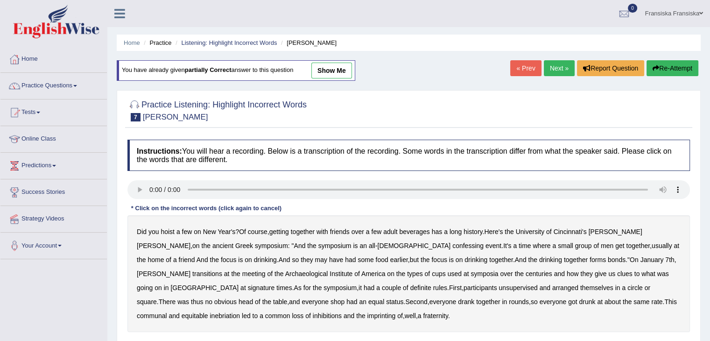
click at [561, 69] on link "Next »" at bounding box center [559, 68] width 31 height 16
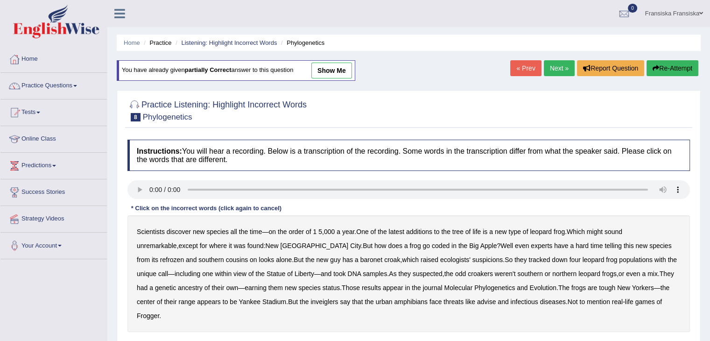
click at [525, 73] on link "« Prev" at bounding box center [526, 68] width 31 height 16
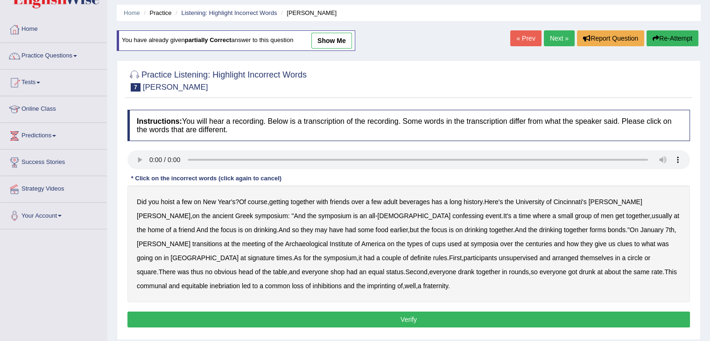
scroll to position [47, 0]
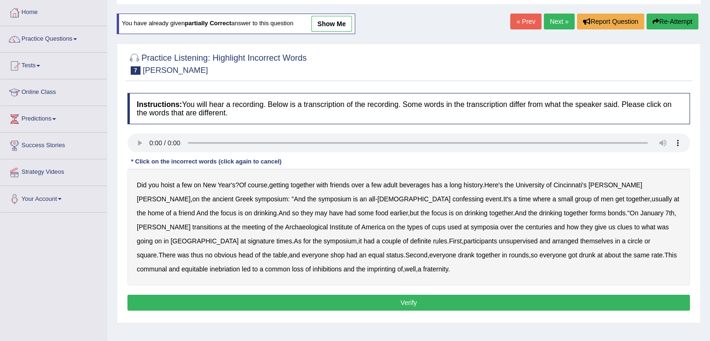
click at [340, 17] on link "show me" at bounding box center [332, 24] width 41 height 16
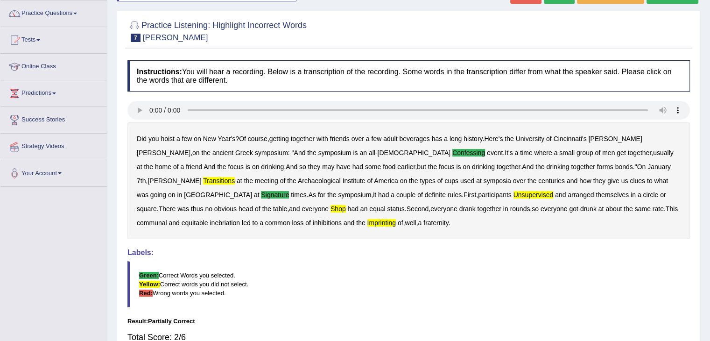
scroll to position [56, 0]
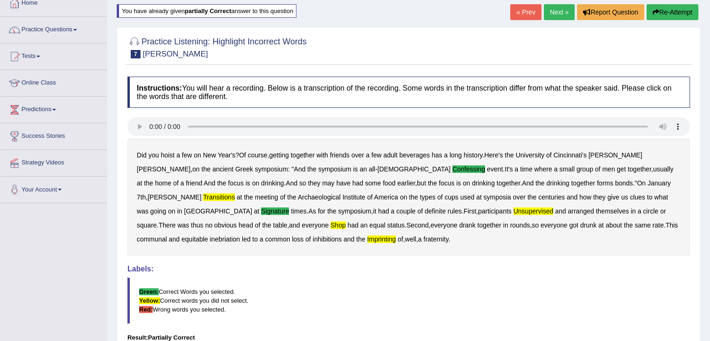
click at [552, 17] on link "Next »" at bounding box center [559, 12] width 31 height 16
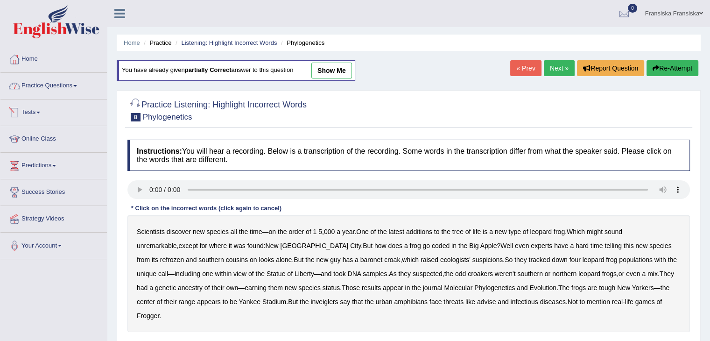
click at [69, 86] on link "Practice Questions" at bounding box center [53, 84] width 107 height 23
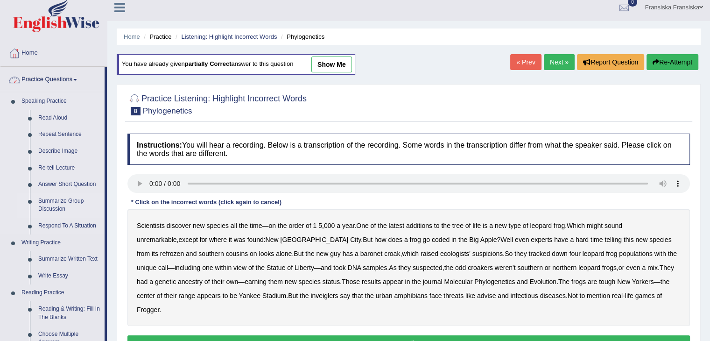
scroll to position [47, 0]
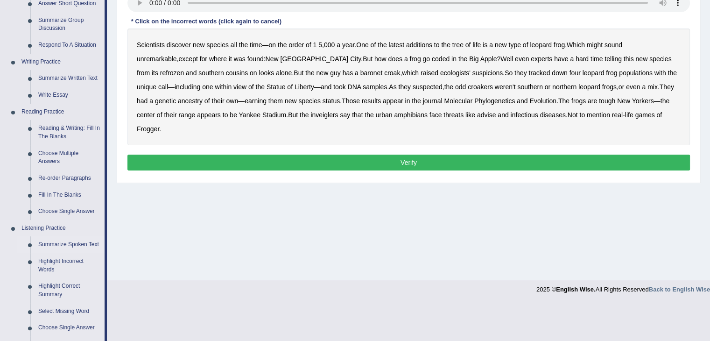
click at [77, 242] on link "Summarize Spoken Text" at bounding box center [69, 244] width 71 height 17
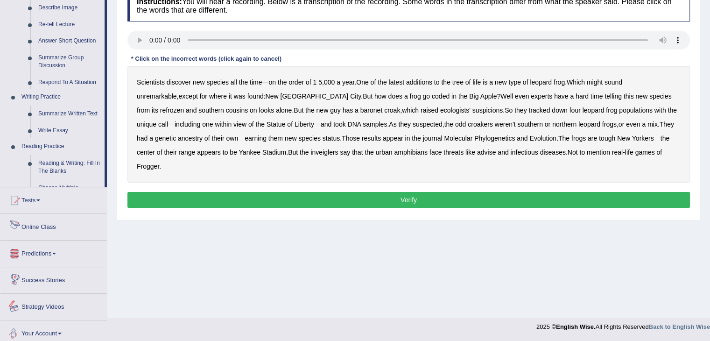
scroll to position [398, 0]
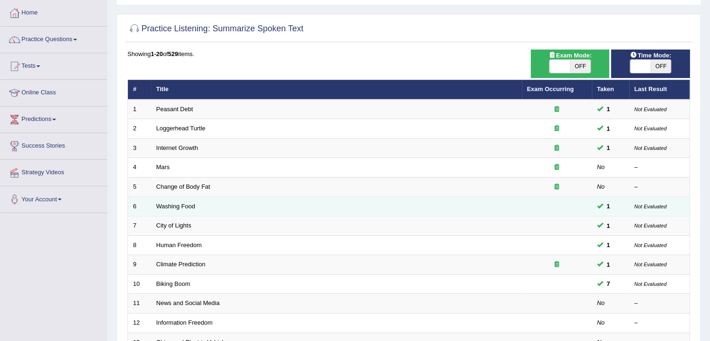
scroll to position [47, 0]
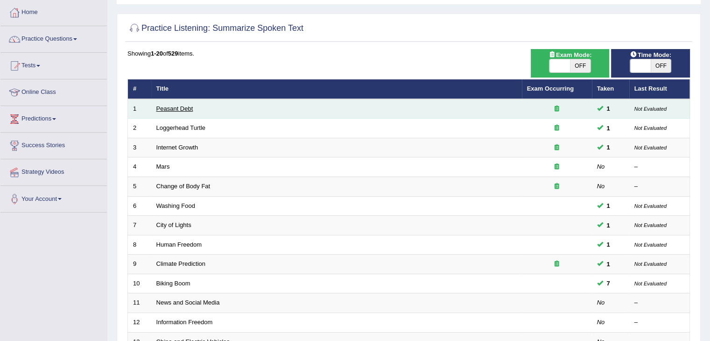
click at [173, 109] on link "Peasant Debt" at bounding box center [174, 108] width 37 height 7
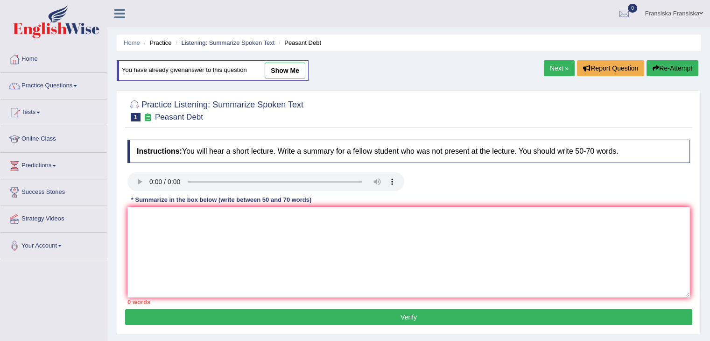
click at [277, 70] on link "show me" at bounding box center [285, 71] width 41 height 16
type textarea "The speaker provided a comprehensive overview of farmer in [GEOGRAPHIC_DATA], h…"
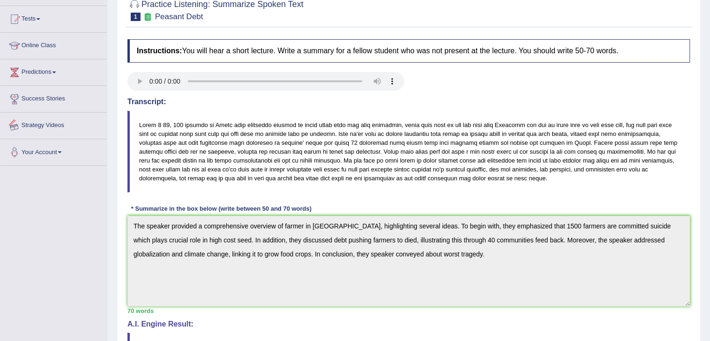
scroll to position [47, 0]
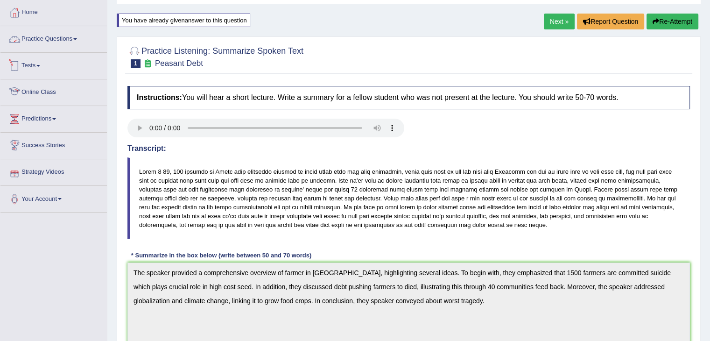
click at [87, 36] on link "Practice Questions" at bounding box center [53, 37] width 107 height 23
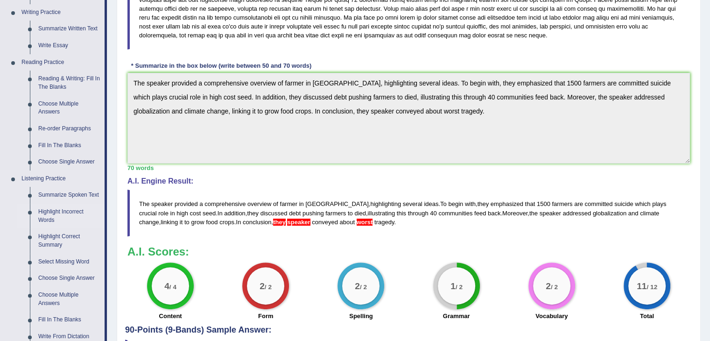
scroll to position [280, 0]
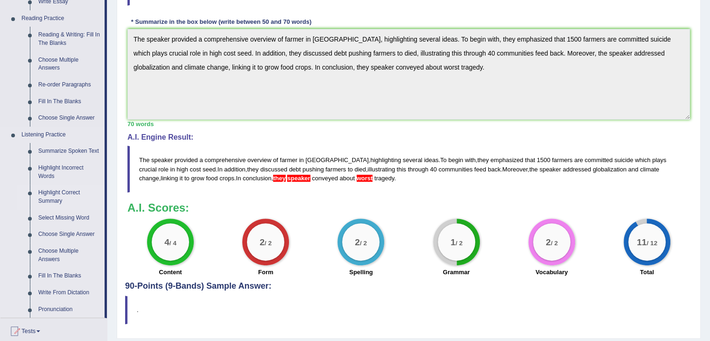
click at [76, 192] on link "Highlight Correct Summary" at bounding box center [69, 197] width 71 height 25
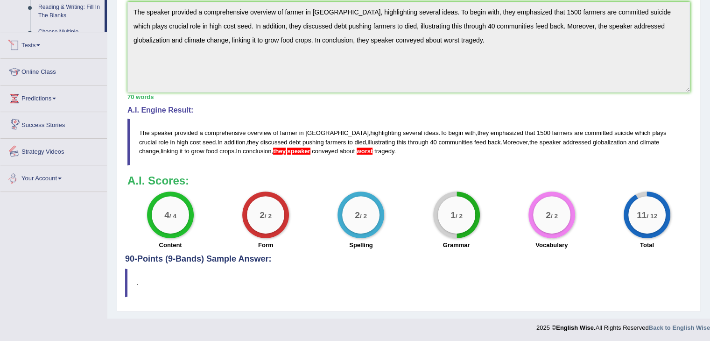
scroll to position [417, 0]
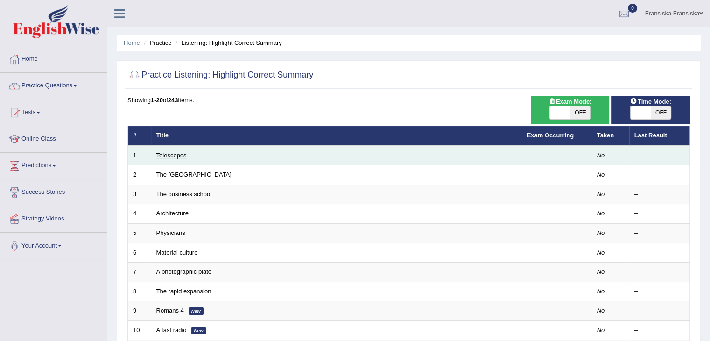
click at [172, 154] on link "Telescopes" at bounding box center [171, 155] width 30 height 7
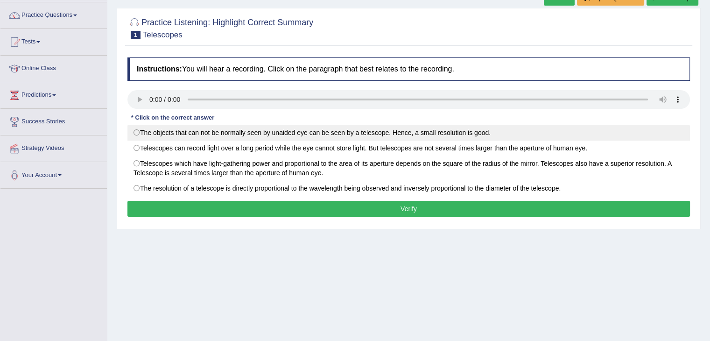
scroll to position [93, 0]
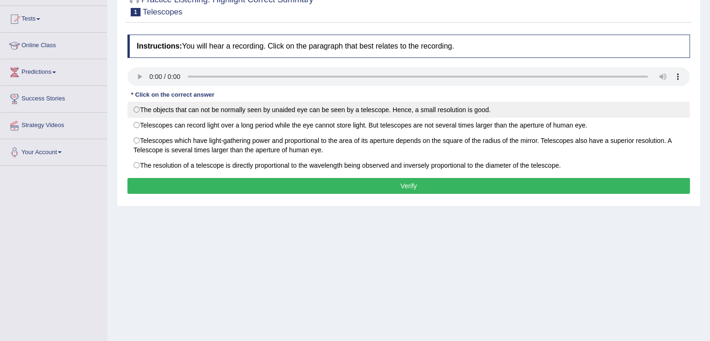
click at [140, 114] on label "The objects that can not be normally seen by unaided eye can be seen by a teles…" at bounding box center [409, 110] width 563 height 16
radio input "true"
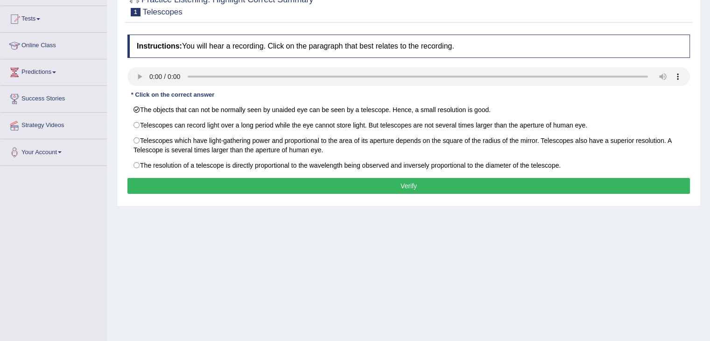
click at [151, 180] on button "Verify" at bounding box center [409, 186] width 563 height 16
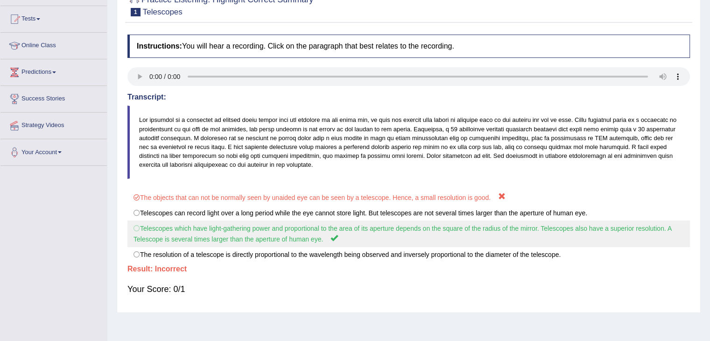
click at [145, 227] on label "Telescopes which have light-gathering power and proportional to the area of its…" at bounding box center [409, 233] width 563 height 27
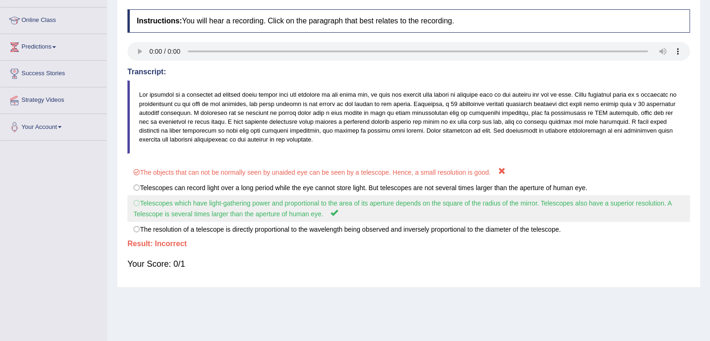
scroll to position [103, 0]
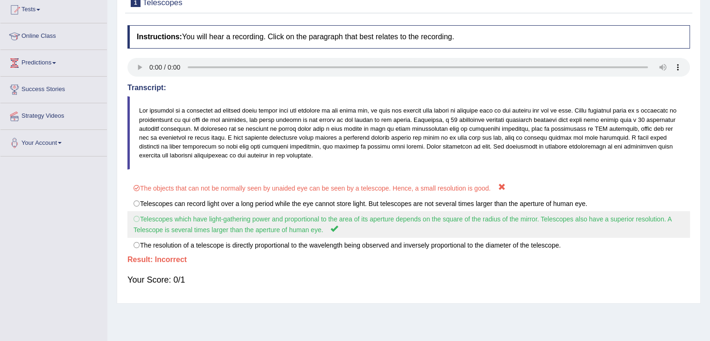
click at [158, 234] on label "Telescopes which have light-gathering power and proportional to the area of its…" at bounding box center [409, 224] width 563 height 27
click at [158, 231] on label "Telescopes which have light-gathering power and proportional to the area of its…" at bounding box center [409, 224] width 563 height 27
click at [148, 228] on label "Telescopes which have light-gathering power and proportional to the area of its…" at bounding box center [409, 224] width 563 height 27
click at [146, 228] on label "Telescopes which have light-gathering power and proportional to the area of its…" at bounding box center [409, 224] width 563 height 27
click at [148, 226] on label "Telescopes which have light-gathering power and proportional to the area of its…" at bounding box center [409, 224] width 563 height 27
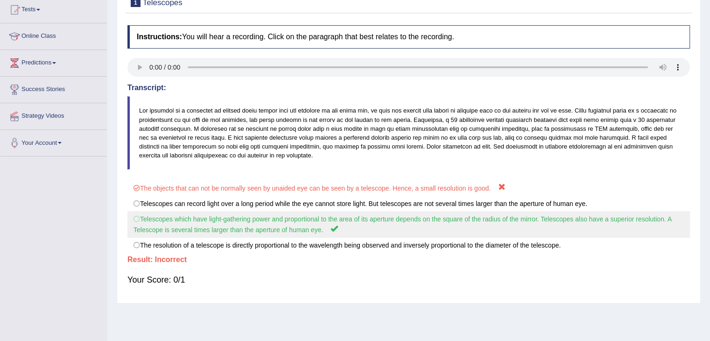
click at [186, 225] on label "Telescopes which have light-gathering power and proportional to the area of its…" at bounding box center [409, 224] width 563 height 27
click at [187, 225] on label "Telescopes which have light-gathering power and proportional to the area of its…" at bounding box center [409, 224] width 563 height 27
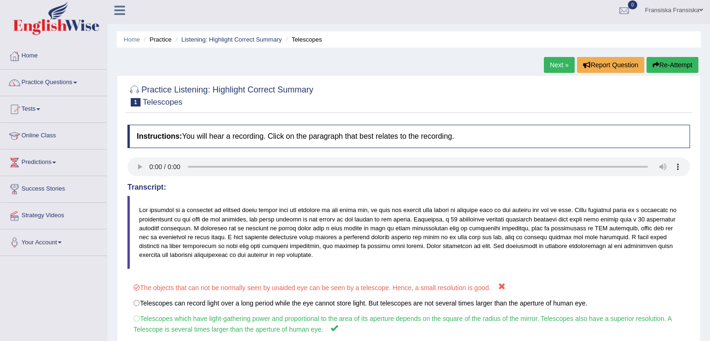
scroll to position [0, 0]
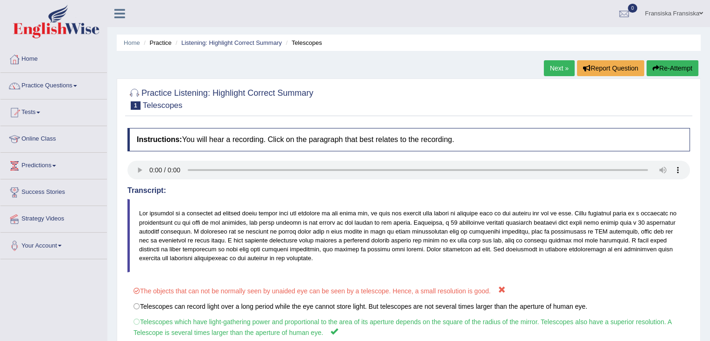
click at [555, 66] on link "Next »" at bounding box center [559, 68] width 31 height 16
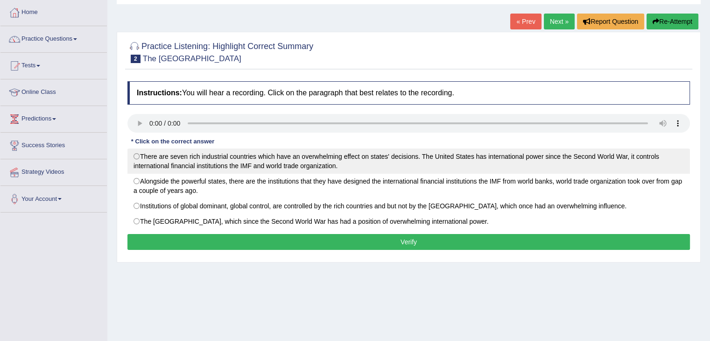
click at [213, 167] on label "There are seven rich industrial countries which have an overwhelming effect on …" at bounding box center [409, 161] width 563 height 25
radio input "true"
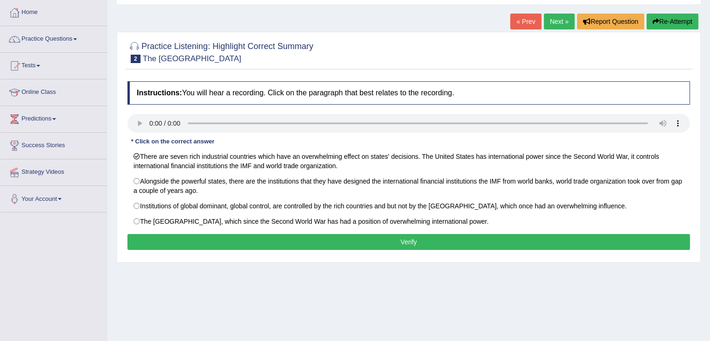
click at [223, 241] on button "Verify" at bounding box center [409, 242] width 563 height 16
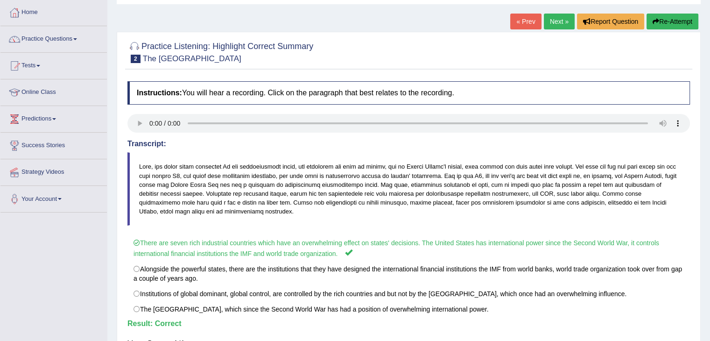
click at [31, 4] on link "Home" at bounding box center [53, 11] width 107 height 23
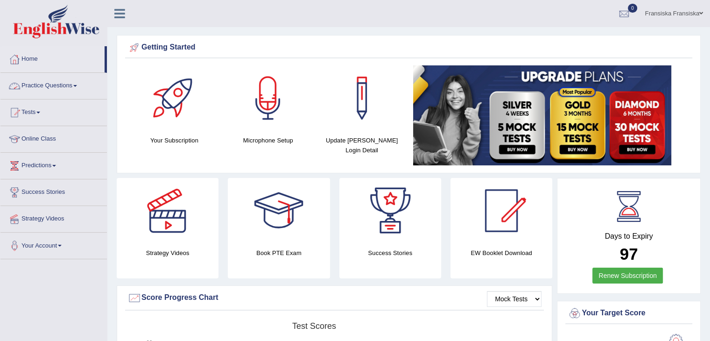
click at [50, 83] on link "Practice Questions" at bounding box center [53, 84] width 107 height 23
